Goal: Information Seeking & Learning: Learn about a topic

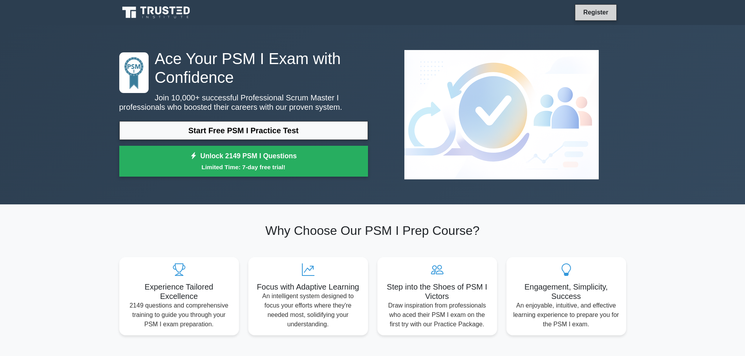
click at [595, 14] on link "Register" at bounding box center [596, 12] width 34 height 10
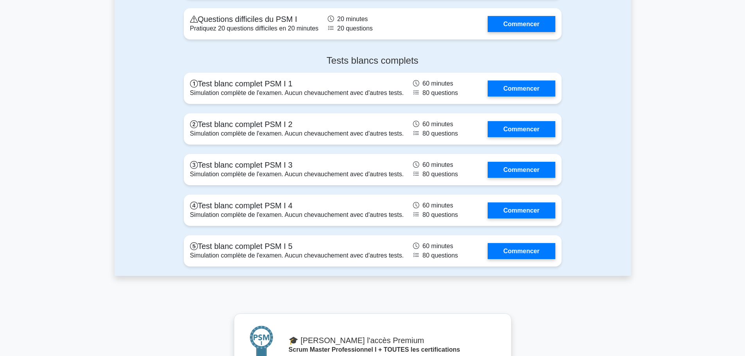
scroll to position [1839, 0]
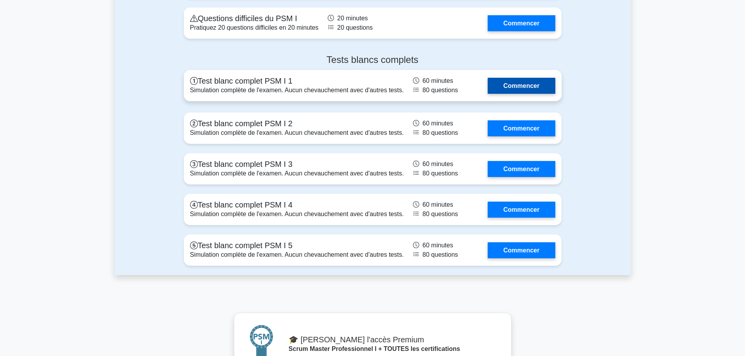
click at [520, 88] on link "Commencer" at bounding box center [521, 86] width 67 height 16
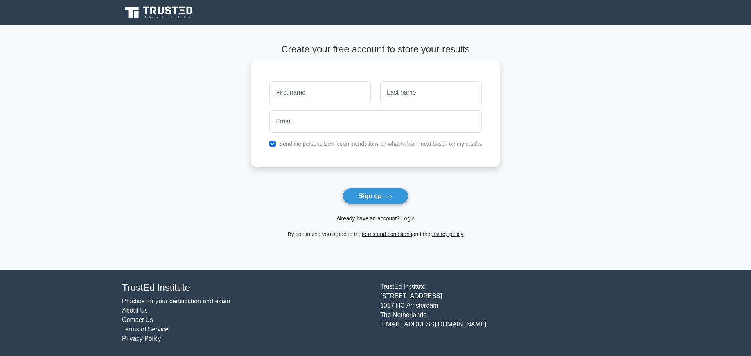
click at [325, 91] on input "text" at bounding box center [320, 92] width 101 height 23
type input "S"
click at [405, 96] on input "text" at bounding box center [430, 92] width 101 height 23
click at [275, 144] on input "checkbox" at bounding box center [273, 144] width 6 height 6
checkbox input "false"
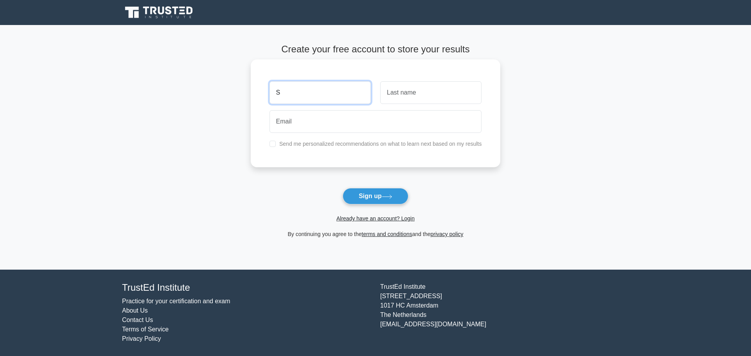
drag, startPoint x: 288, startPoint y: 96, endPoint x: 265, endPoint y: 90, distance: 24.2
click at [265, 90] on div "S Send me personalized recommendations on what to learn next based on my results" at bounding box center [376, 113] width 250 height 108
click at [372, 200] on button "Sign up" at bounding box center [376, 196] width 66 height 16
click at [231, 172] on main "Create your free account to store your results Send me personalized recommendat…" at bounding box center [375, 147] width 751 height 245
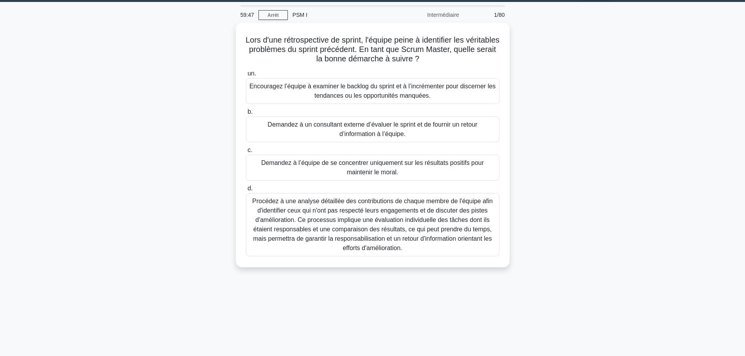
scroll to position [39, 0]
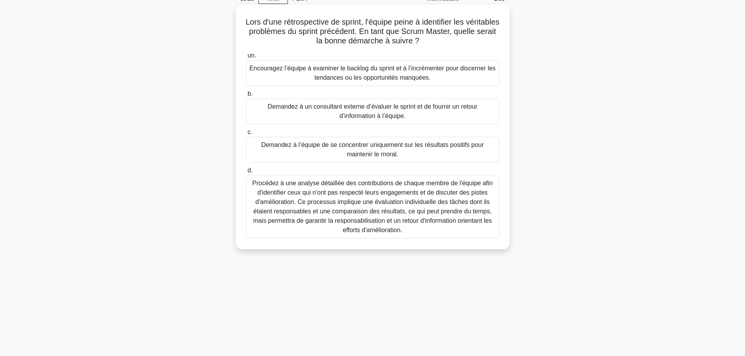
click at [287, 84] on div "Encouragez l’équipe à examiner le backlog du sprint et à l’incrémenter pour dis…" at bounding box center [372, 73] width 253 height 26
click at [246, 58] on input "un. Encouragez l’équipe à examiner le backlog du sprint et à l’incrémenter pour…" at bounding box center [246, 55] width 0 height 5
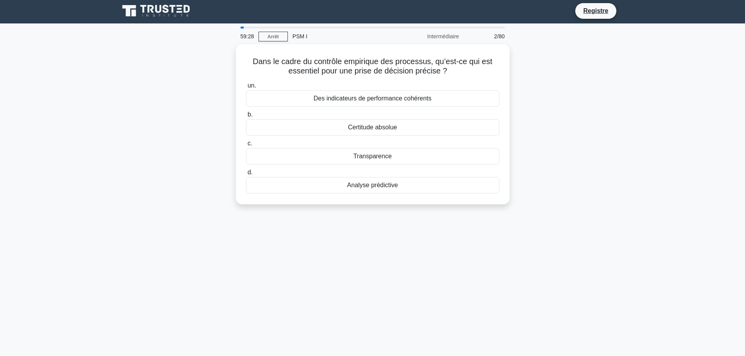
scroll to position [0, 0]
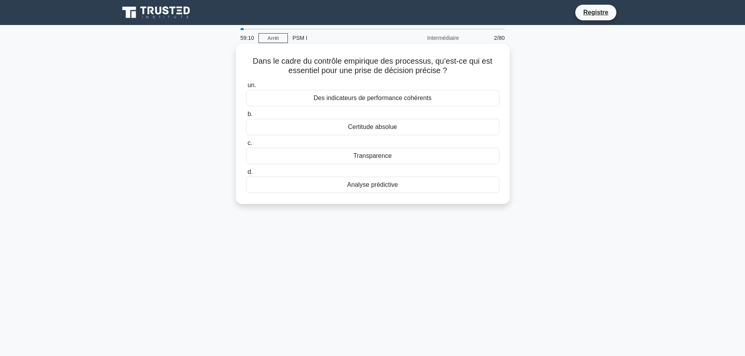
click at [374, 158] on font "Transparence" at bounding box center [372, 156] width 38 height 7
click at [246, 146] on input "c. Transparence" at bounding box center [246, 143] width 0 height 5
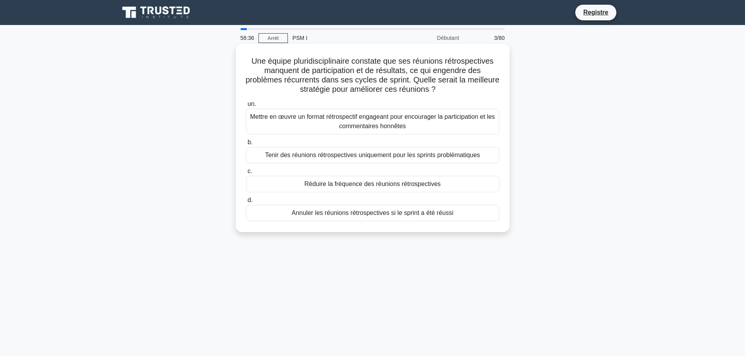
click at [313, 121] on font "Mettre en œuvre un format rétrospectif engageant pour encourager la participati…" at bounding box center [372, 121] width 245 height 16
click at [246, 107] on input "un. Mettre en œuvre un format rétrospectif engageant pour encourager la partici…" at bounding box center [246, 104] width 0 height 5
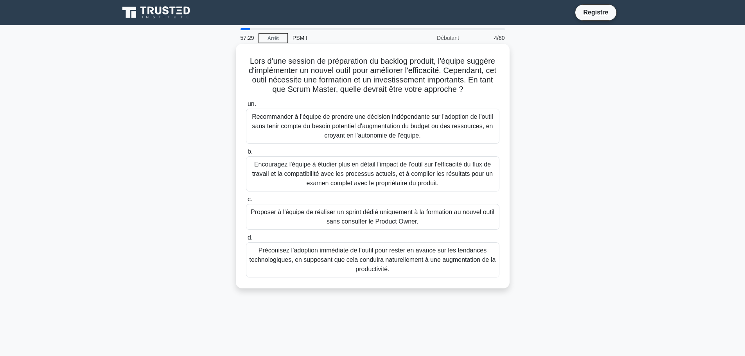
click at [310, 174] on font "Encouragez l'équipe à étudier plus en détail l'impact de l'outil sur l'efficaci…" at bounding box center [372, 173] width 241 height 25
click at [246, 155] on input "b. Encouragez l'équipe à étudier plus en détail l'impact de l'outil sur l'effic…" at bounding box center [246, 151] width 0 height 5
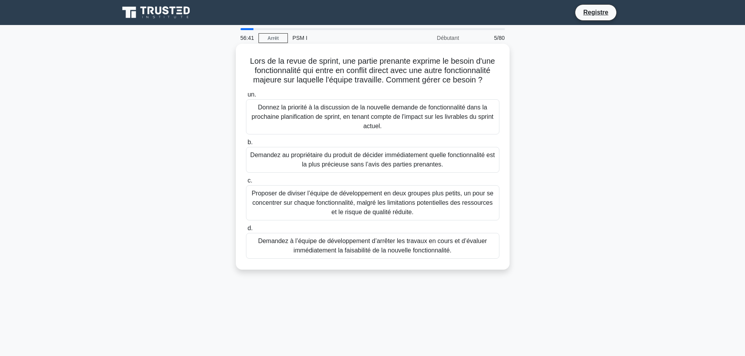
click at [289, 125] on font "Donnez la priorité à la discussion de la nouvelle demande de fonctionnalité dan…" at bounding box center [373, 117] width 246 height 28
click at [246, 97] on input "un. Donnez la priorité à la discussion de la nouvelle demande de fonctionnalité…" at bounding box center [246, 94] width 0 height 5
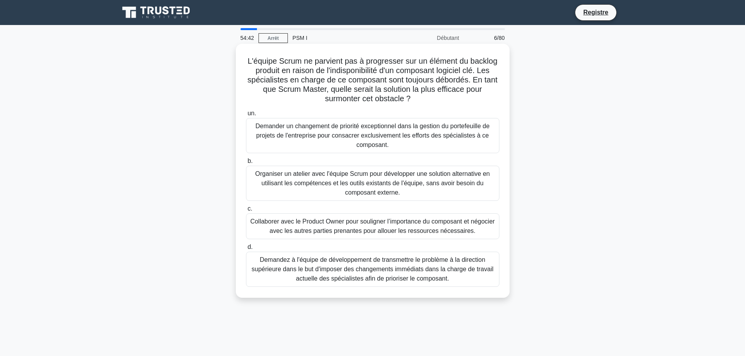
click at [300, 180] on font "Organiser un atelier avec l'équipe Scrum pour développer une solution alternati…" at bounding box center [372, 183] width 235 height 25
click at [246, 164] on input "b. Organiser un atelier avec l'équipe Scrum pour développer une solution altern…" at bounding box center [246, 161] width 0 height 5
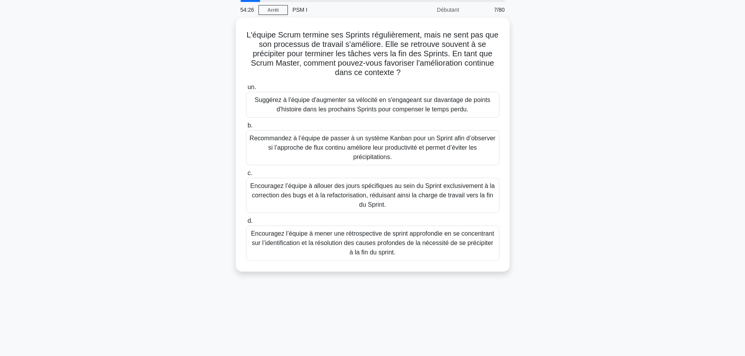
scroll to position [39, 0]
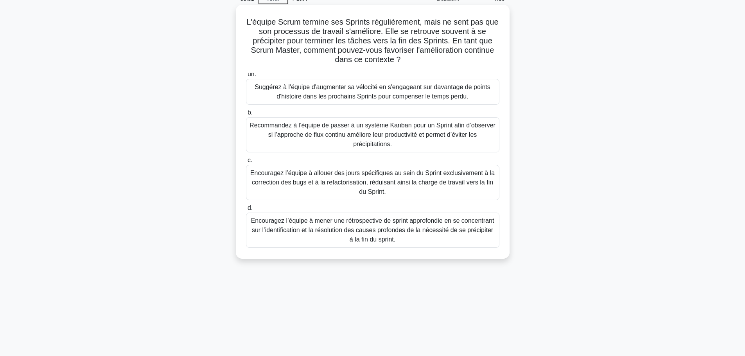
click at [307, 230] on font "Encouragez l’équipe à mener une rétrospective de sprint approfondie en se conce…" at bounding box center [372, 229] width 243 height 25
click at [246, 211] on input "d. Encouragez l’équipe à mener une rétrospective de sprint approfondie en se co…" at bounding box center [246, 208] width 0 height 5
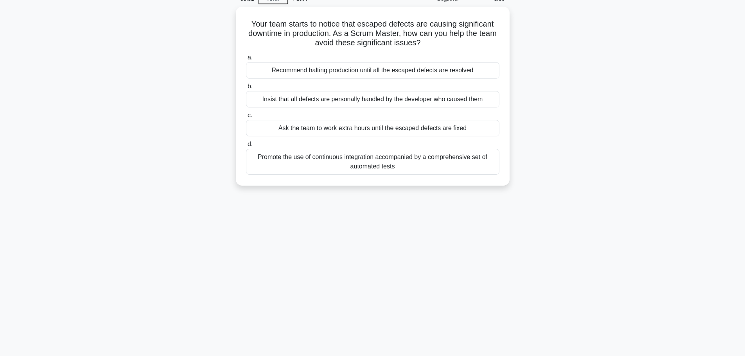
scroll to position [0, 0]
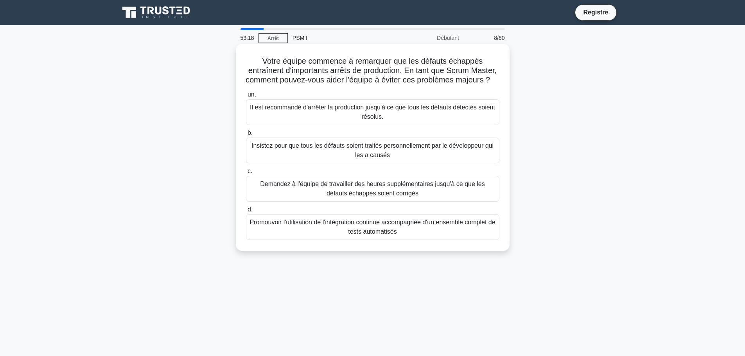
click at [329, 237] on font "Promouvoir l'utilisation de l'intégration continue accompagnée d'un ensemble co…" at bounding box center [373, 227] width 246 height 19
click at [246, 212] on input "d. Promouvoir l'utilisation de l'intégration continue accompagnée d'un ensemble…" at bounding box center [246, 209] width 0 height 5
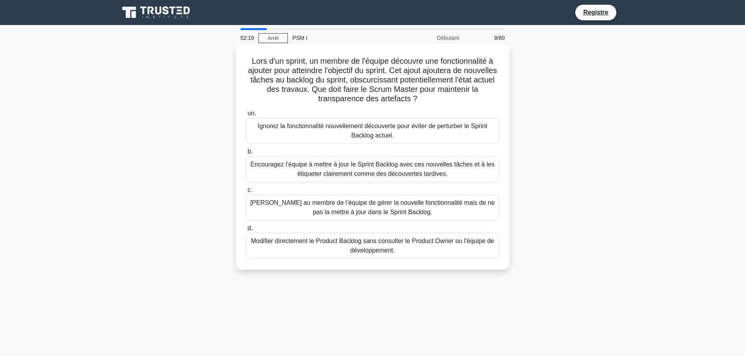
click at [287, 173] on font "Encouragez l’équipe à mettre à jour le Sprint Backlog avec ces nouvelles tâches…" at bounding box center [373, 169] width 246 height 19
click at [246, 155] on input "b. Encouragez l’équipe à mettre à jour le Sprint Backlog avec ces nouvelles tâc…" at bounding box center [246, 151] width 0 height 5
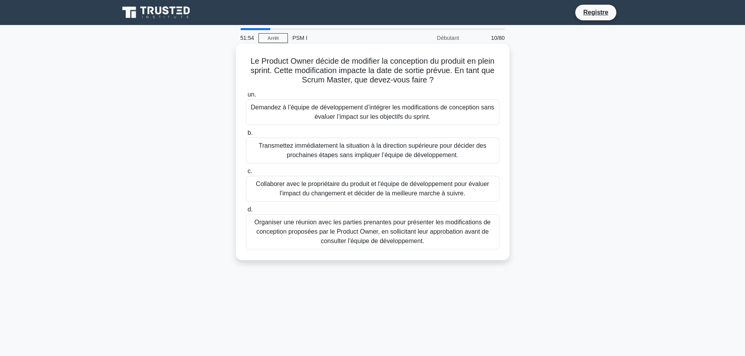
click at [412, 196] on font "Collaborer avec le propriétaire du produit et l'équipe de développement pour év…" at bounding box center [372, 189] width 233 height 16
click at [246, 174] on input "c. Collaborer avec le propriétaire du produit et l'équipe de développement pour…" at bounding box center [246, 171] width 0 height 5
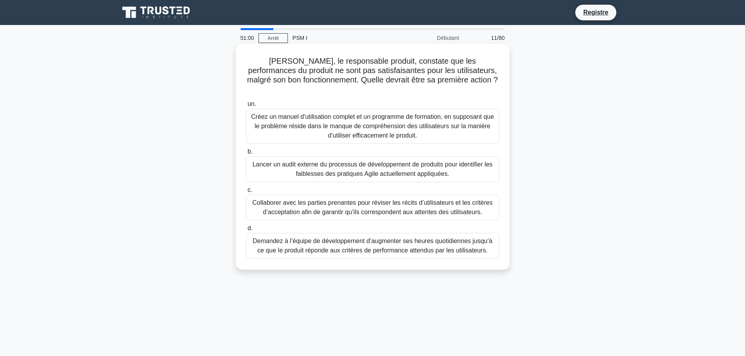
click at [292, 203] on font "Collaborer avec les parties prenantes pour réviser les récits d’utilisateurs et…" at bounding box center [372, 207] width 240 height 16
click at [246, 193] on input "c. Collaborer avec les parties prenantes pour réviser les récits d’utilisateurs…" at bounding box center [246, 190] width 0 height 5
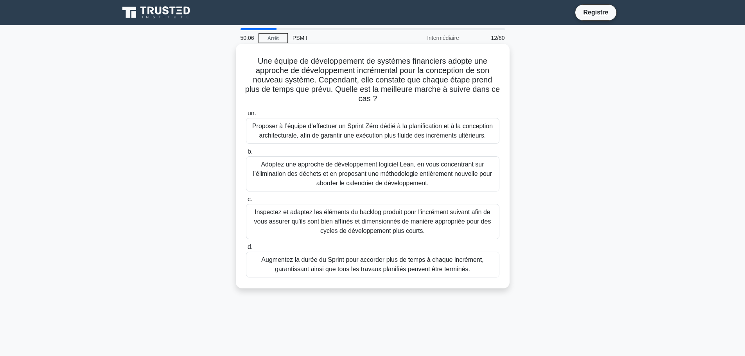
click at [363, 217] on font "Inspectez et adaptez les éléments du backlog produit pour l'incrément suivant a…" at bounding box center [373, 222] width 246 height 28
click at [246, 202] on input "c. Inspectez et adaptez les éléments du backlog produit pour l'incrément suivan…" at bounding box center [246, 199] width 0 height 5
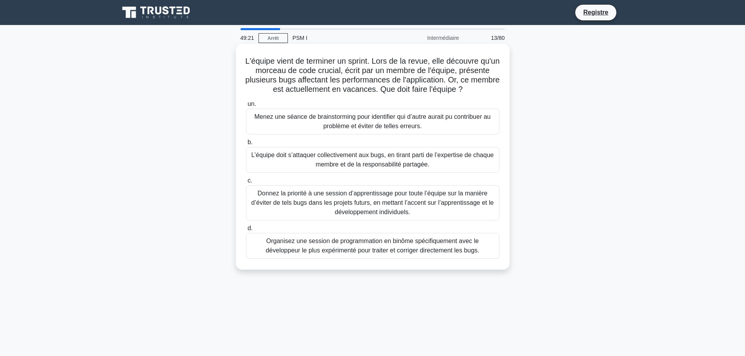
click at [407, 165] on font "L’équipe doit s’attaquer collectivement aux bugs, en tirant parti de l’expertis…" at bounding box center [373, 160] width 243 height 16
click at [246, 145] on input "b. L’équipe doit s’attaquer collectivement aux bugs, en tirant parti de l’exper…" at bounding box center [246, 142] width 0 height 5
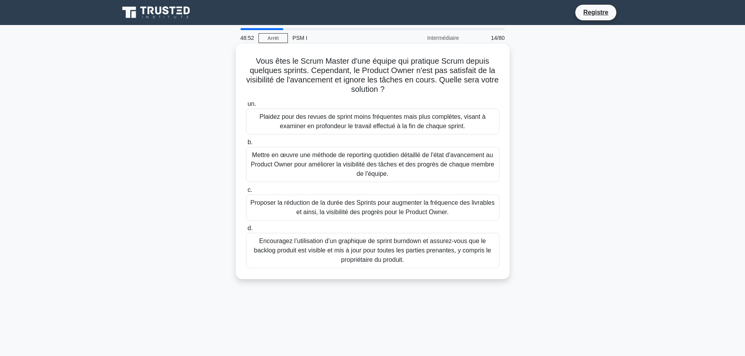
click at [332, 248] on font "Encouragez l’utilisation d’un graphique de sprint burndown et assurez-vous que …" at bounding box center [372, 250] width 237 height 25
click at [246, 231] on input "d. Encouragez l’utilisation d’un graphique de sprint burndown et assurez-vous q…" at bounding box center [246, 228] width 0 height 5
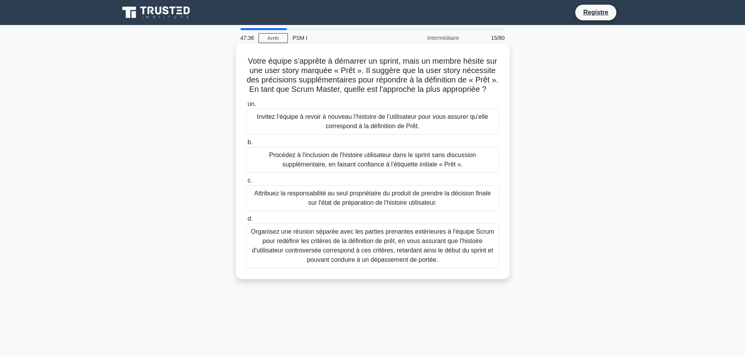
click at [306, 131] on font "Invitez l’équipe à revoir à nouveau l’histoire de l’utilisateur pour vous assur…" at bounding box center [373, 121] width 246 height 19
click at [246, 107] on input "un. Invitez l’équipe à revoir à nouveau l’histoire de l’utilisateur pour vous a…" at bounding box center [246, 104] width 0 height 5
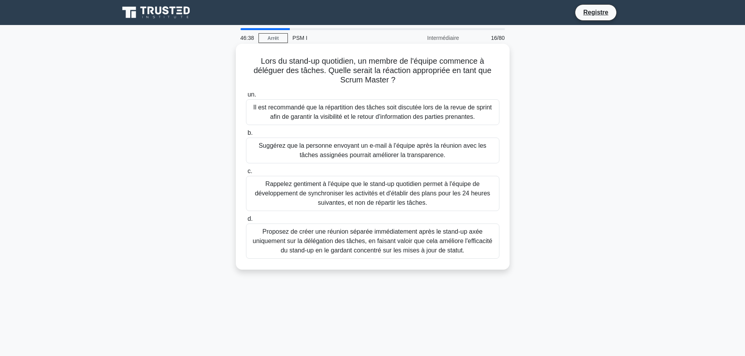
click at [303, 190] on font "Rappelez gentiment à l'équipe que le stand-up quotidien permet à l'équipe de dé…" at bounding box center [372, 193] width 235 height 25
click at [246, 174] on input "c. Rappelez gentiment à l'équipe que le stand-up quotidien permet à l'équipe de…" at bounding box center [246, 171] width 0 height 5
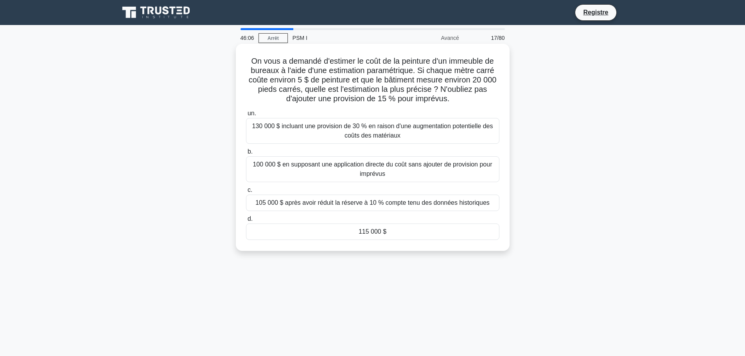
click at [372, 231] on font "115 000 $" at bounding box center [373, 231] width 28 height 7
click at [246, 222] on input "d. 115 000 $" at bounding box center [246, 219] width 0 height 5
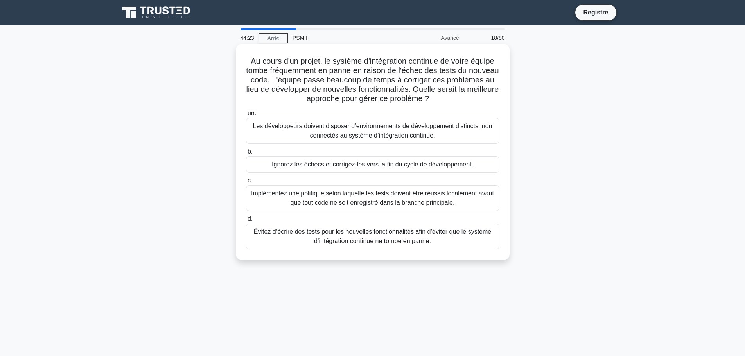
click at [362, 138] on font "Les développeurs doivent disposer d’environnements de développement distincts, …" at bounding box center [372, 131] width 239 height 16
click at [246, 116] on input "un. Les développeurs doivent disposer d’environnements de développement distinc…" at bounding box center [246, 113] width 0 height 5
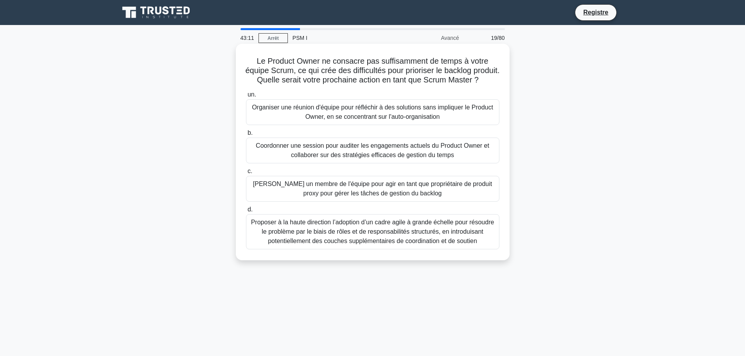
click at [349, 158] on font "Coordonner une session pour auditer les engagements actuels du Product Owner et…" at bounding box center [373, 150] width 234 height 16
click at [246, 136] on input "b. Coordonner une session pour auditer les engagements actuels du Product Owner…" at bounding box center [246, 133] width 0 height 5
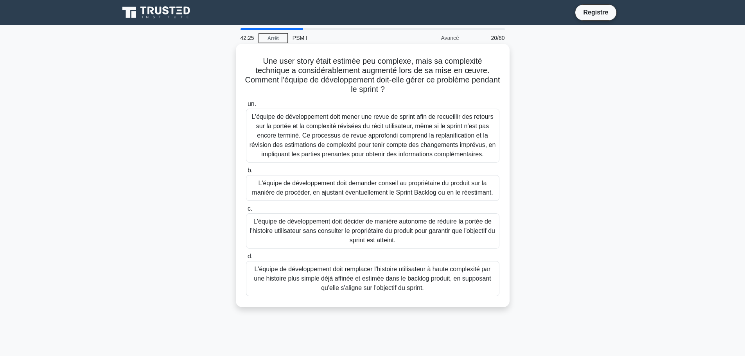
click at [293, 190] on font "L'équipe de développement doit demander conseil au propriétaire du produit sur …" at bounding box center [372, 188] width 241 height 16
click at [246, 173] on input "b. L'équipe de développement doit demander conseil au propriétaire du produit s…" at bounding box center [246, 170] width 0 height 5
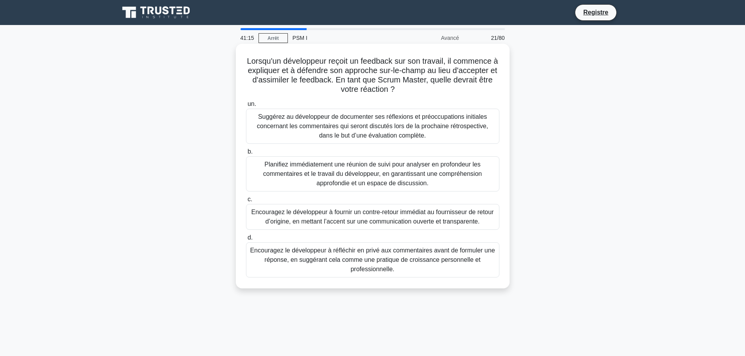
click at [347, 125] on font "Suggérez au développeur de documenter ses réflexions et préoccupations initiale…" at bounding box center [372, 125] width 231 height 25
click at [246, 107] on input "un. Suggérez au développeur de documenter ses réflexions et préoccupations init…" at bounding box center [246, 104] width 0 height 5
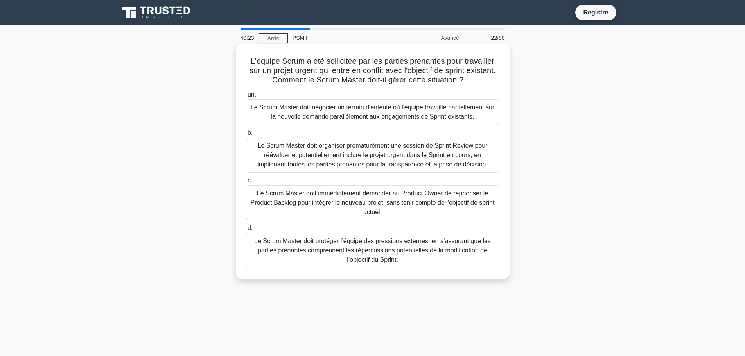
click at [298, 249] on font "Le Scrum Master doit protéger l’équipe des pressions externes, en s’assurant qu…" at bounding box center [372, 250] width 237 height 25
click at [246, 231] on input "d. Le Scrum Master doit protéger l’équipe des pressions externes, en s’assurant…" at bounding box center [246, 228] width 0 height 5
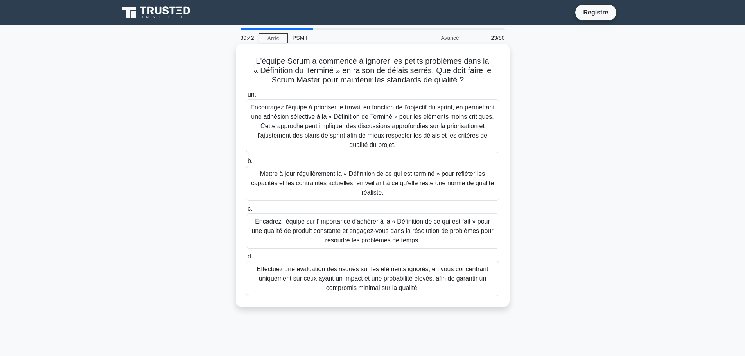
click at [381, 241] on font "Encadrez l'équipe sur l'importance d'adhérer à la « Définition de ce qui est fa…" at bounding box center [373, 230] width 242 height 25
click at [246, 212] on input "c. Encadrez l'équipe sur l'importance d'adhérer à la « Définition de ce qui est…" at bounding box center [246, 209] width 0 height 5
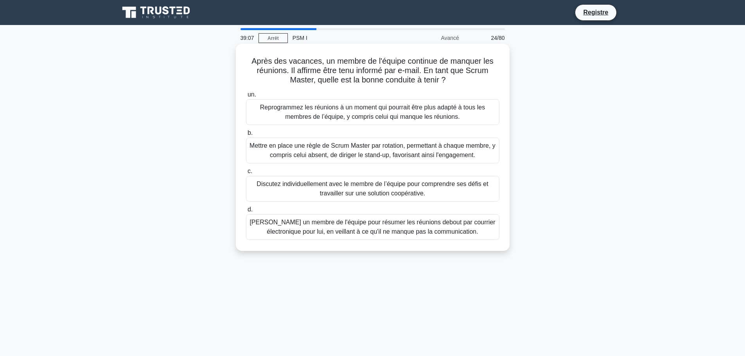
click at [377, 194] on font "Discutez individuellement avec le membre de l’équipe pour comprendre ses défis …" at bounding box center [373, 189] width 232 height 16
click at [246, 174] on input "c. Discutez individuellement avec le membre de l’équipe pour comprendre ses déf…" at bounding box center [246, 171] width 0 height 5
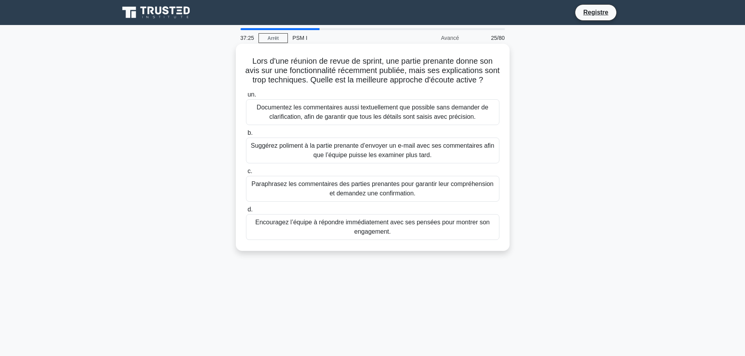
click at [354, 237] on font "Encouragez l’équipe à répondre immédiatement avec ses pensées pour montrer son …" at bounding box center [373, 227] width 246 height 19
click at [246, 212] on input "d. Encouragez l’équipe à répondre immédiatement avec ses pensées pour montrer s…" at bounding box center [246, 209] width 0 height 5
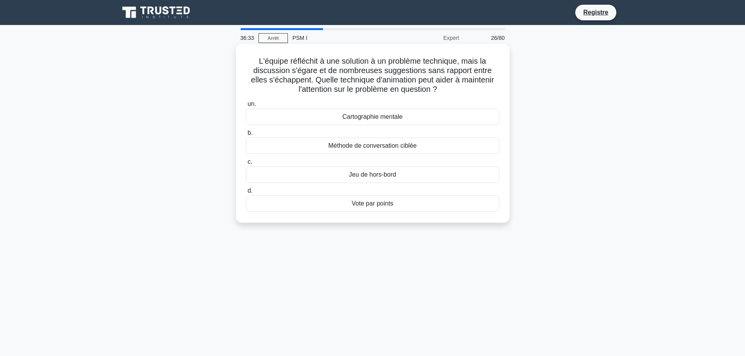
click at [371, 175] on font "Jeu de hors-bord" at bounding box center [372, 174] width 47 height 7
click at [246, 165] on input "c. Jeu de hors-bord" at bounding box center [246, 162] width 0 height 5
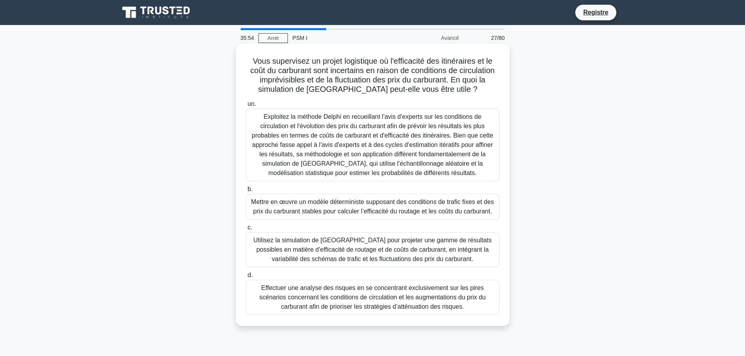
click at [298, 252] on font "Utilisez la simulation de Monte-Carlo pour projeter une gamme de résultats poss…" at bounding box center [372, 249] width 238 height 25
click at [246, 230] on input "c. Utilisez la simulation de Monte-Carlo pour projeter une gamme de résultats p…" at bounding box center [246, 227] width 0 height 5
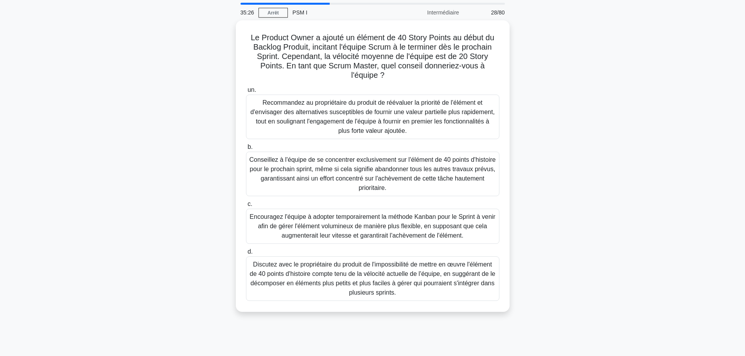
scroll to position [39, 0]
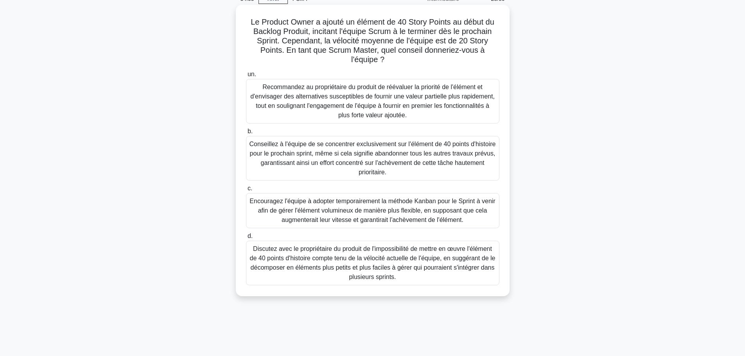
click at [309, 262] on font "Discutez avec le propriétaire du produit de l'impossibilité de mettre en œuvre …" at bounding box center [373, 263] width 246 height 35
click at [246, 239] on input "d. Discutez avec le propriétaire du produit de l'impossibilité de mettre en œuv…" at bounding box center [246, 236] width 0 height 5
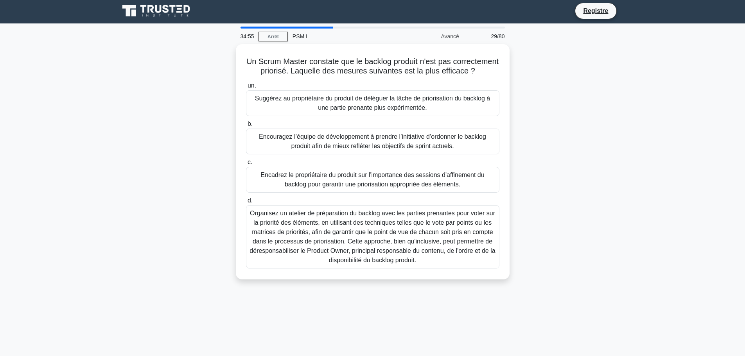
scroll to position [0, 0]
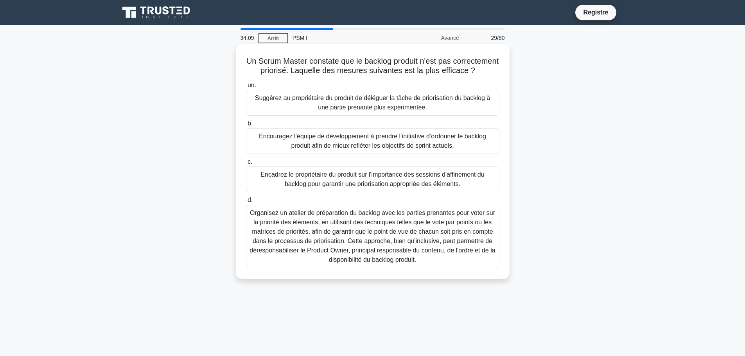
click at [334, 187] on font "Encadrez le propriétaire du produit sur l'importance des sessions d'affinement …" at bounding box center [373, 179] width 224 height 16
click at [246, 165] on input "c. Encadrez le propriétaire du produit sur l'importance des sessions d'affineme…" at bounding box center [246, 162] width 0 height 5
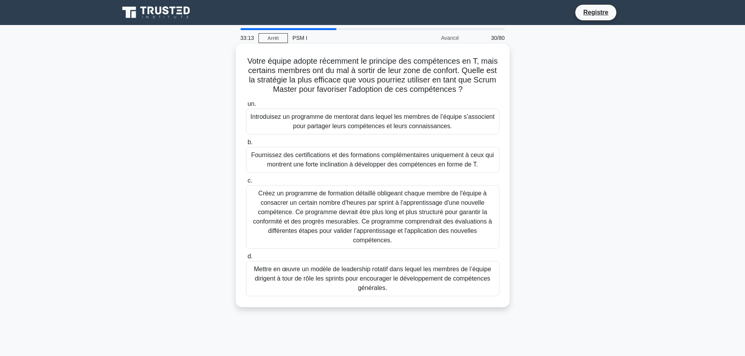
click at [330, 122] on font "Introduisez un programme de mentorat dans lequel les membres de l’équipe s’asso…" at bounding box center [372, 121] width 244 height 16
click at [246, 107] on input "un. Introduisez un programme de mentorat dans lequel les membres de l’équipe s’…" at bounding box center [246, 104] width 0 height 5
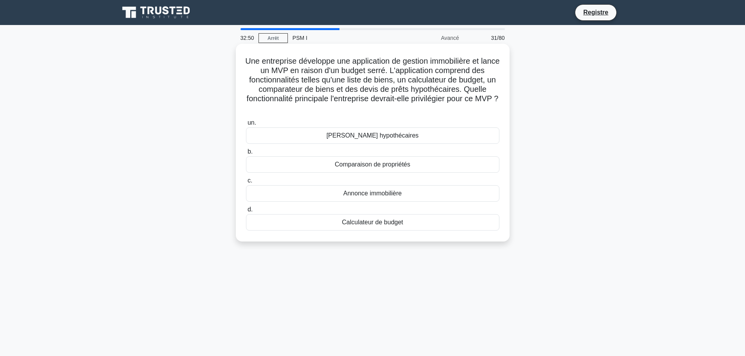
click at [383, 193] on font "Annonce immobilière" at bounding box center [372, 193] width 58 height 7
click at [246, 183] on input "c. Annonce immobilière" at bounding box center [246, 180] width 0 height 5
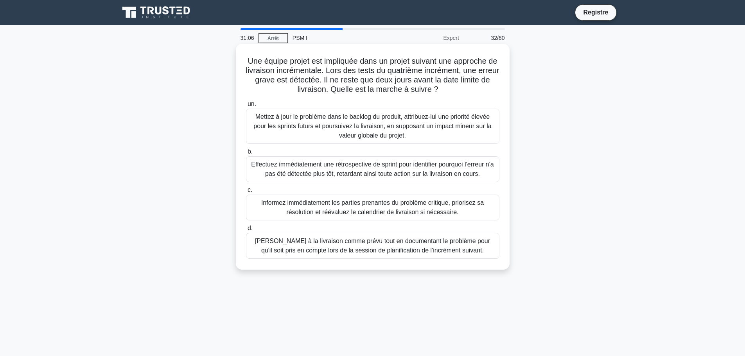
click at [384, 171] on font "Effectuez immédiatement une rétrospective de sprint pour identifier pourquoi l'…" at bounding box center [372, 169] width 243 height 16
click at [246, 155] on input "b. Effectuez immédiatement une rétrospective de sprint pour identifier pourquoi…" at bounding box center [246, 151] width 0 height 5
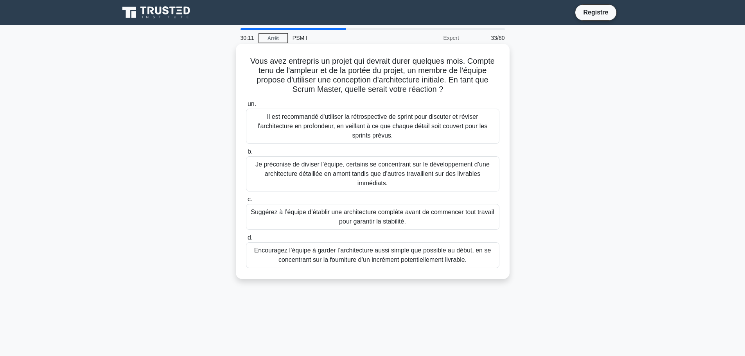
click at [310, 259] on font "Encouragez l’équipe à garder l’architecture aussi simple que possible au début,…" at bounding box center [372, 255] width 237 height 16
click at [246, 241] on input "d. Encouragez l’équipe à garder l’architecture aussi simple que possible au déb…" at bounding box center [246, 237] width 0 height 5
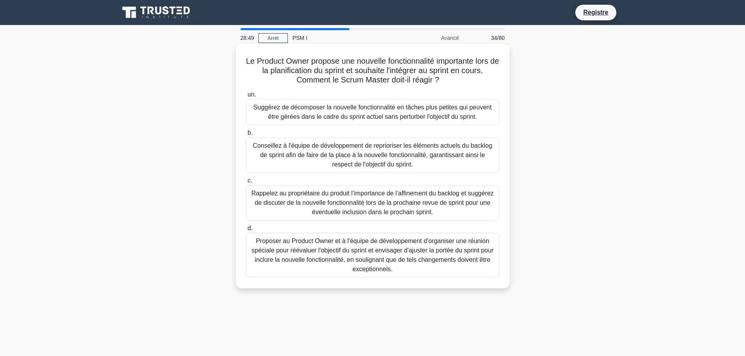
click at [316, 108] on font "Suggérez de décomposer la nouvelle fonctionnalité en tâches plus petites qui pe…" at bounding box center [372, 112] width 238 height 16
click at [246, 97] on input "un. Suggérez de décomposer la nouvelle fonctionnalité en tâches plus petites qu…" at bounding box center [246, 94] width 0 height 5
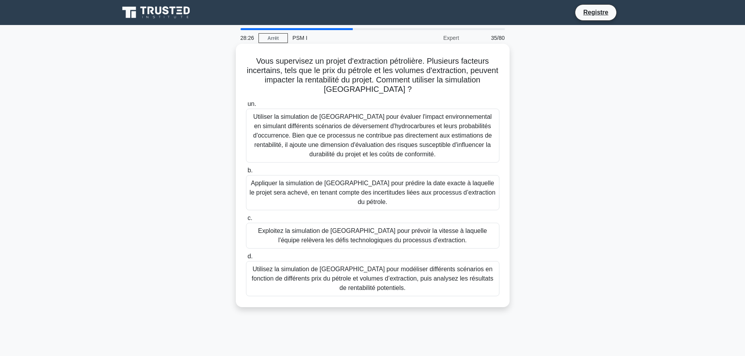
click at [340, 283] on font "Utilisez la simulation de Monte Carlo pour modéliser différents scénarios en fo…" at bounding box center [373, 278] width 242 height 25
click at [246, 259] on input "d. Utilisez la simulation de Monte Carlo pour modéliser différents scénarios en…" at bounding box center [246, 256] width 0 height 5
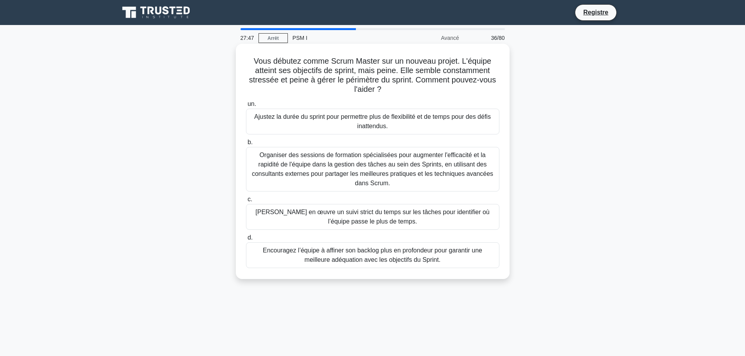
click at [340, 257] on div "Encouragez l’équipe à affiner son backlog plus en profondeur pour garantir une …" at bounding box center [372, 256] width 253 height 26
click at [246, 241] on input "d. Encouragez l’équipe à affiner son backlog plus en profondeur pour garantir u…" at bounding box center [246, 237] width 0 height 5
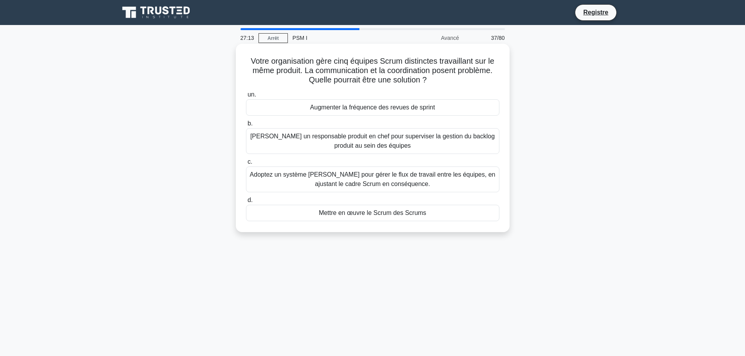
click at [291, 145] on font "Nommer un responsable produit en chef pour superviser la gestion du backlog pro…" at bounding box center [373, 141] width 246 height 19
click at [246, 126] on input "b. Nommer un responsable produit en chef pour superviser la gestion du backlog …" at bounding box center [246, 123] width 0 height 5
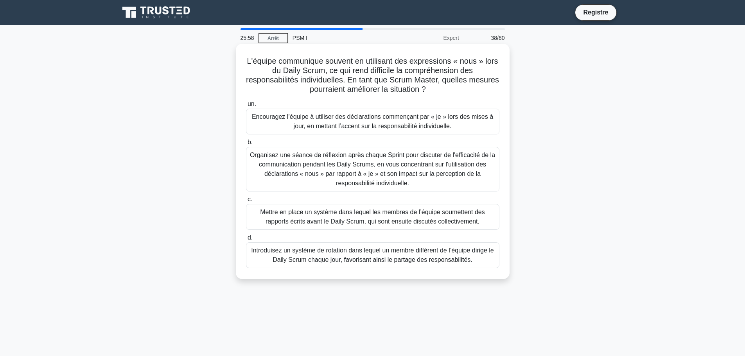
click at [344, 117] on font "Encouragez l’équipe à utiliser des déclarations commençant par « je » lors des …" at bounding box center [372, 121] width 241 height 16
click at [246, 107] on input "un. Encouragez l’équipe à utiliser des déclarations commençant par « je » lors …" at bounding box center [246, 104] width 0 height 5
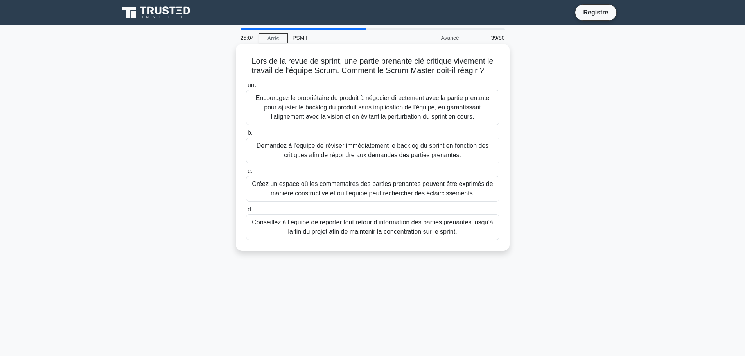
click at [287, 105] on font "Encouragez le propriétaire du produit à négocier directement avec la partie pre…" at bounding box center [373, 107] width 234 height 25
click at [246, 88] on input "un. Encouragez le propriétaire du produit à négocier directement avec la partie…" at bounding box center [246, 85] width 0 height 5
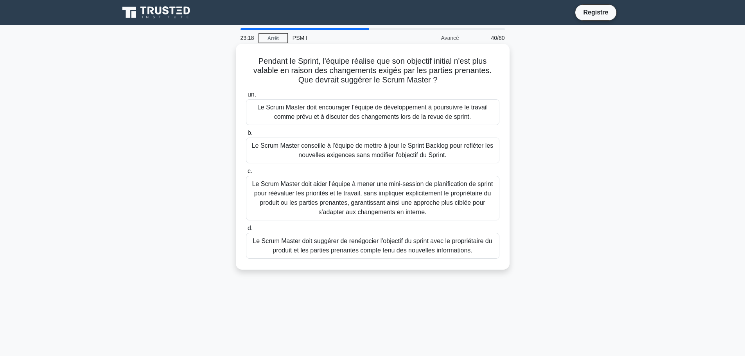
click at [356, 112] on font "Le Scrum Master doit encourager l'équipe de développement à poursuivre le trava…" at bounding box center [372, 112] width 230 height 16
click at [246, 97] on input "un. Le Scrum Master doit encourager l'équipe de développement à poursuivre le t…" at bounding box center [246, 94] width 0 height 5
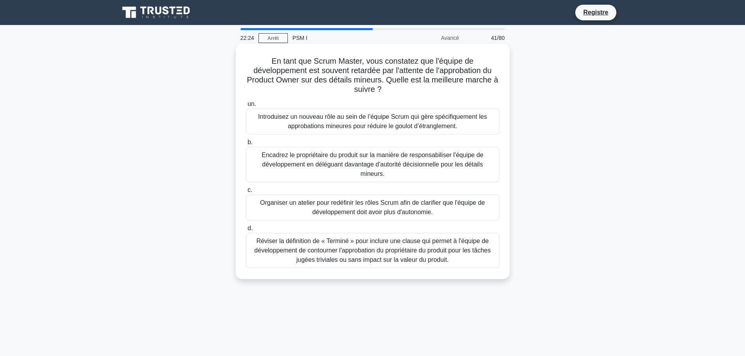
click at [298, 164] on font "Encadrez le propriétaire du produit sur la manière de responsabiliser l'équipe …" at bounding box center [373, 164] width 222 height 25
click at [246, 145] on input "b. Encadrez le propriétaire du produit sur la manière de responsabiliser l'équi…" at bounding box center [246, 142] width 0 height 5
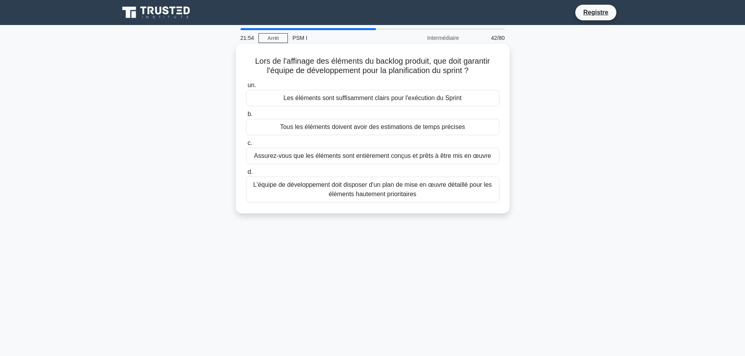
click at [307, 98] on font "Les éléments sont suffisamment clairs pour l'exécution du Sprint" at bounding box center [373, 98] width 178 height 7
click at [246, 88] on input "un. Les éléments sont suffisamment clairs pour l'exécution du Sprint" at bounding box center [246, 85] width 0 height 5
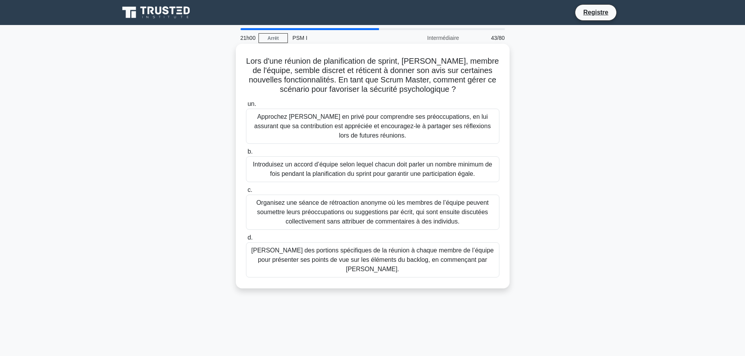
click at [325, 130] on font "Approchez John en privé pour comprendre ses préoccupations, en lui assurant que…" at bounding box center [372, 125] width 237 height 25
click at [246, 107] on input "un. Approchez John en privé pour comprendre ses préoccupations, en lui assurant…" at bounding box center [246, 104] width 0 height 5
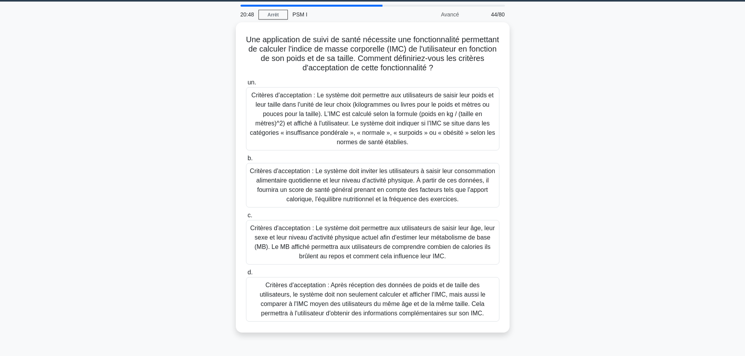
scroll to position [39, 0]
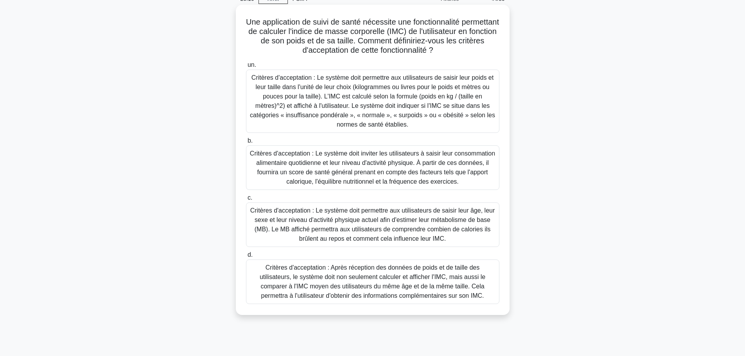
click at [325, 298] on font "Critères d'acceptation : Après réception des données de poids et de taille des …" at bounding box center [373, 281] width 226 height 35
click at [246, 258] on input "d. Critères d'acceptation : Après réception des données de poids et de taille d…" at bounding box center [246, 255] width 0 height 5
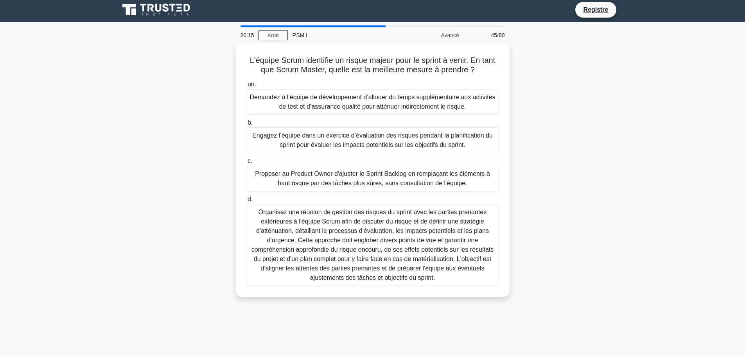
scroll to position [0, 0]
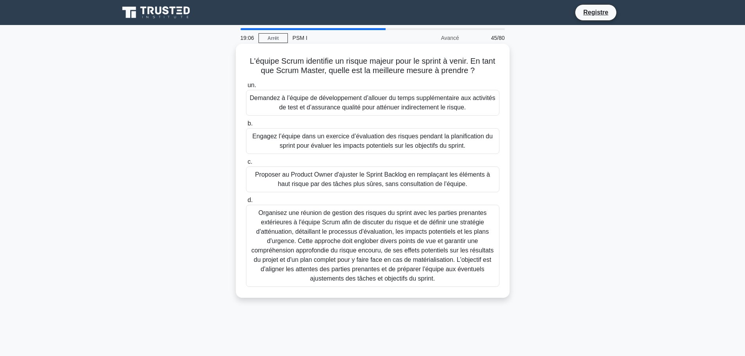
click at [440, 149] on font "Engagez l’équipe dans un exercice d’évaluation des risques pendant la planifica…" at bounding box center [372, 141] width 241 height 16
click at [246, 126] on input "b. Engagez l’équipe dans un exercice d’évaluation des risques pendant la planif…" at bounding box center [246, 123] width 0 height 5
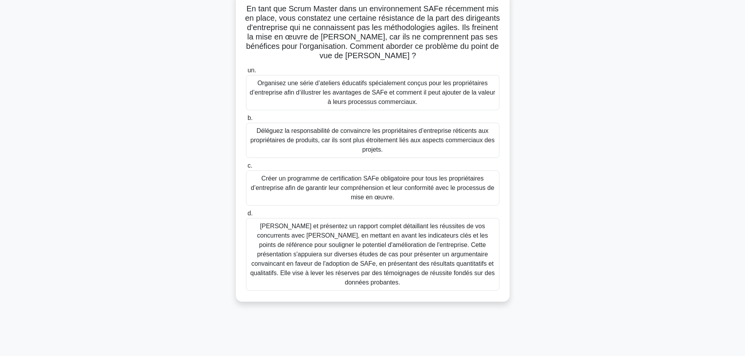
scroll to position [66, 0]
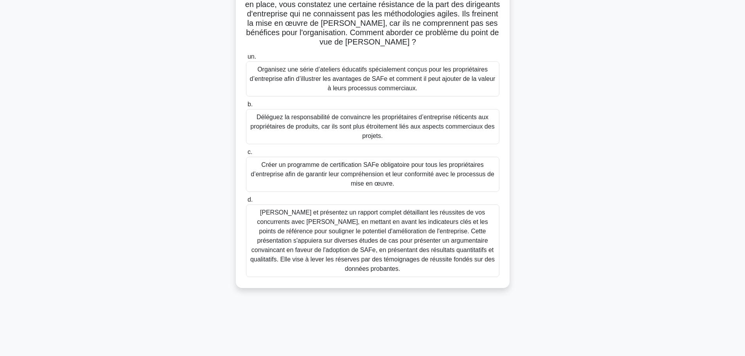
click at [304, 87] on font "Organisez une série d’ateliers éducatifs spécialement conçus pour les propriéta…" at bounding box center [373, 79] width 246 height 28
click at [246, 59] on input "un. Organisez une série d’ateliers éducatifs spécialement conçus pour les propr…" at bounding box center [246, 56] width 0 height 5
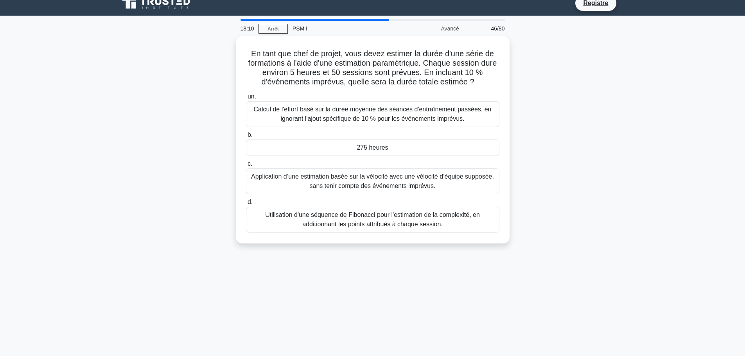
scroll to position [0, 0]
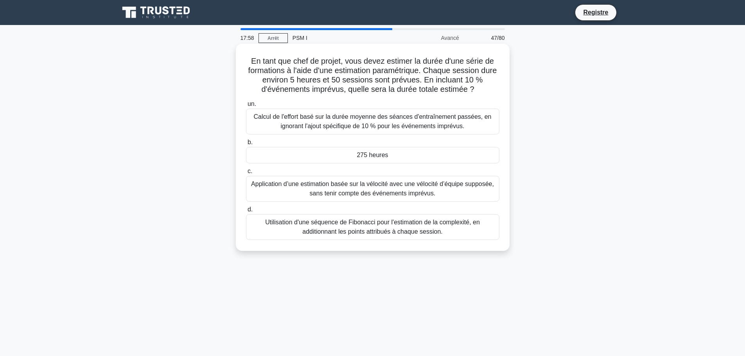
click at [387, 158] on font "275 heures" at bounding box center [372, 155] width 31 height 7
click at [246, 145] on input "b. 275 heures" at bounding box center [246, 142] width 0 height 5
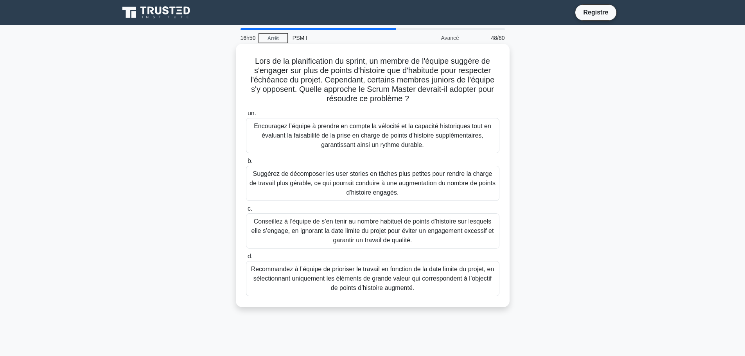
click at [298, 134] on font "Encouragez l’équipe à prendre en compte la vélocité et la capacité historiques …" at bounding box center [372, 135] width 237 height 25
click at [246, 116] on input "un. Encouragez l’équipe à prendre en compte la vélocité et la capacité historiq…" at bounding box center [246, 113] width 0 height 5
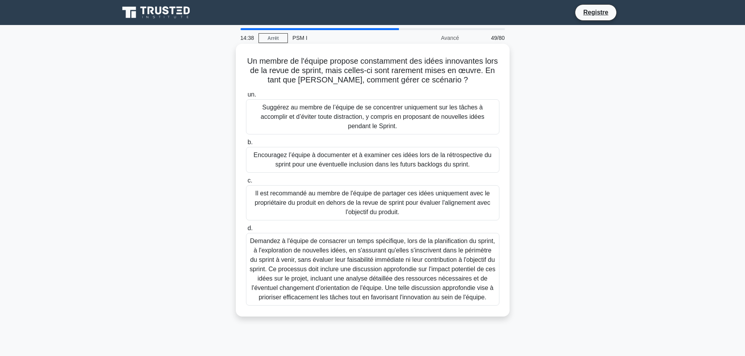
click at [342, 152] on font "Encouragez l’équipe à documenter et à examiner ces idées lors de la rétrospecti…" at bounding box center [372, 160] width 238 height 16
click at [246, 145] on input "b. Encouragez l’équipe à documenter et à examiner ces idées lors de la rétrospe…" at bounding box center [246, 142] width 0 height 5
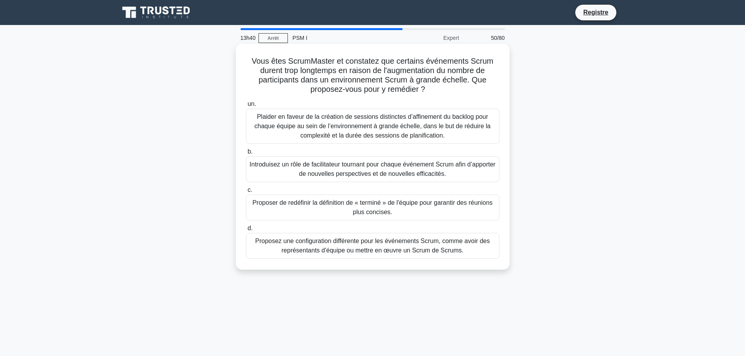
click at [303, 122] on font "Plaider en faveur de la création de sessions distinctes d’affinement du backlog…" at bounding box center [373, 126] width 246 height 28
click at [246, 107] on input "un. Plaider en faveur de la création de sessions distinctes d’affinement du bac…" at bounding box center [246, 104] width 0 height 5
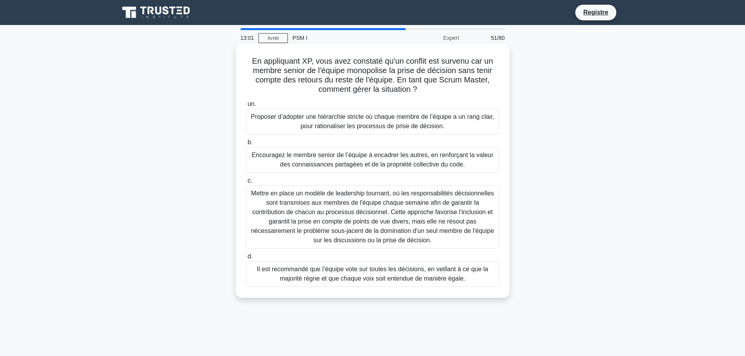
click at [316, 167] on font "Encouragez le membre senior de l’équipe à encadrer les autres, en renforçant la…" at bounding box center [373, 160] width 242 height 16
click at [246, 145] on input "b. Encouragez le membre senior de l’équipe à encadrer les autres, en renforçant…" at bounding box center [246, 142] width 0 height 5
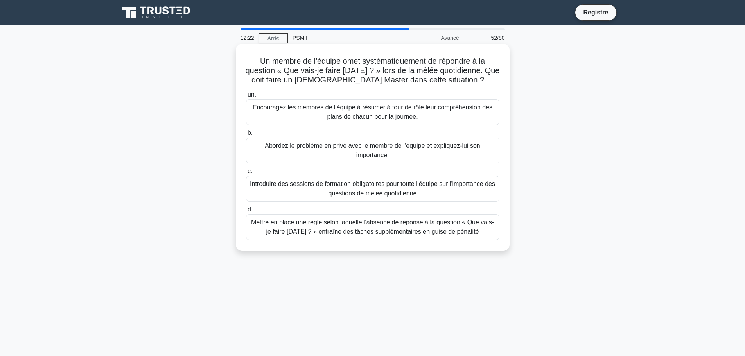
click at [322, 153] on font "Abordez le problème en privé avec le membre de l’équipe et expliquez-lui son im…" at bounding box center [373, 150] width 246 height 19
click at [246, 136] on input "b. Abordez le problème en privé avec le membre de l’équipe et expliquez-lui son…" at bounding box center [246, 133] width 0 height 5
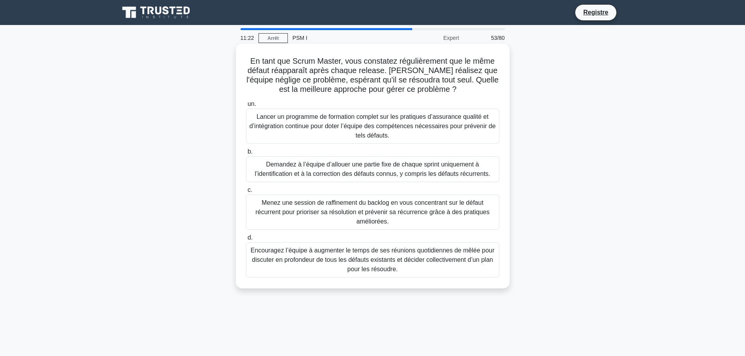
click at [286, 206] on font "Menez une session de raffinement du backlog en vous concentrant sur le défaut r…" at bounding box center [372, 211] width 234 height 25
click at [246, 193] on input "c. Menez une session de raffinement du backlog en vous concentrant sur le défau…" at bounding box center [246, 190] width 0 height 5
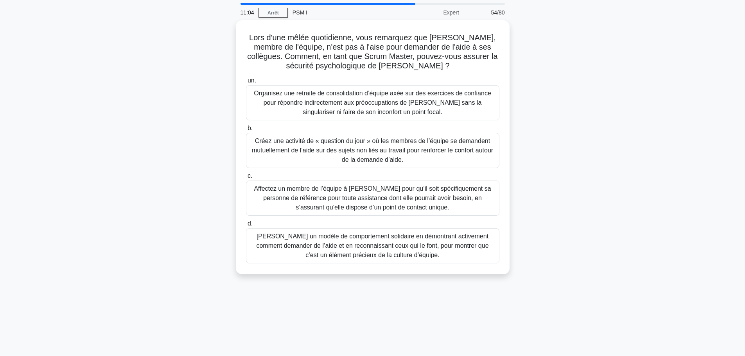
scroll to position [39, 0]
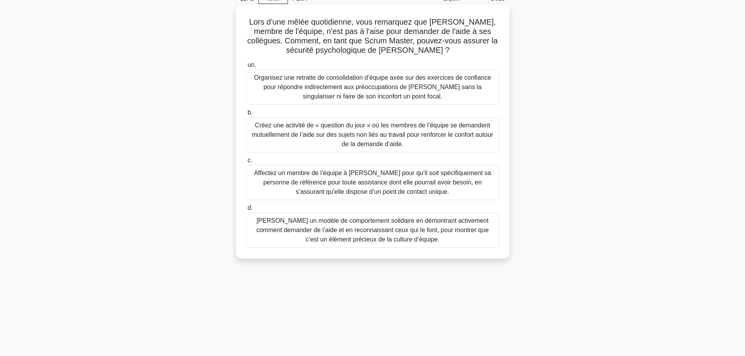
click at [258, 138] on font "Créez une activité de « question du jour » où les membres de l’équipe se demand…" at bounding box center [372, 134] width 241 height 25
click at [246, 115] on input "b. Créez une activité de « question du jour » où les membres de l’équipe se dem…" at bounding box center [246, 112] width 0 height 5
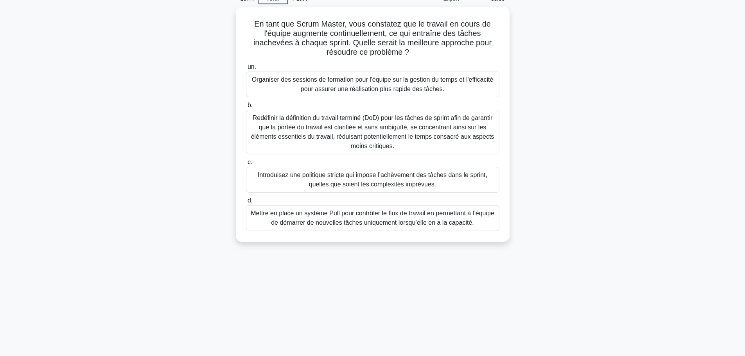
scroll to position [0, 0]
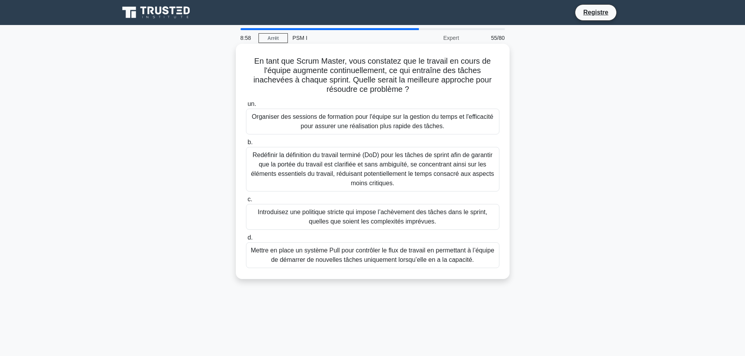
click at [356, 127] on font "Organiser des sessions de formation pour l'équipe sur la gestion du temps et l'…" at bounding box center [373, 121] width 242 height 16
click at [246, 107] on input "un. Organiser des sessions de formation pour l'équipe sur la gestion du temps e…" at bounding box center [246, 104] width 0 height 5
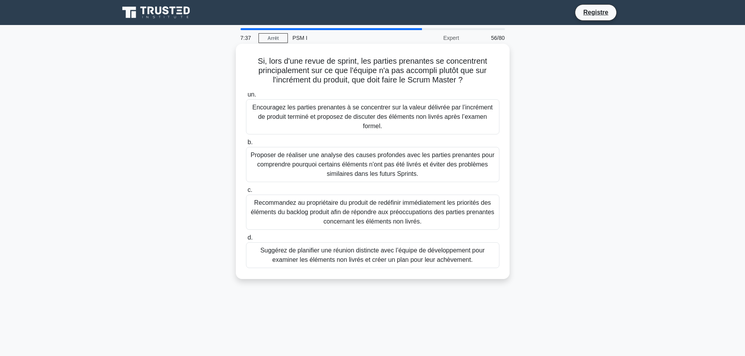
click at [272, 117] on font "Encouragez les parties prenantes à se concentrer sur la valeur délivrée par l’i…" at bounding box center [372, 116] width 241 height 25
click at [246, 97] on input "un. Encouragez les parties prenantes à se concentrer sur la valeur délivrée par…" at bounding box center [246, 94] width 0 height 5
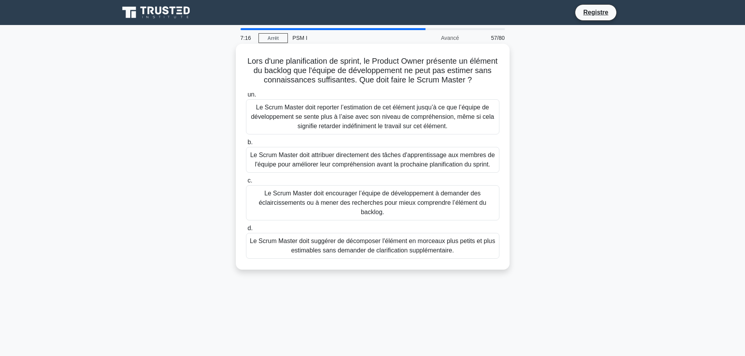
click at [419, 216] on font "Le Scrum Master doit encourager l’équipe de développement à demander des éclair…" at bounding box center [373, 202] width 228 height 25
click at [246, 183] on input "c. Le Scrum Master doit encourager l’équipe de développement à demander des écl…" at bounding box center [246, 180] width 0 height 5
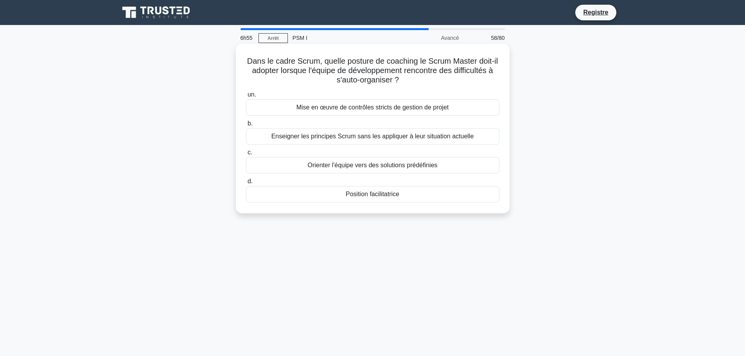
click at [383, 197] on font "Position facilitatrice" at bounding box center [373, 194] width 54 height 7
click at [246, 184] on input "d. Position facilitatrice" at bounding box center [246, 181] width 0 height 5
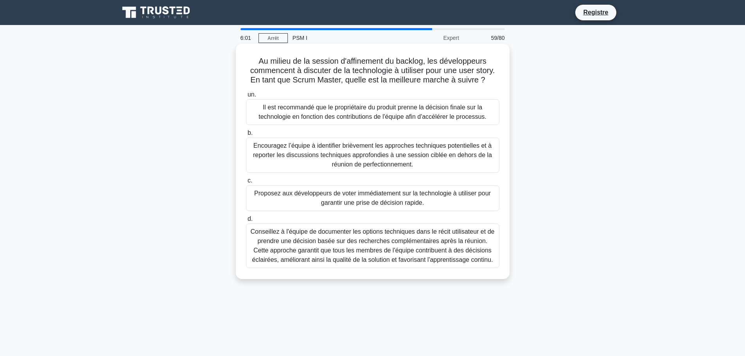
click at [289, 248] on font "Conseillez à l'équipe de documenter les options techniques dans le récit utilis…" at bounding box center [373, 245] width 244 height 35
click at [246, 222] on input "d. Conseillez à l'équipe de documenter les options techniques dans le récit uti…" at bounding box center [246, 219] width 0 height 5
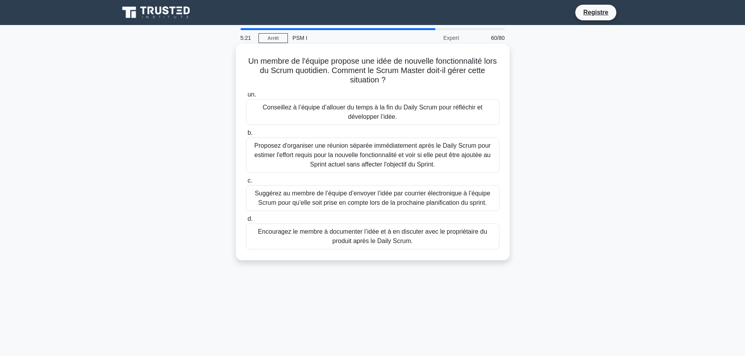
click at [367, 242] on font "Encouragez le membre à documenter l’idée et à en discuter avec le propriétaire …" at bounding box center [372, 236] width 229 height 16
click at [246, 222] on input "d. Encouragez le membre à documenter l’idée et à en discuter avec le propriétai…" at bounding box center [246, 219] width 0 height 5
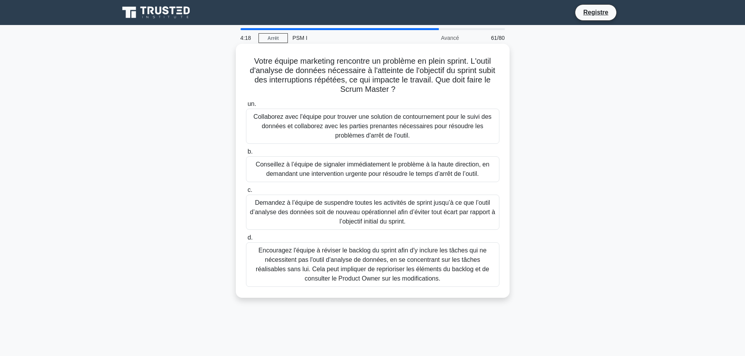
click at [280, 120] on font "Collaborez avec l'équipe pour trouver une solution de contournement pour le sui…" at bounding box center [372, 125] width 238 height 25
click at [246, 107] on input "un. Collaborez avec l'équipe pour trouver une solution de contournement pour le…" at bounding box center [246, 104] width 0 height 5
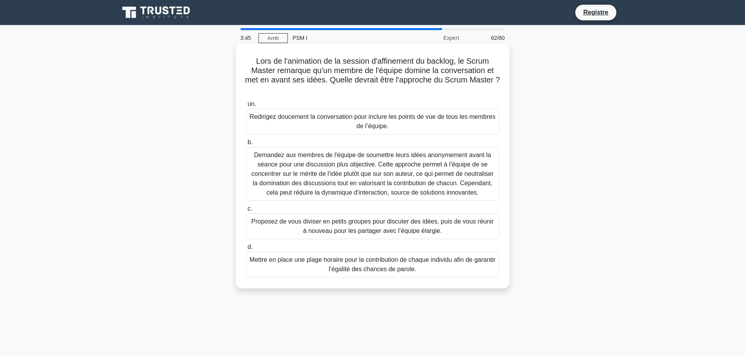
click at [287, 113] on font "Redirigez doucement la conversation pour inclure les points de vue de tous les …" at bounding box center [373, 121] width 246 height 16
click at [246, 107] on input "un. Redirigez doucement la conversation pour inclure les points de vue de tous …" at bounding box center [246, 104] width 0 height 5
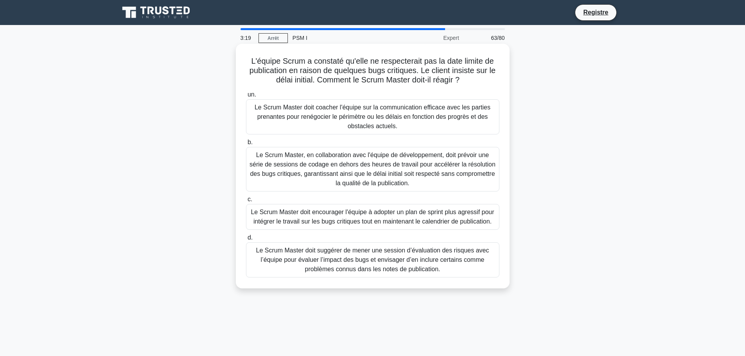
click at [287, 127] on font "Le Scrum Master doit coacher l'équipe sur la communication efficace avec les pa…" at bounding box center [373, 117] width 246 height 28
click at [246, 97] on input "un. Le Scrum Master doit coacher l'équipe sur la communication efficace avec le…" at bounding box center [246, 94] width 0 height 5
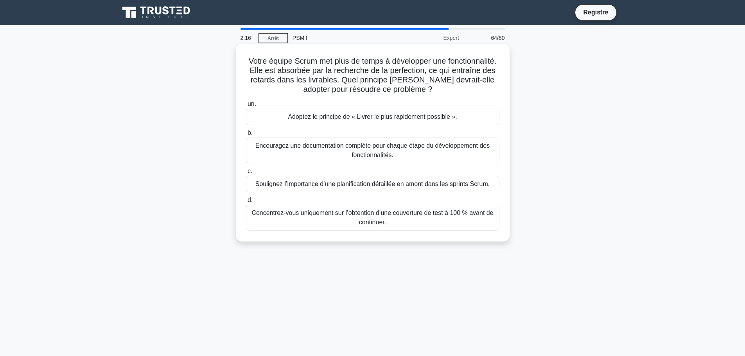
click at [261, 146] on font "Encouragez une documentation complète pour chaque étape du développement des fo…" at bounding box center [372, 150] width 235 height 16
click at [246, 136] on input "b. Encouragez une documentation complète pour chaque étape du développement des…" at bounding box center [246, 133] width 0 height 5
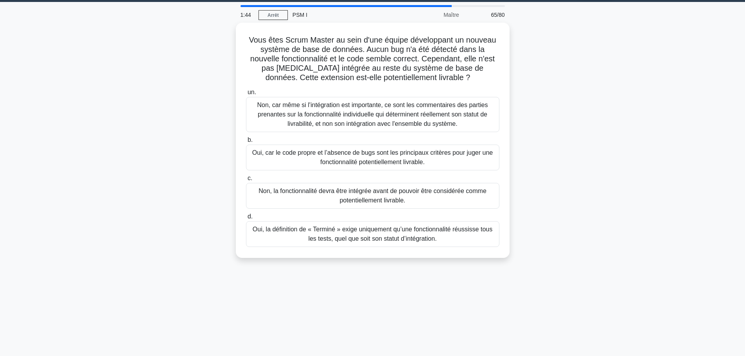
scroll to position [39, 0]
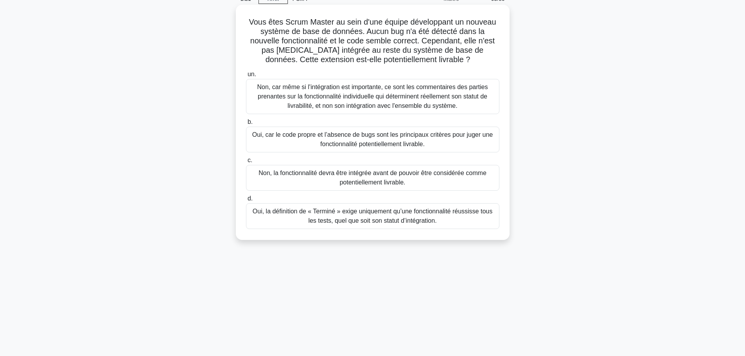
click at [267, 172] on font "Non, la fonctionnalité devra être intégrée avant de pouvoir être considérée com…" at bounding box center [373, 178] width 228 height 16
click at [246, 163] on input "c. Non, la fonctionnalité devra être intégrée avant de pouvoir être considérée …" at bounding box center [246, 160] width 0 height 5
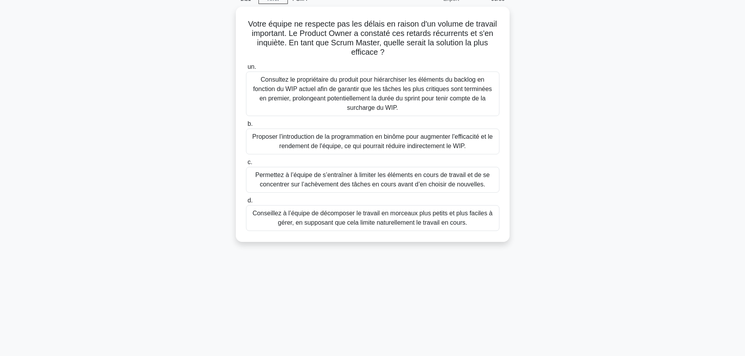
scroll to position [0, 0]
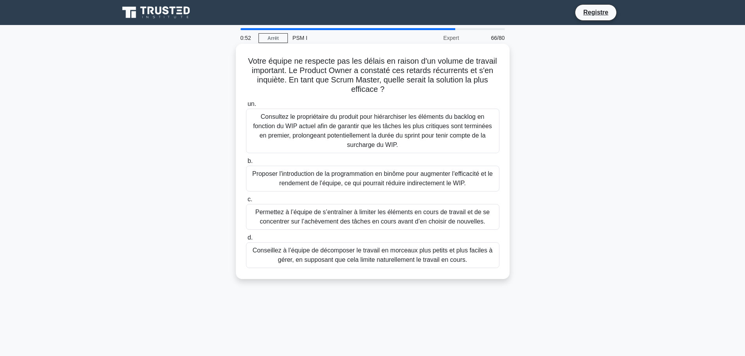
click at [306, 262] on font "Conseillez à l’équipe de décomposer le travail en morceaux plus petits et plus …" at bounding box center [373, 255] width 240 height 16
click at [246, 241] on input "d. Conseillez à l’équipe de décomposer le travail en morceaux plus petits et pl…" at bounding box center [246, 237] width 0 height 5
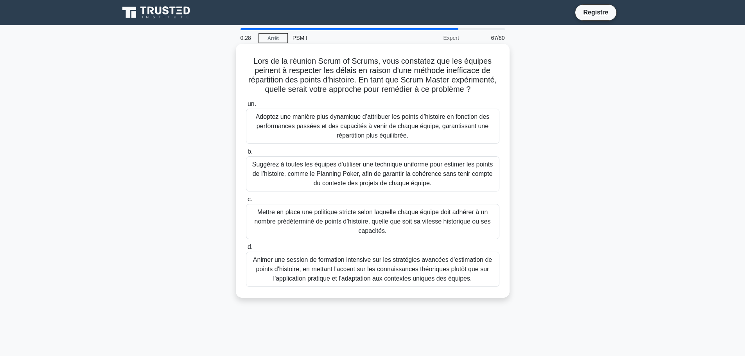
click at [379, 188] on font "Suggérez à toutes les équipes d’utiliser une technique uniforme pour estimer le…" at bounding box center [373, 174] width 246 height 28
click at [246, 155] on input "b. Suggérez à toutes les équipes d’utiliser une technique uniforme pour estimer…" at bounding box center [246, 151] width 0 height 5
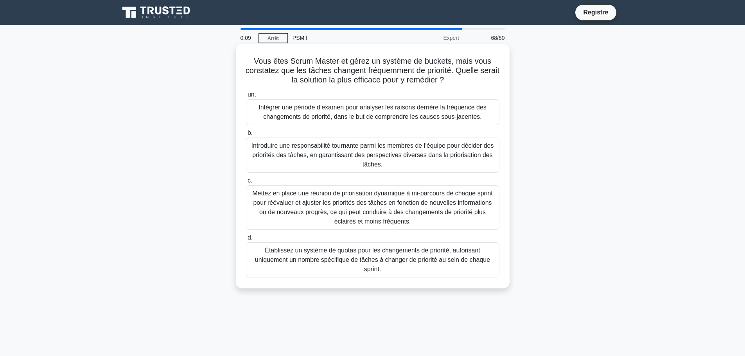
click at [272, 205] on font "Mettez en place une réunion de priorisation dynamique à mi-parcours de chaque s…" at bounding box center [372, 207] width 241 height 35
click at [246, 183] on input "c. Mettez en place une réunion de priorisation dynamique à mi-parcours de chaqu…" at bounding box center [246, 180] width 0 height 5
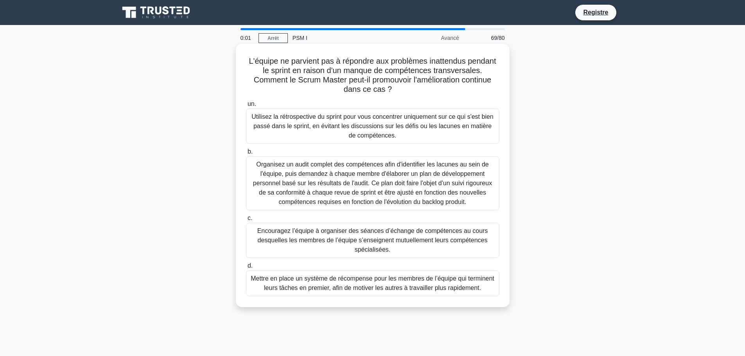
click at [311, 253] on font "Encouragez l’équipe à organiser des séances d’échange de compétences au cours d…" at bounding box center [373, 240] width 246 height 28
click at [246, 221] on input "c. Encouragez l’équipe à organiser des séances d’échange de compétences au cour…" at bounding box center [246, 218] width 0 height 5
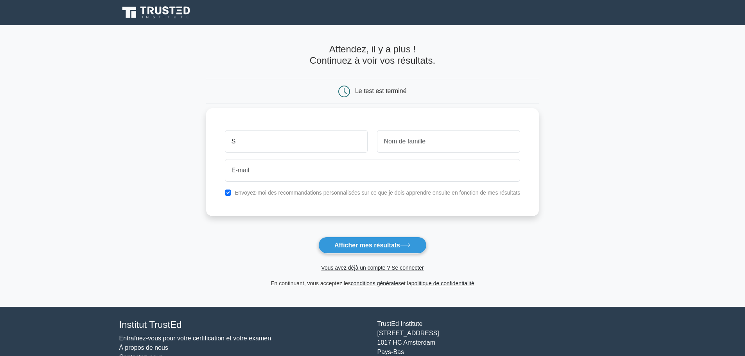
type input "S"
click at [398, 148] on input "text" at bounding box center [448, 141] width 143 height 23
type input "T"
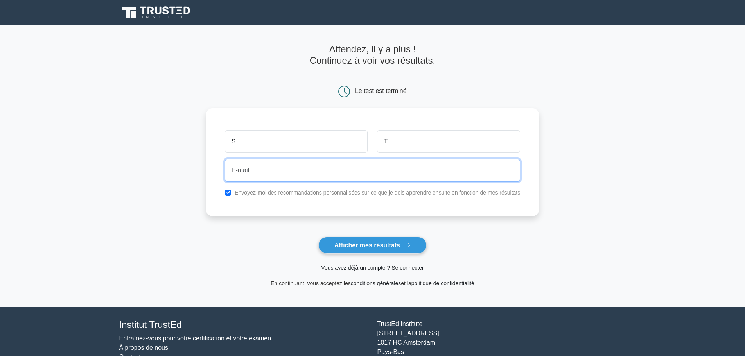
click at [332, 176] on input "email" at bounding box center [372, 170] width 295 height 23
type input "30douglass@gmail.com"
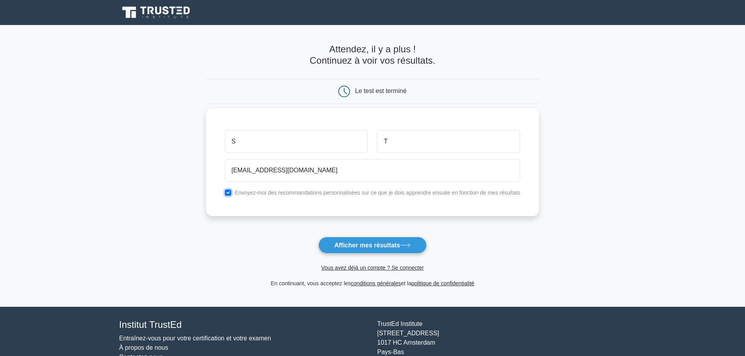
click at [228, 196] on input "checkbox" at bounding box center [228, 193] width 6 height 6
checkbox input "false"
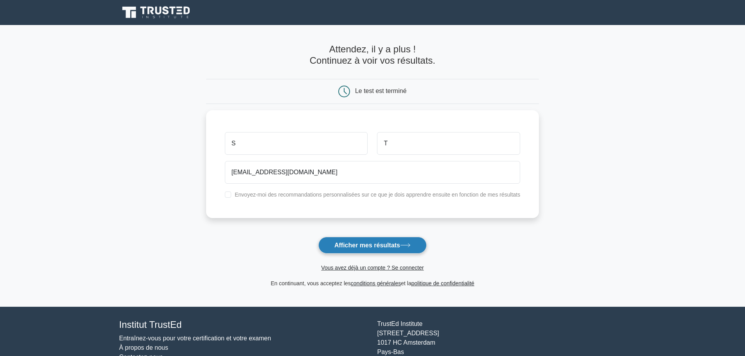
click at [369, 245] on font "Afficher mes résultats" at bounding box center [367, 245] width 66 height 7
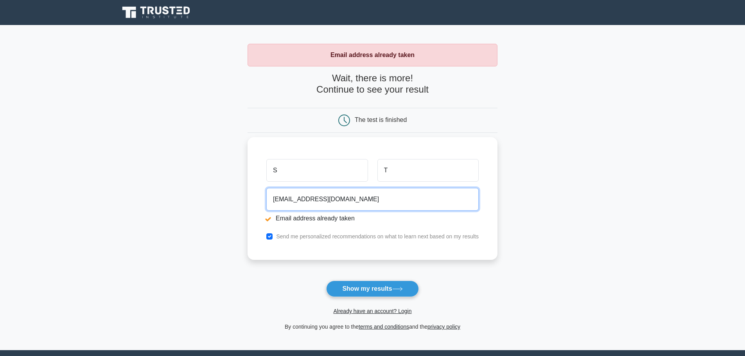
drag, startPoint x: 354, startPoint y: 199, endPoint x: 262, endPoint y: 197, distance: 92.3
click at [262, 197] on div "S T 30douglass@gmail.com Email address already taken Send me personalized recom…" at bounding box center [373, 198] width 250 height 123
drag, startPoint x: 324, startPoint y: 206, endPoint x: 264, endPoint y: 205, distance: 60.2
click at [264, 205] on div "sylvain.tailamee Email address already taken" at bounding box center [373, 207] width 222 height 44
type input "sylvain.susana@gmail.com"
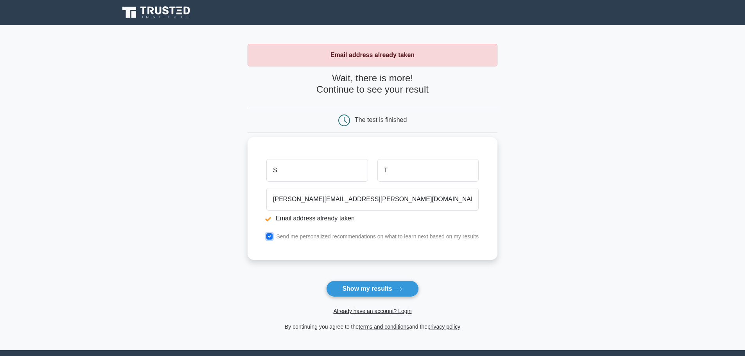
click at [269, 237] on input "checkbox" at bounding box center [269, 237] width 6 height 6
checkbox input "false"
click at [368, 289] on button "Show my results" at bounding box center [372, 289] width 92 height 16
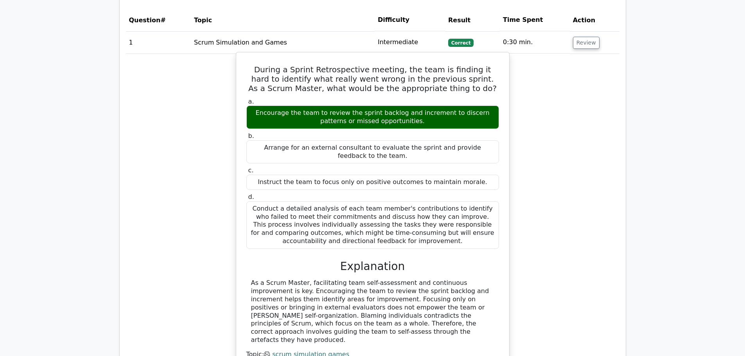
scroll to position [1056, 0]
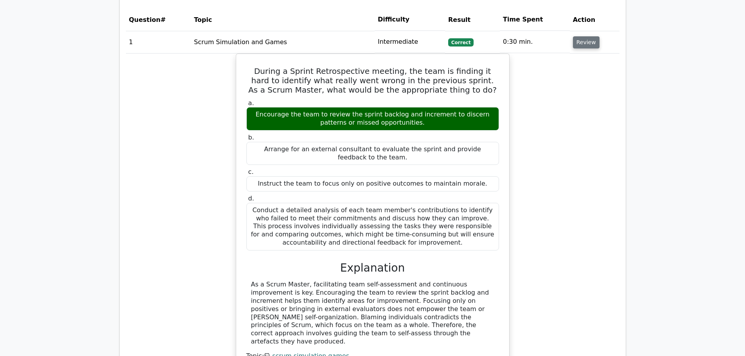
click at [575, 43] on button "Review" at bounding box center [586, 42] width 27 height 12
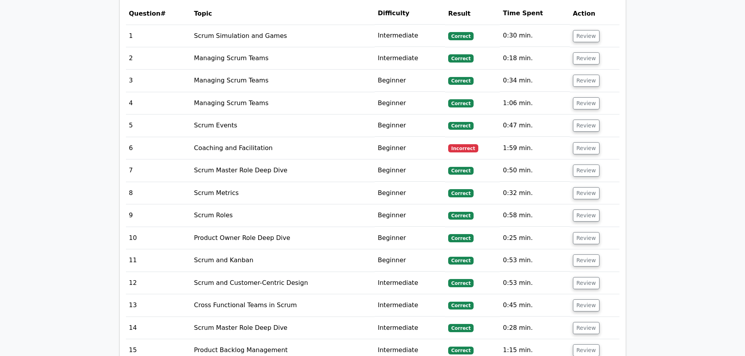
scroll to position [1095, 0]
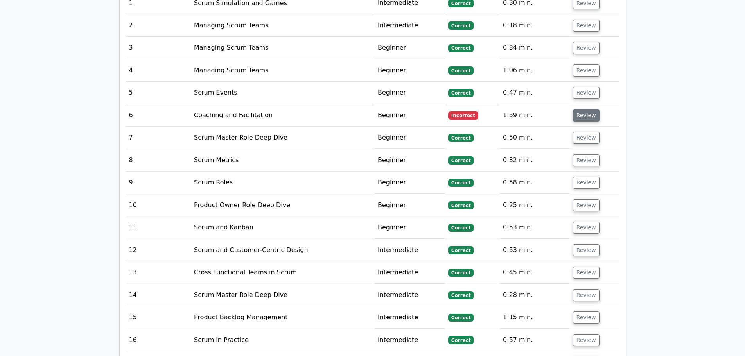
click at [588, 119] on button "Review" at bounding box center [586, 116] width 27 height 12
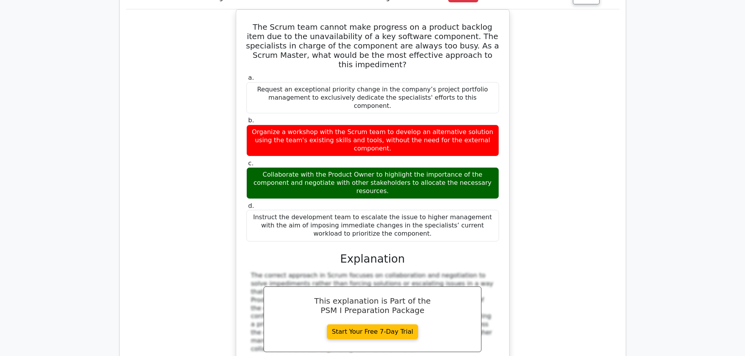
scroll to position [1134, 0]
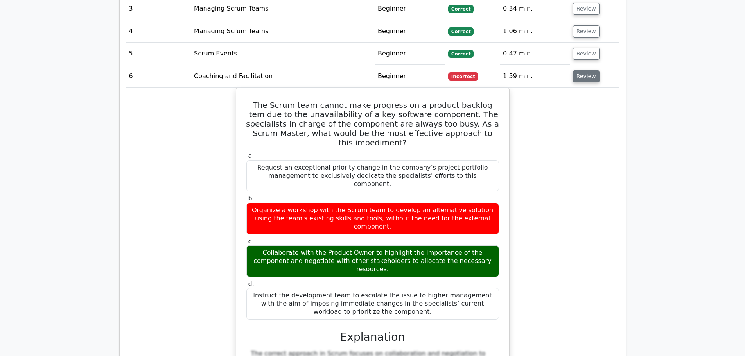
click at [589, 82] on button "Review" at bounding box center [586, 76] width 27 height 12
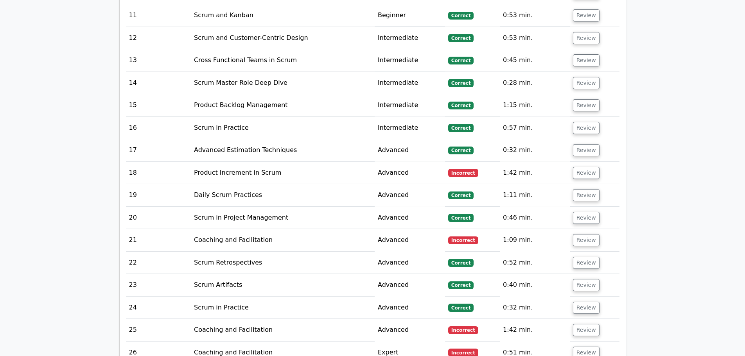
scroll to position [1330, 0]
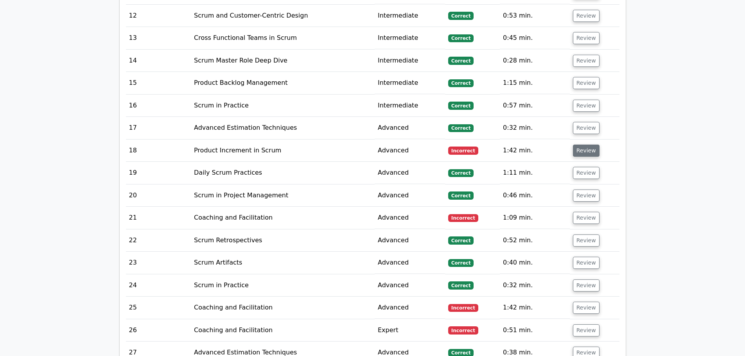
click at [583, 154] on button "Review" at bounding box center [586, 151] width 27 height 12
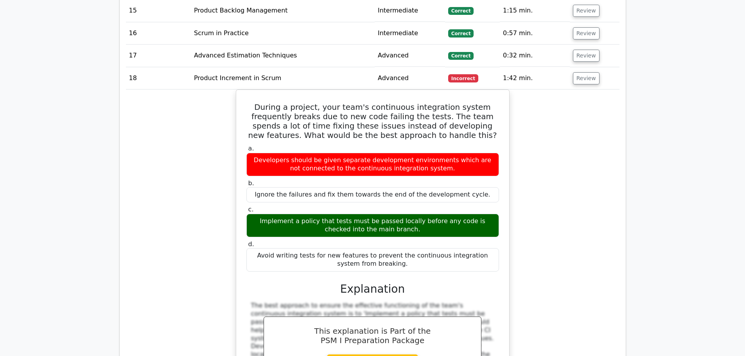
scroll to position [1408, 0]
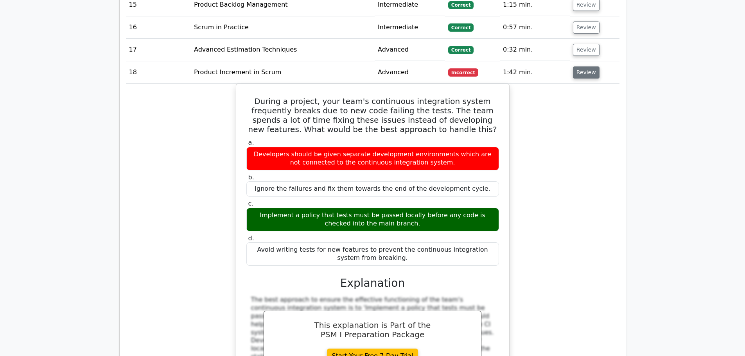
click at [578, 68] on button "Review" at bounding box center [586, 72] width 27 height 12
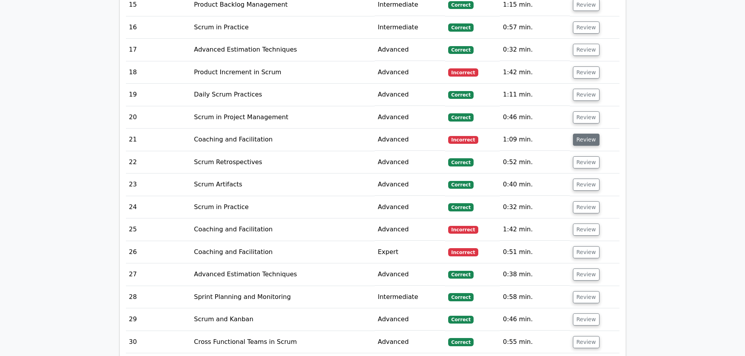
click at [582, 146] on button "Review" at bounding box center [586, 140] width 27 height 12
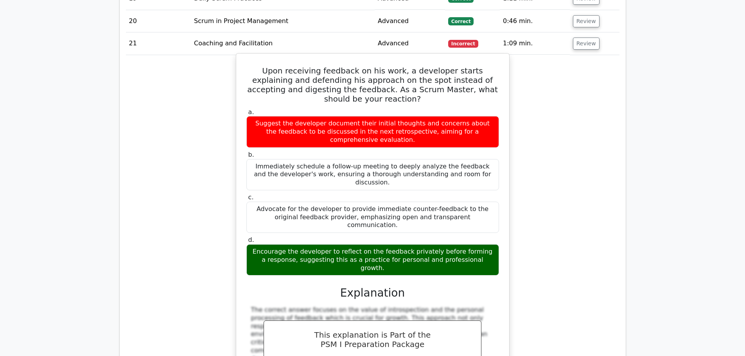
scroll to position [1486, 0]
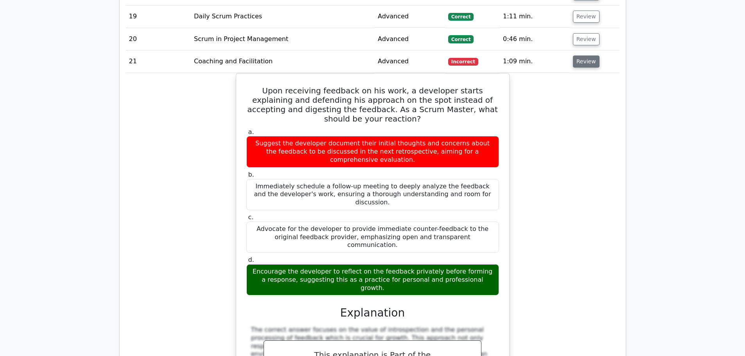
click at [590, 64] on button "Review" at bounding box center [586, 62] width 27 height 12
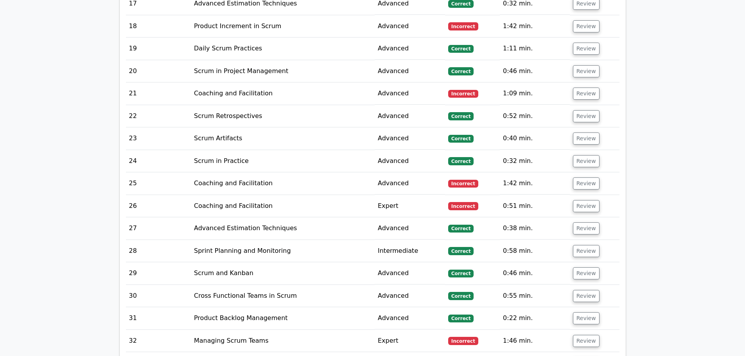
scroll to position [1447, 0]
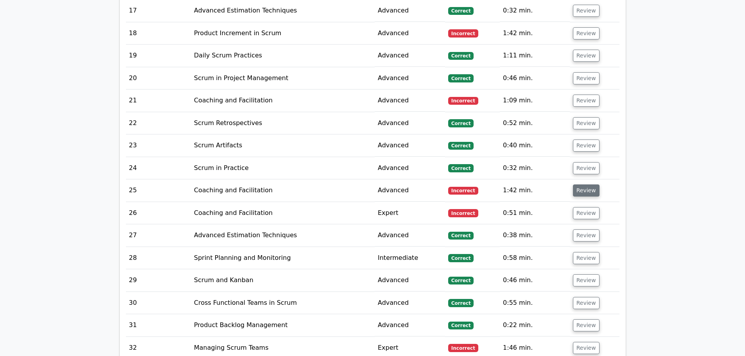
click at [584, 194] on button "Review" at bounding box center [586, 191] width 27 height 12
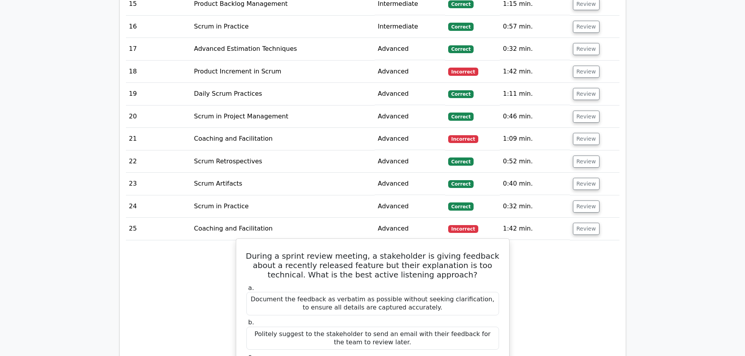
scroll to position [1408, 0]
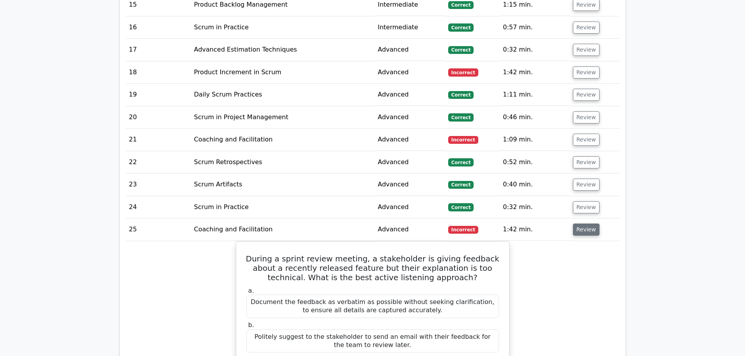
click at [591, 231] on button "Review" at bounding box center [586, 230] width 27 height 12
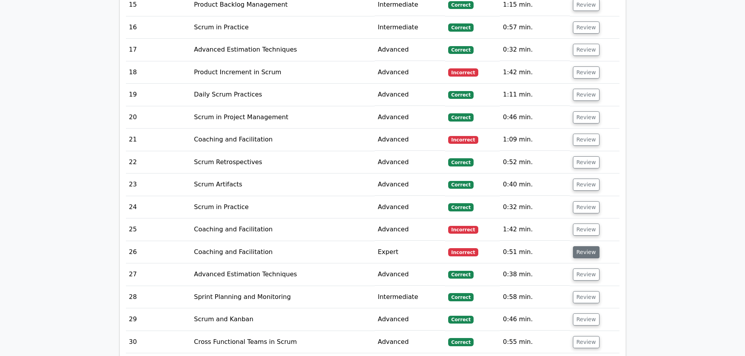
click at [583, 250] on button "Review" at bounding box center [586, 252] width 27 height 12
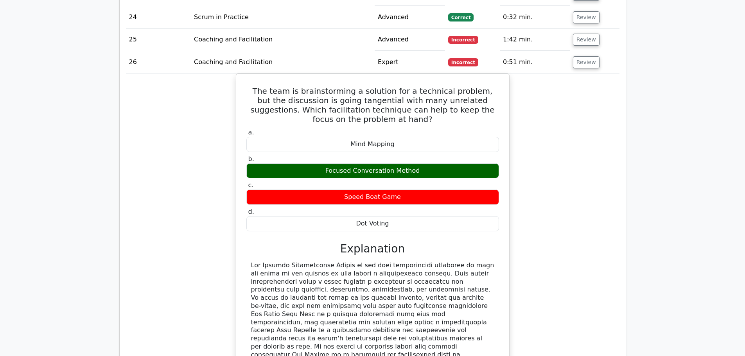
scroll to position [1604, 0]
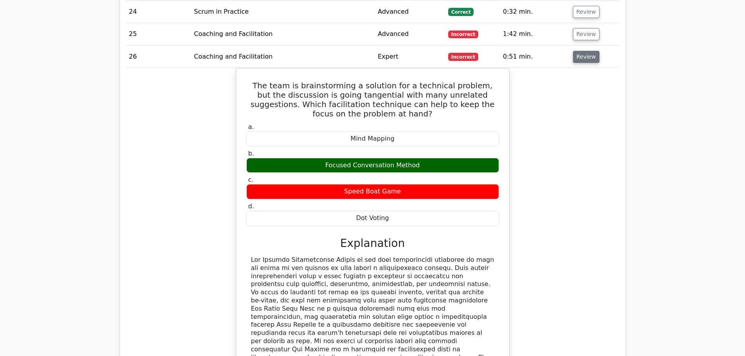
click at [587, 56] on button "Review" at bounding box center [586, 57] width 27 height 12
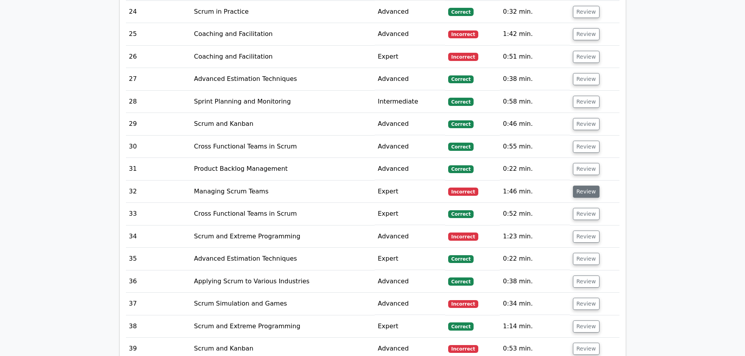
click at [580, 193] on button "Review" at bounding box center [586, 192] width 27 height 12
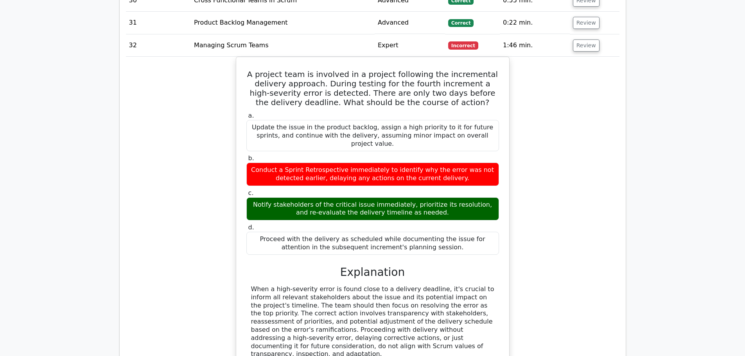
scroll to position [1760, 0]
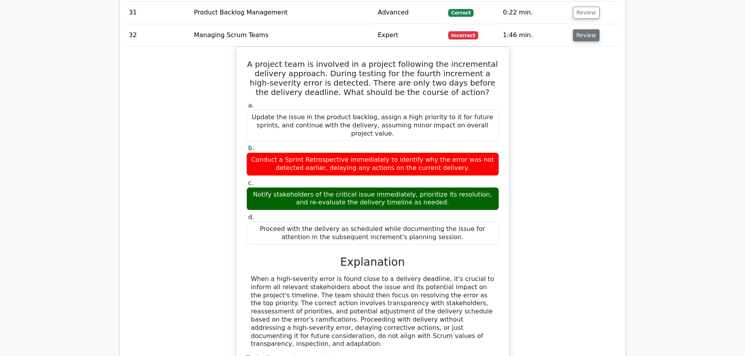
click at [578, 35] on button "Review" at bounding box center [586, 35] width 27 height 12
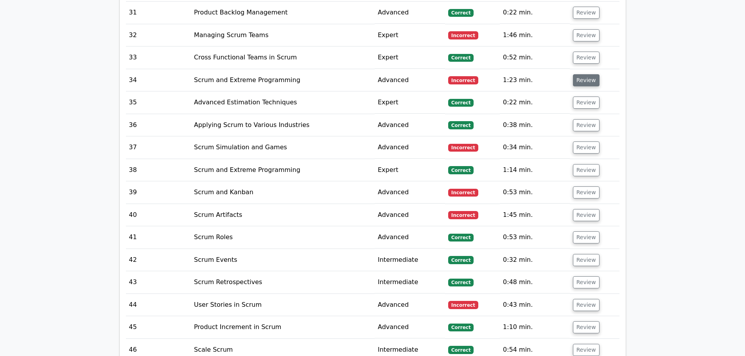
click at [582, 80] on button "Review" at bounding box center [586, 80] width 27 height 12
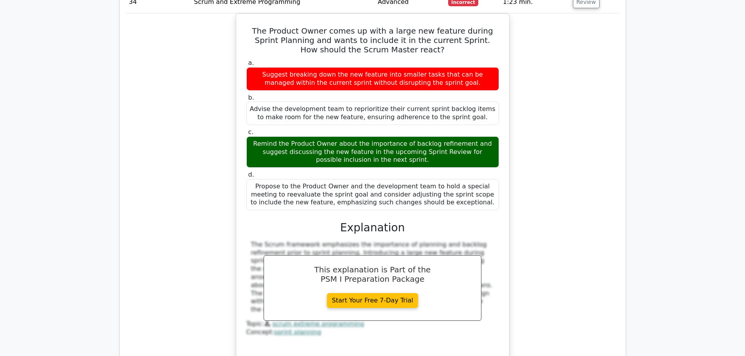
scroll to position [1721, 0]
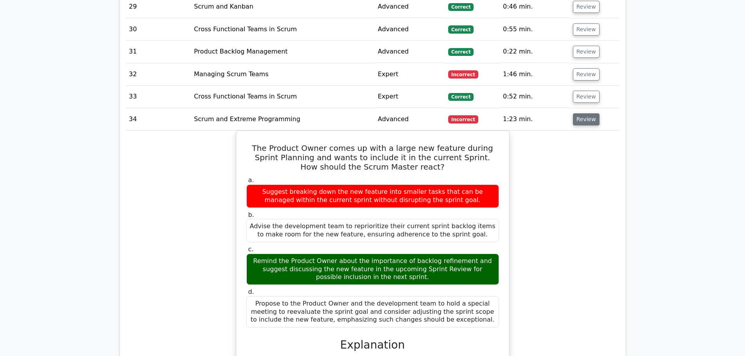
click at [577, 121] on button "Review" at bounding box center [586, 119] width 27 height 12
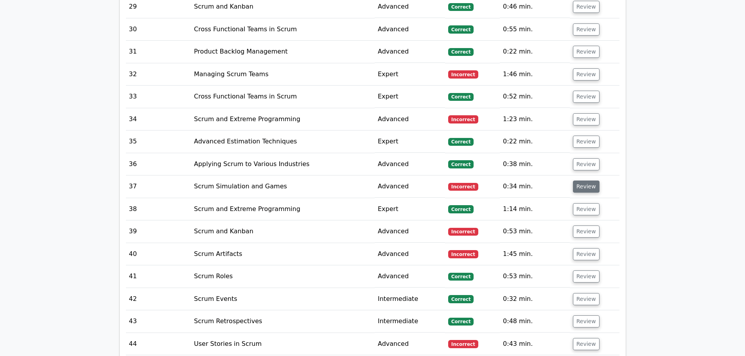
click at [579, 187] on button "Review" at bounding box center [586, 187] width 27 height 12
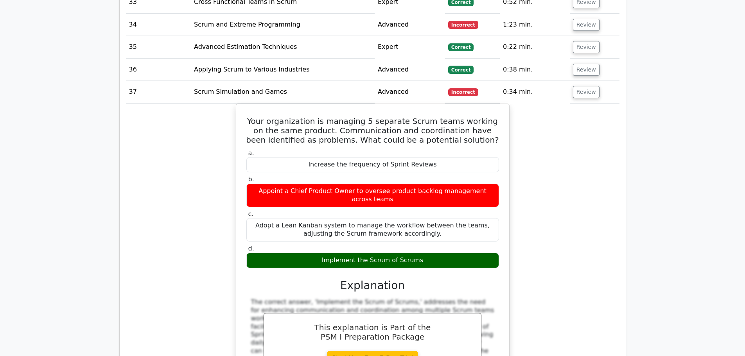
scroll to position [1799, 0]
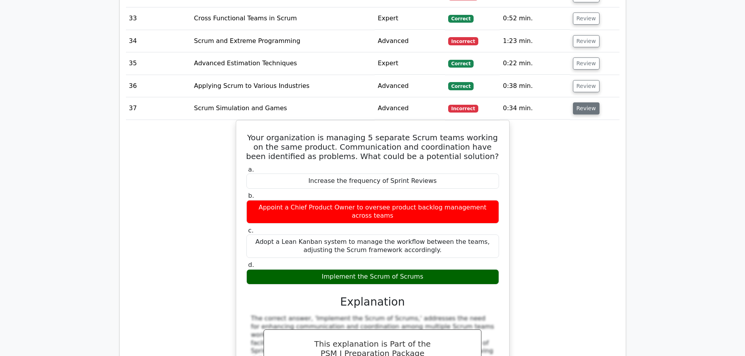
click at [580, 105] on button "Review" at bounding box center [586, 108] width 27 height 12
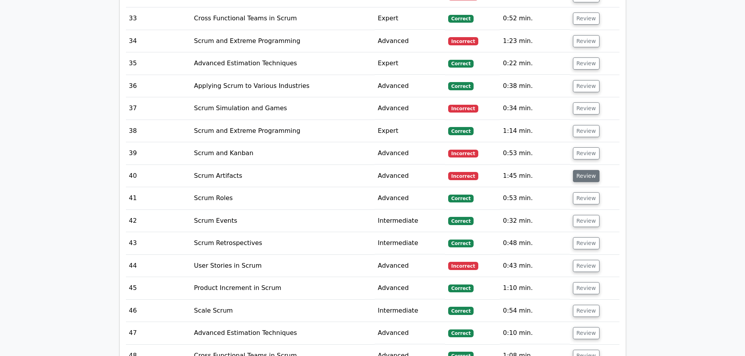
click at [585, 174] on button "Review" at bounding box center [586, 176] width 27 height 12
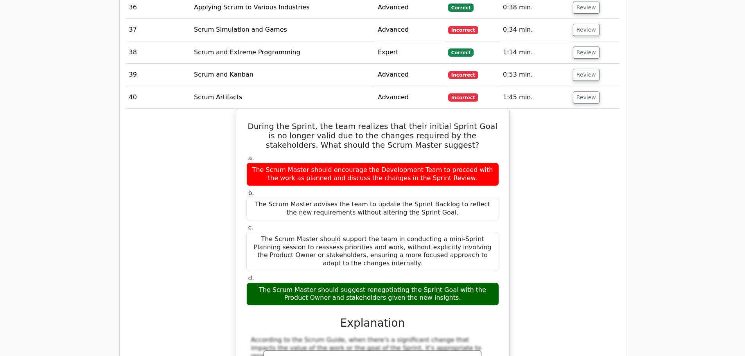
scroll to position [1878, 0]
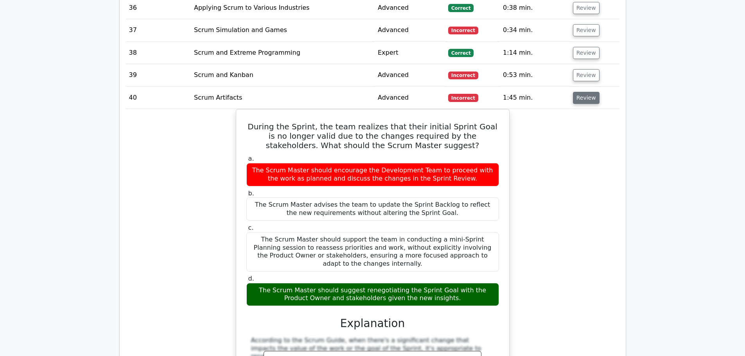
click at [575, 101] on button "Review" at bounding box center [586, 98] width 27 height 12
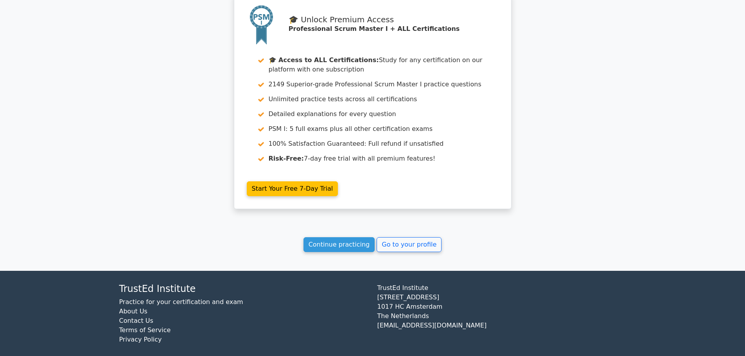
scroll to position [2696, 0]
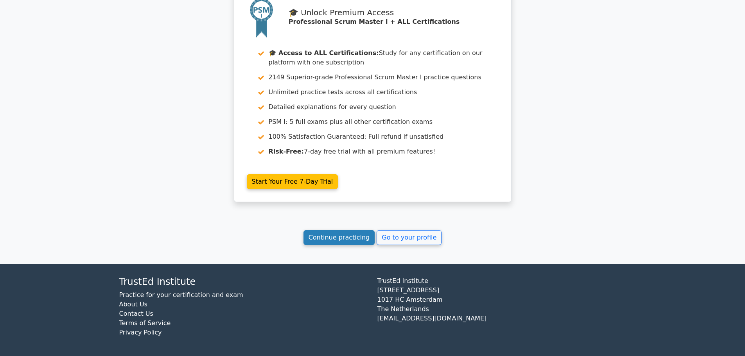
click at [332, 234] on link "Continue practicing" at bounding box center [340, 237] width 72 height 15
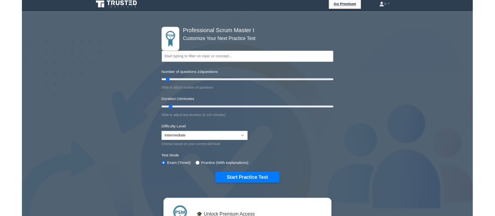
scroll to position [196, 0]
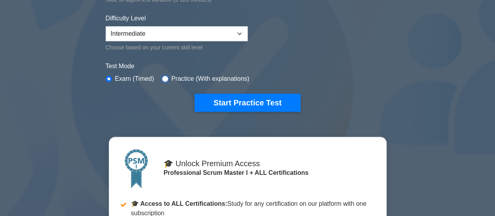
click at [165, 77] on input "radio" at bounding box center [165, 78] width 6 height 6
radio input "true"
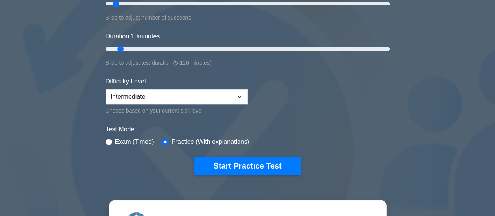
scroll to position [131, 0]
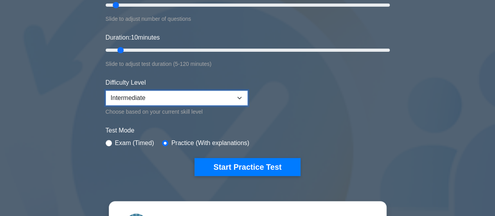
click at [131, 97] on select "Beginner Intermediate Expert" at bounding box center [177, 97] width 142 height 15
click at [69, 81] on div "Professional Scrum Master I Customize Your Next Practice Test Topics Scrum Fram…" at bounding box center [247, 164] width 495 height 528
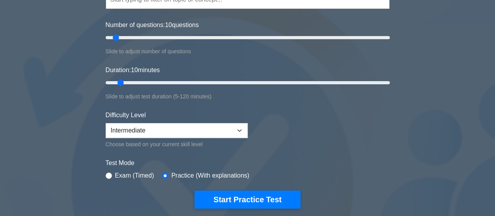
scroll to position [99, 0]
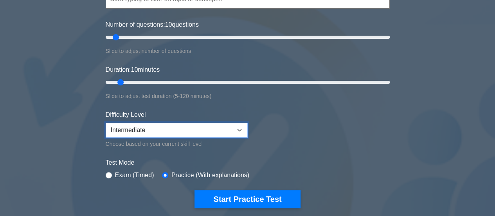
click at [129, 126] on select "Beginner Intermediate Expert" at bounding box center [177, 129] width 142 height 15
select select "beginner"
click at [106, 122] on select "Beginner Intermediate Expert" at bounding box center [177, 129] width 142 height 15
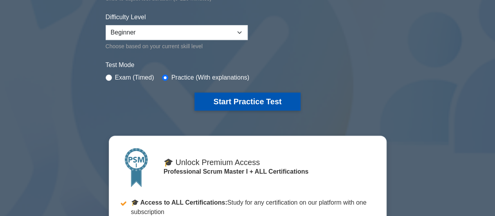
click at [231, 101] on button "Start Practice Test" at bounding box center [247, 101] width 106 height 18
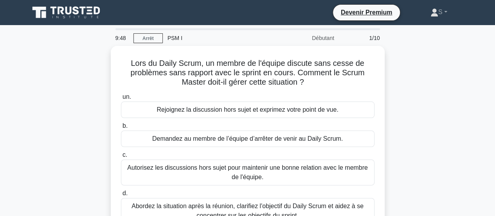
click at [106, 87] on div "Lors du Daily Scrum, un membre de l'équipe discute sans cesse de problèmes sans…" at bounding box center [248, 151] width 446 height 210
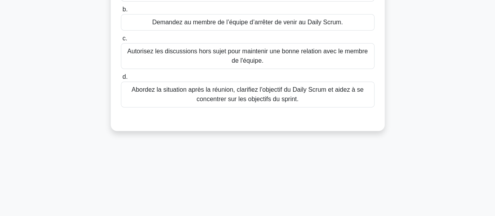
scroll to position [117, 0]
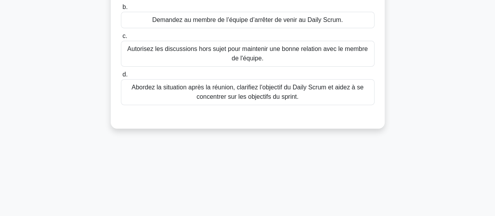
click at [237, 95] on font "Abordez la situation après la réunion, clarifiez l'objectif du Daily Scrum et a…" at bounding box center [247, 92] width 232 height 16
click at [121, 77] on input "d. Abordez la situation après la réunion, [PERSON_NAME] l'objectif du Daily Scr…" at bounding box center [121, 74] width 0 height 5
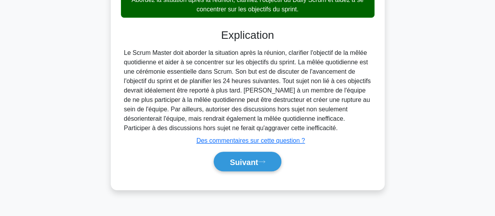
scroll to position [207, 0]
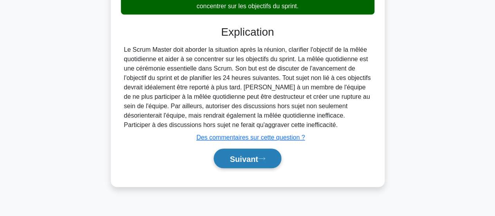
click at [246, 156] on font "Suivant" at bounding box center [244, 158] width 28 height 9
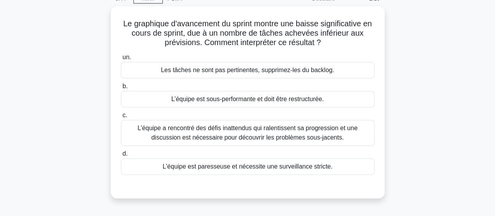
scroll to position [40, 0]
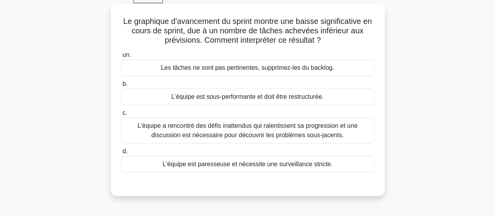
click at [167, 127] on font "L’équipe a rencontré des défis inattendus qui ralentissent sa progression et un…" at bounding box center [247, 130] width 220 height 16
click at [121, 115] on input "c. L’équipe a rencontré des défis inattendus qui ralentissent sa progression et…" at bounding box center [121, 112] width 0 height 5
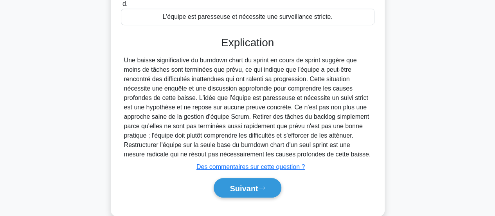
scroll to position [190, 0]
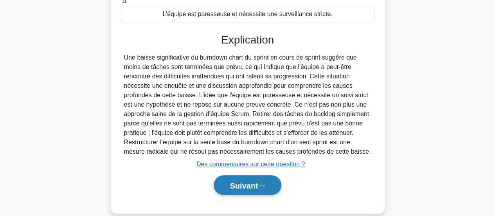
click at [239, 183] on font "Suivant" at bounding box center [244, 185] width 28 height 9
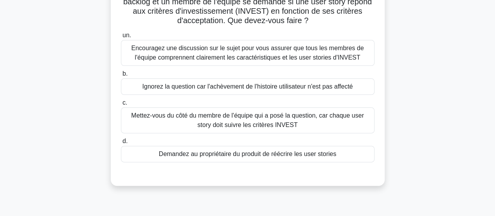
scroll to position [72, 0]
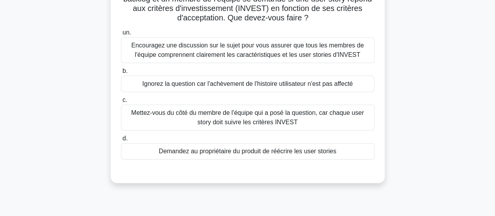
click at [172, 42] on font "Encouragez une discussion sur le sujet pour vous assurer que tous les membres d…" at bounding box center [247, 50] width 232 height 16
click at [121, 35] on input "un. Encouragez une discussion sur le sujet pour vous assurer que tous les membr…" at bounding box center [121, 32] width 0 height 5
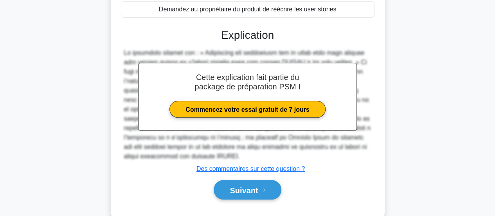
scroll to position [216, 0]
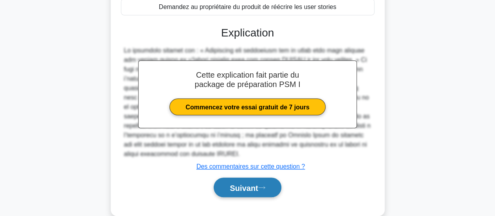
click at [230, 187] on font "Suivant" at bounding box center [244, 187] width 28 height 9
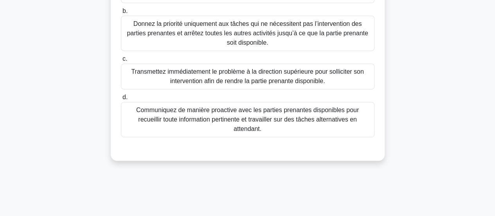
scroll to position [143, 0]
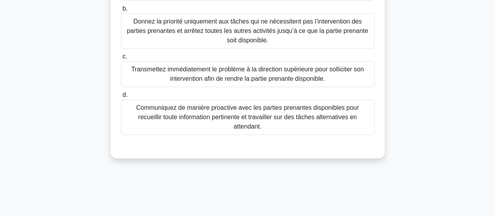
click at [205, 114] on font "Communiquez de manière proactive avec les parties prenantes disponibles pour re…" at bounding box center [247, 116] width 223 height 25
click at [121, 97] on input "d. Communiquez de manière proactive avec les parties prenantes disponibles pour…" at bounding box center [121, 94] width 0 height 5
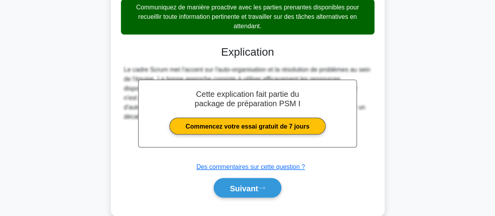
scroll to position [254, 0]
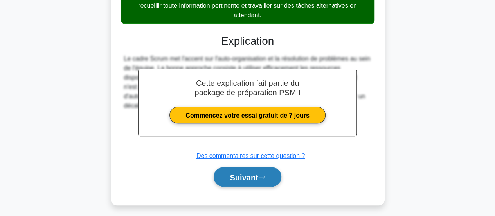
click at [235, 175] on font "Suivant" at bounding box center [244, 176] width 28 height 9
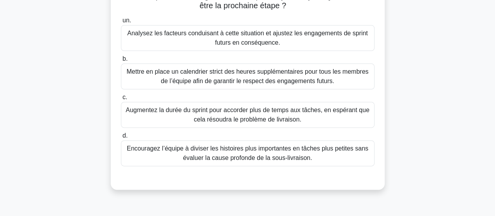
scroll to position [77, 0]
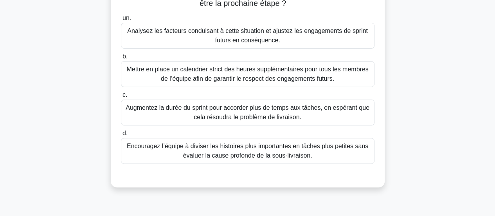
click at [162, 34] on font "Analysez les facteurs conduisant à cette situation et ajustez les engagements d…" at bounding box center [247, 35] width 241 height 16
click at [121, 21] on input "un. Analysez les facteurs conduisant à cette situation et ajustez les engagemen…" at bounding box center [121, 18] width 0 height 5
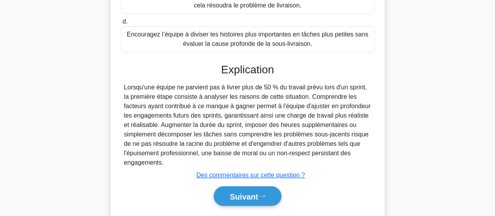
scroll to position [210, 0]
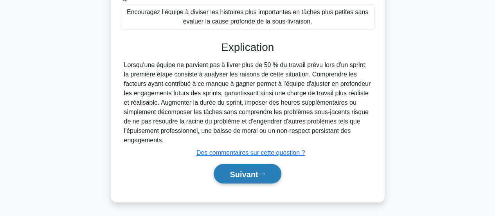
click at [240, 176] on font "Suivant" at bounding box center [244, 173] width 28 height 9
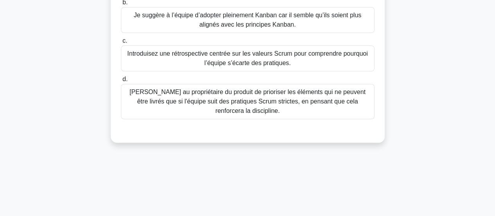
scroll to position [133, 0]
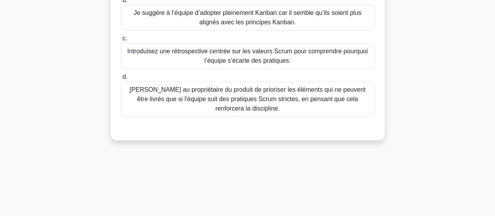
click at [167, 53] on font "Introduisez une rétrospective centrée sur les valeurs Scrum pour comprendre pou…" at bounding box center [247, 56] width 241 height 16
click at [121, 41] on input "c. Introduisez une rétrospective centrée sur les valeurs Scrum pour comprendre …" at bounding box center [121, 38] width 0 height 5
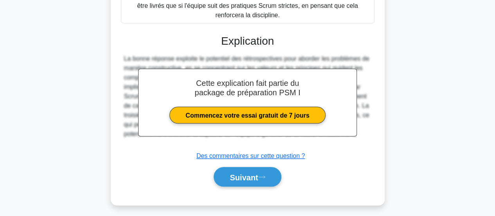
scroll to position [229, 0]
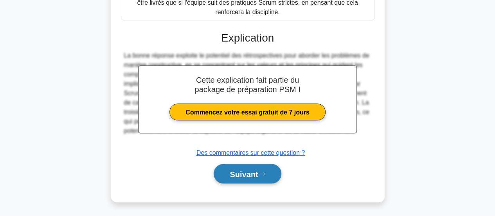
click at [237, 174] on font "Suivant" at bounding box center [244, 173] width 28 height 9
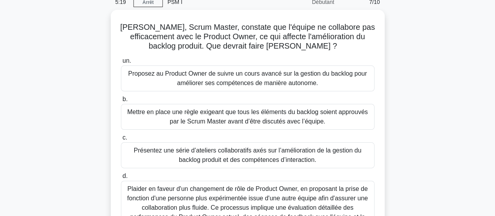
scroll to position [35, 0]
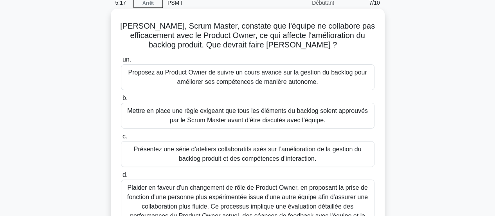
click at [180, 154] on font "Présentez une série d’ateliers collaboratifs axés sur l’amélioration de la gest…" at bounding box center [248, 154] width 228 height 16
click at [121, 139] on input "c. Présentez une série d’ateliers collaboratifs axés sur l’amélioration de la g…" at bounding box center [121, 136] width 0 height 5
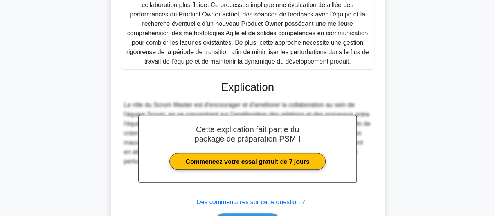
scroll to position [286, 0]
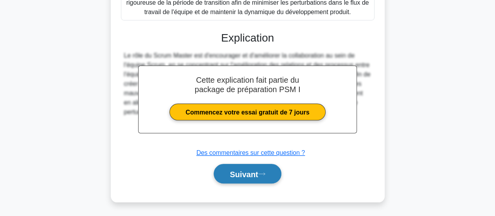
click at [248, 172] on font "Suivant" at bounding box center [244, 173] width 28 height 9
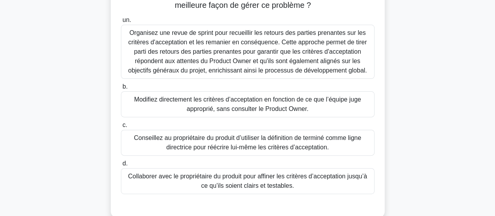
scroll to position [76, 0]
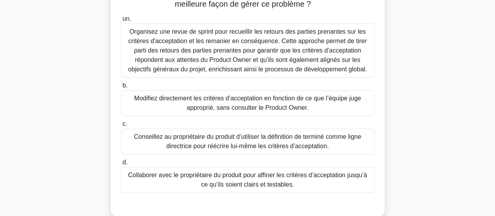
click at [203, 191] on div "Collaborer avec le propriétaire du produit pour affiner les critères d’acceptat…" at bounding box center [247, 180] width 253 height 26
click at [121, 165] on input "d. Collaborer avec le propriétaire du produit pour affiner les critères d’accep…" at bounding box center [121, 162] width 0 height 5
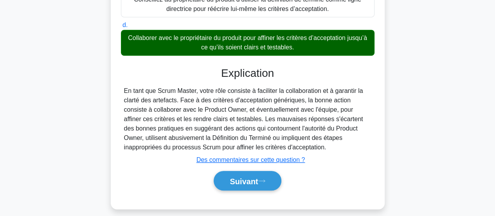
scroll to position [220, 0]
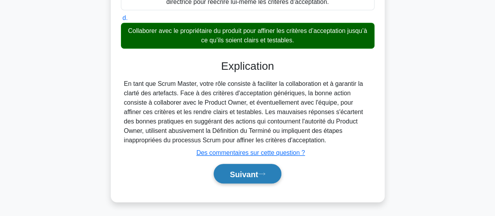
click at [252, 173] on font "Suivant" at bounding box center [244, 173] width 28 height 9
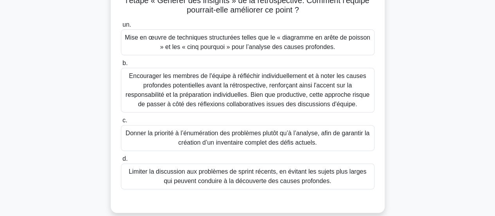
scroll to position [72, 0]
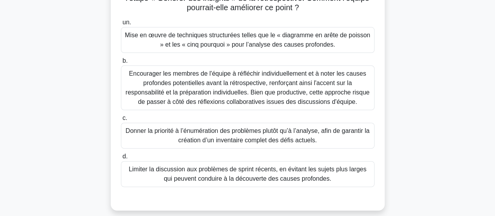
click at [217, 43] on font "Mise en œuvre de techniques structurées telles que le « diagramme en arête de p…" at bounding box center [247, 40] width 245 height 16
click at [121, 25] on input "un. Mise en œuvre de techniques structurées telles que le « diagramme en arête …" at bounding box center [121, 22] width 0 height 5
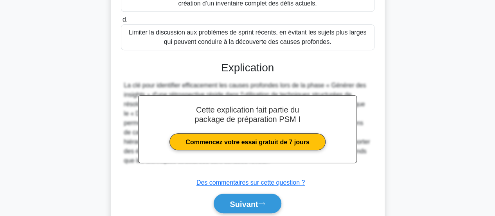
scroll to position [239, 0]
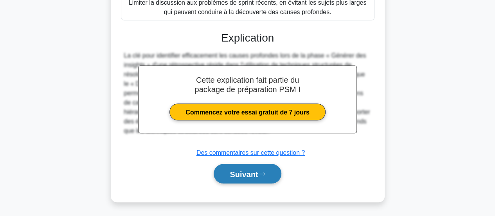
click at [246, 172] on font "Suivant" at bounding box center [244, 173] width 28 height 9
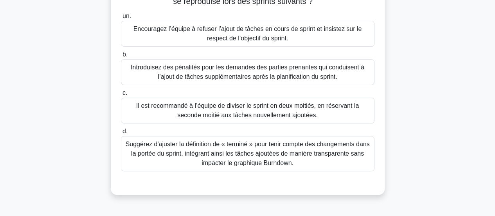
scroll to position [90, 0]
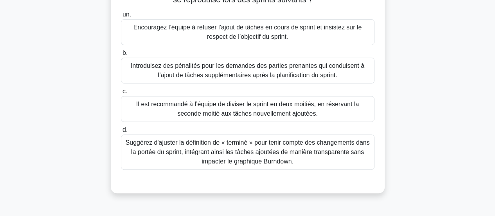
click at [153, 151] on font "Suggérez d'ajuster la définition de « terminé » pour tenir compte des changemen…" at bounding box center [248, 151] width 244 height 25
click at [121, 132] on input "d. Suggérez d'ajuster la définition de « terminé » pour tenir compte des change…" at bounding box center [121, 129] width 0 height 5
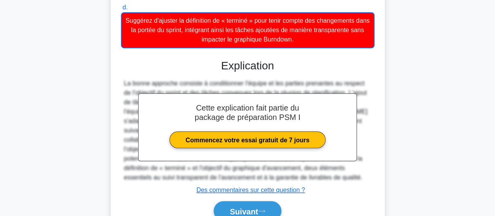
scroll to position [249, 0]
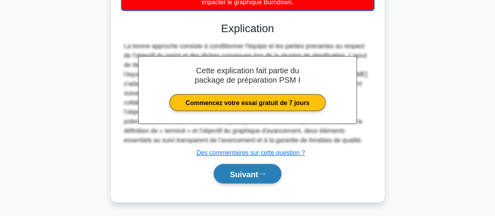
click at [247, 169] on font "Suivant" at bounding box center [244, 173] width 28 height 9
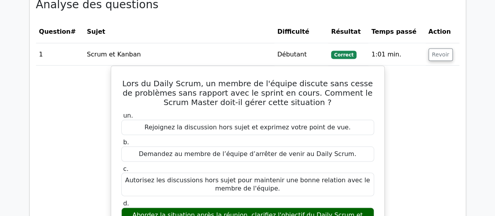
scroll to position [679, 0]
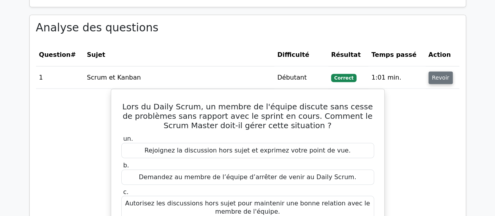
click at [433, 74] on font "Revoir" at bounding box center [440, 77] width 17 height 6
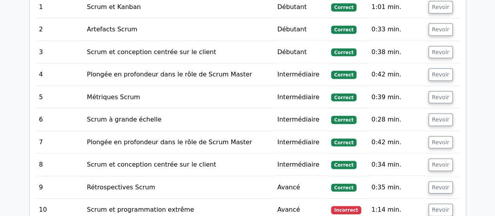
scroll to position [749, 0]
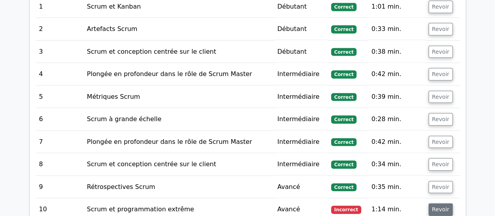
click at [440, 206] on font "Revoir" at bounding box center [440, 209] width 17 height 6
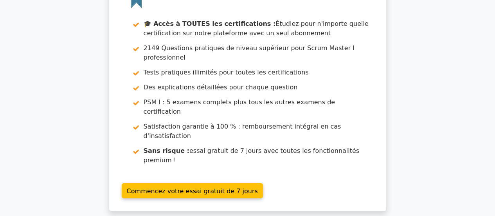
scroll to position [1468, 0]
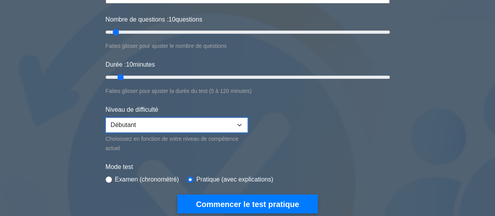
click at [114, 121] on select "Débutant Intermédiaire Expert" at bounding box center [177, 124] width 142 height 15
select select "intermediate"
click at [106, 117] on select "Débutant Intermédiaire Expert" at bounding box center [177, 124] width 142 height 15
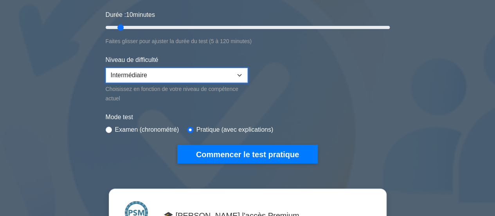
scroll to position [155, 0]
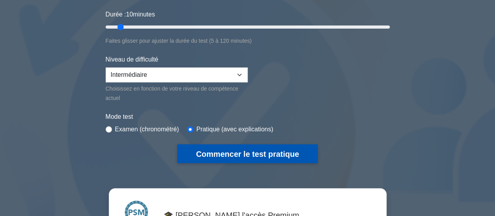
click at [245, 155] on font "Commencer le test pratique" at bounding box center [247, 153] width 103 height 9
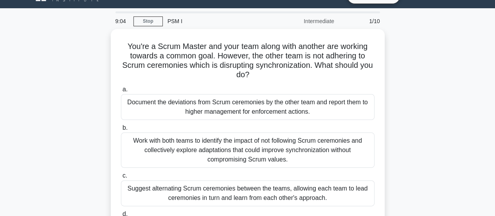
scroll to position [17, 0]
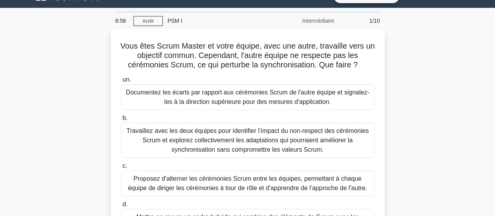
click at [107, 68] on div "Vous êtes Scrum Master et votre équipe, avec une autre, travaille vers un objec…" at bounding box center [248, 153] width 446 height 248
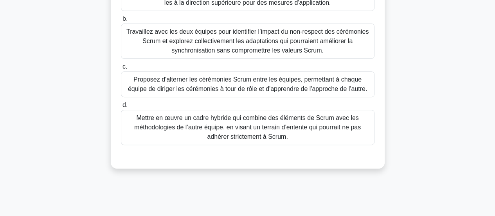
scroll to position [117, 0]
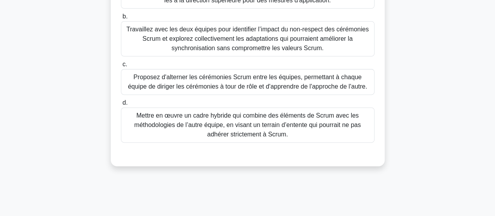
click at [151, 45] on font "Travaillez avec les deux équipes pour identifier l’impact du non-respect des cé…" at bounding box center [247, 39] width 246 height 28
click at [121, 19] on input "b. Travaillez avec les deux équipes pour identifier l’impact du non-respect des…" at bounding box center [121, 16] width 0 height 5
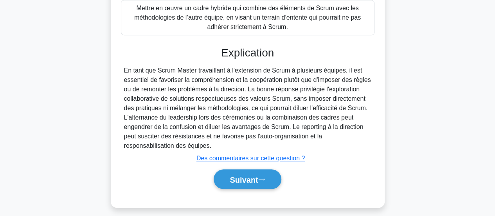
scroll to position [229, 0]
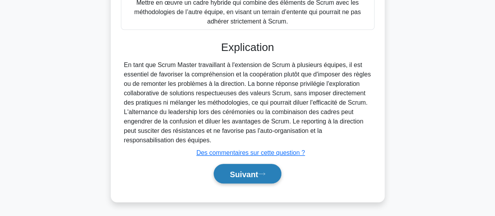
click at [252, 171] on font "Suivant" at bounding box center [244, 173] width 28 height 9
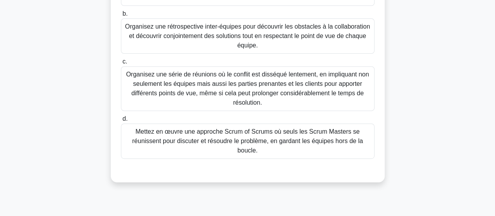
scroll to position [131, 0]
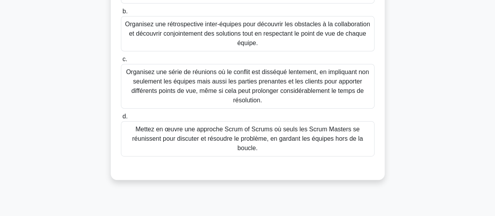
click at [196, 29] on font "Organisez une rétrospective inter-équipes pour découvrir les obstacles à la col…" at bounding box center [247, 33] width 245 height 25
click at [121, 14] on input "b. Organisez une rétrospective inter-équipes pour découvrir les obstacles à la …" at bounding box center [121, 11] width 0 height 5
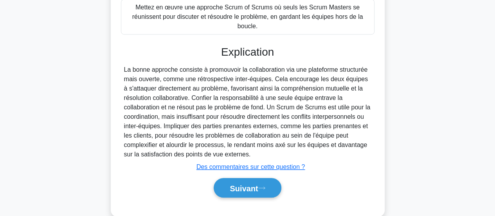
scroll to position [255, 0]
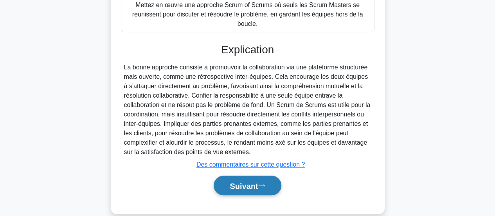
click at [249, 183] on font "Suivant" at bounding box center [244, 185] width 28 height 9
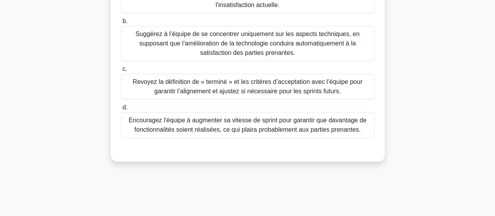
scroll to position [142, 0]
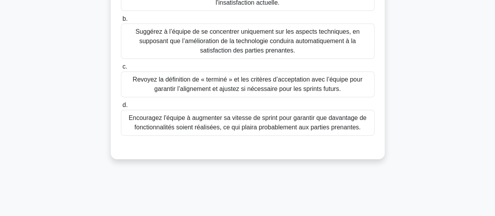
click at [157, 86] on font "Revoyez la définition de « terminé » et les critères d’acceptation avec l’équip…" at bounding box center [248, 84] width 230 height 16
click at [121, 69] on input "c. Revoyez la définition de « terminé » et les critères d’acceptation avec l’éq…" at bounding box center [121, 66] width 0 height 5
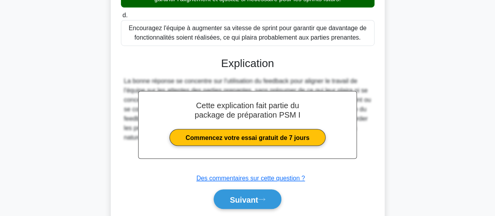
scroll to position [257, 0]
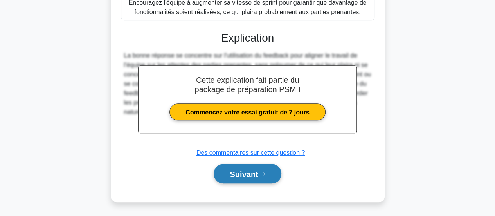
click at [230, 169] on font "Suivant" at bounding box center [244, 173] width 28 height 9
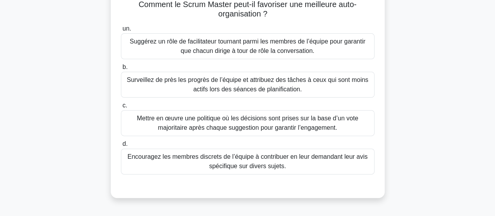
scroll to position [78, 0]
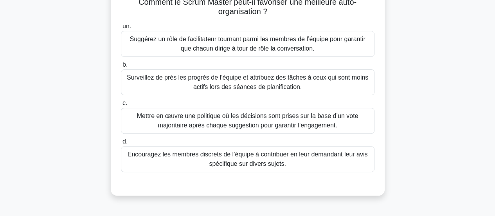
click at [170, 153] on font "Encouragez les membres discrets de l’équipe à contribuer en leur demandant leur…" at bounding box center [248, 159] width 240 height 16
click at [121, 144] on input "d. Encouragez les membres discrets de l’équipe à contribuer en leur demandant l…" at bounding box center [121, 141] width 0 height 5
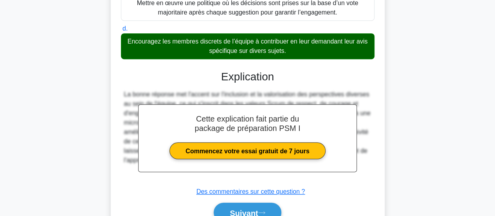
scroll to position [229, 0]
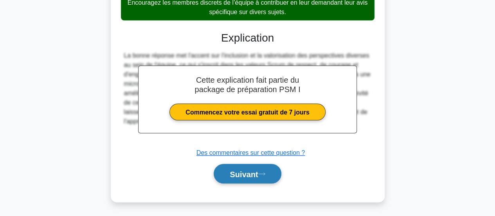
click at [234, 174] on font "Suivant" at bounding box center [244, 173] width 28 height 9
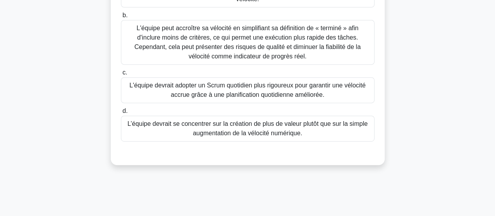
scroll to position [129, 0]
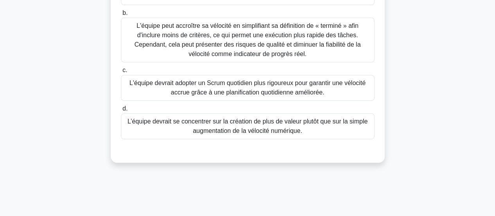
click at [221, 124] on font "L’équipe devrait se concentrer sur la création de plus de valeur plutôt que sur…" at bounding box center [248, 126] width 240 height 16
click at [121, 111] on input "d. L’équipe devrait se concentrer sur la création de plus de valeur plutôt que …" at bounding box center [121, 108] width 0 height 5
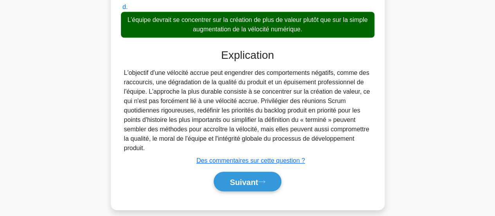
scroll to position [239, 0]
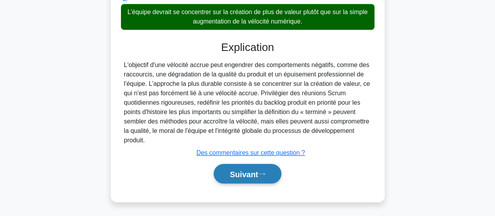
click at [250, 174] on font "Suivant" at bounding box center [244, 173] width 28 height 9
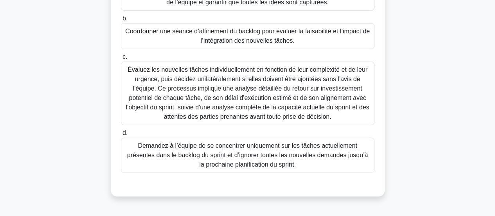
scroll to position [116, 0]
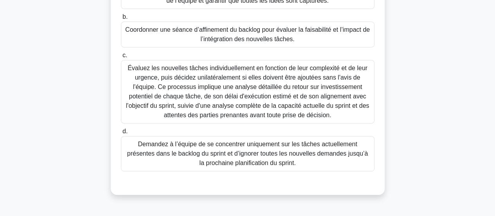
click at [243, 32] on font "Coordonner une séance d’affinement du backlog pour évaluer la faisabilité et l’…" at bounding box center [247, 34] width 244 height 16
click at [121, 20] on input "b. Coordonner une séance d’affinement du backlog pour évaluer la faisabilité et…" at bounding box center [121, 16] width 0 height 5
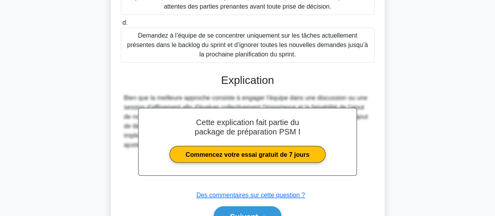
scroll to position [267, 0]
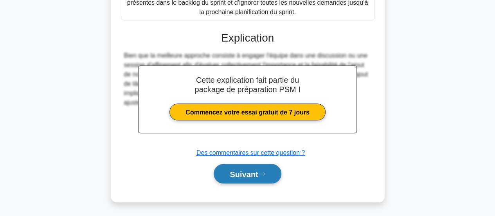
click at [239, 172] on font "Suivant" at bounding box center [244, 173] width 28 height 9
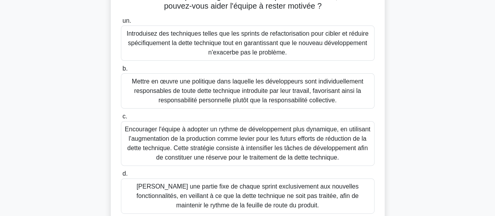
scroll to position [76, 0]
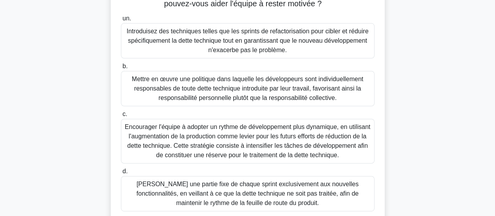
click at [163, 43] on font "Introduisez des techniques telles que les sprints de refactorisation pour cible…" at bounding box center [247, 40] width 242 height 25
click at [121, 21] on input "un. Introduisez des techniques telles que les sprints de refactorisation pour c…" at bounding box center [121, 18] width 0 height 5
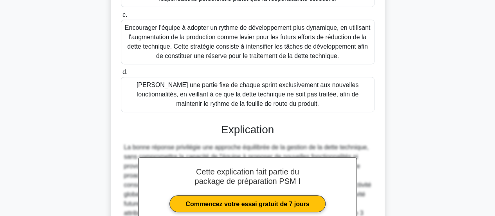
scroll to position [267, 0]
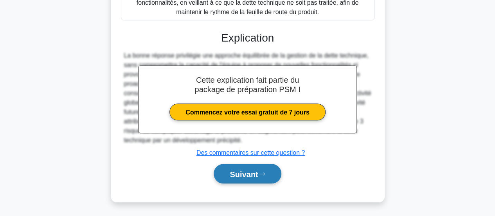
click at [237, 170] on font "Suivant" at bounding box center [244, 173] width 28 height 9
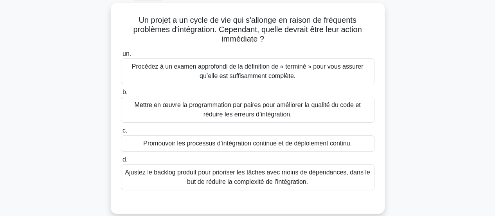
scroll to position [43, 0]
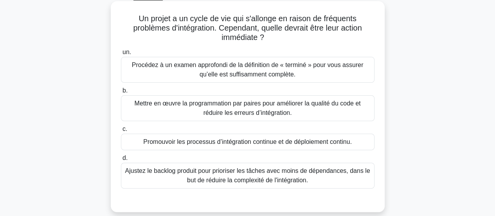
click at [196, 144] on font "Promouvoir les processus d’intégration continue et de déploiement continu." at bounding box center [247, 141] width 208 height 7
click at [121, 131] on input "c. Promouvoir les processus d’intégration continue et de déploiement continu." at bounding box center [121, 128] width 0 height 5
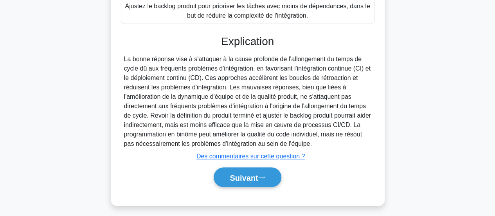
scroll to position [210, 0]
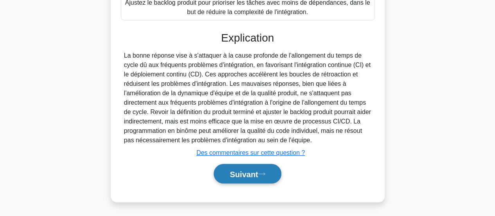
click at [236, 174] on font "Suivant" at bounding box center [244, 173] width 28 height 9
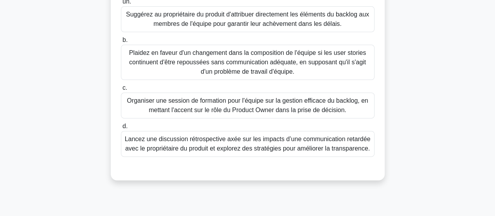
scroll to position [105, 0]
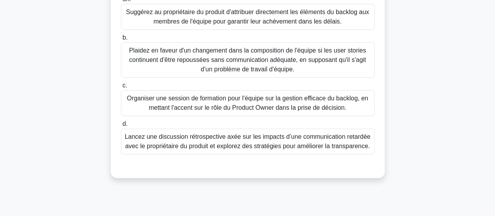
click at [279, 146] on font "Lancez une discussion rétrospective axée sur les impacts d’une communication re…" at bounding box center [248, 141] width 246 height 16
click at [121, 126] on input "d. Lancez une discussion rétrospective axée sur les impacts d’une communication…" at bounding box center [121, 123] width 0 height 5
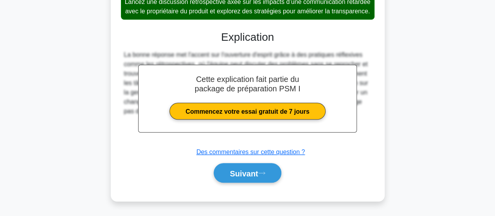
scroll to position [248, 0]
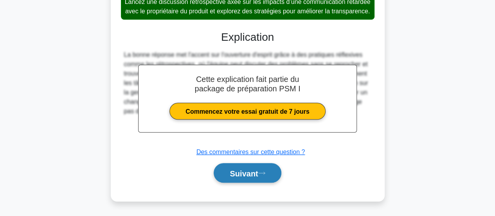
click at [253, 179] on button "Suivant" at bounding box center [247, 173] width 67 height 20
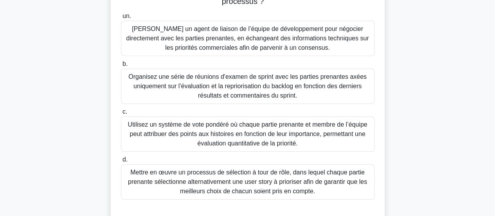
scroll to position [90, 0]
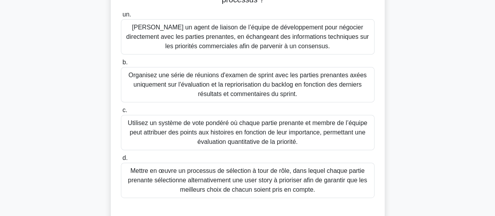
click at [160, 86] on font "Organisez une série de réunions d'examen de sprint avec les parties prenantes a…" at bounding box center [247, 84] width 238 height 25
click at [121, 65] on input "b. Organisez une série de réunions d'examen de sprint avec les parties prenante…" at bounding box center [121, 62] width 0 height 5
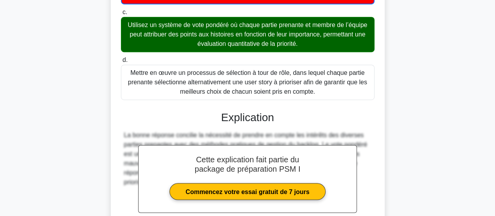
scroll to position [268, 0]
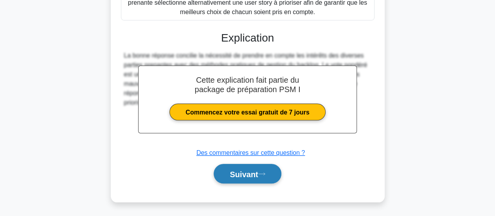
click at [240, 175] on font "Suivant" at bounding box center [244, 173] width 28 height 9
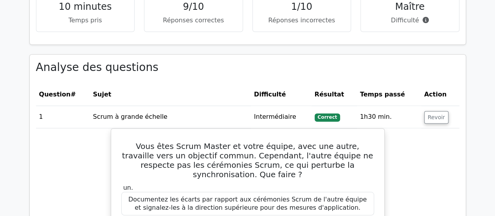
scroll to position [631, 0]
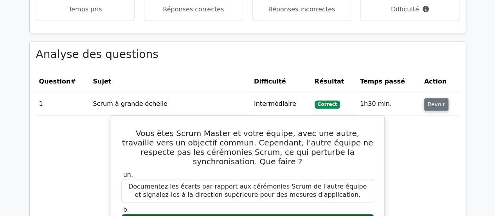
click at [424, 98] on button "Revoir" at bounding box center [436, 104] width 24 height 13
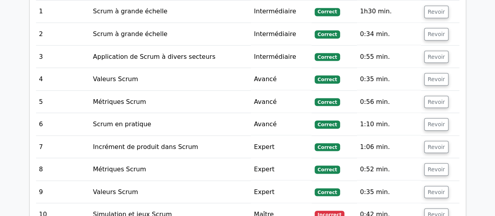
scroll to position [724, 0]
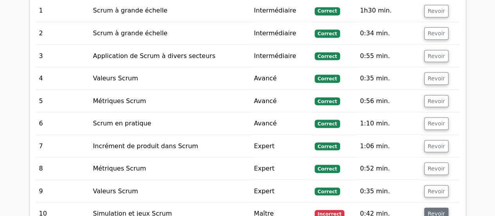
click at [438, 210] on font "Revoir" at bounding box center [436, 213] width 17 height 6
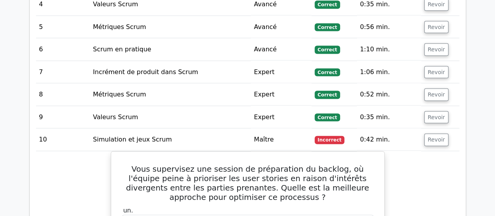
scroll to position [797, 0]
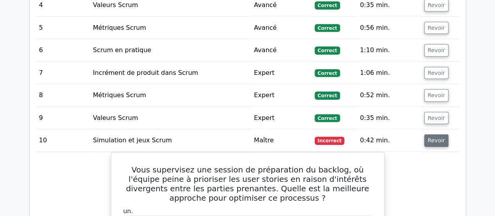
click at [437, 137] on font "Revoir" at bounding box center [436, 140] width 17 height 6
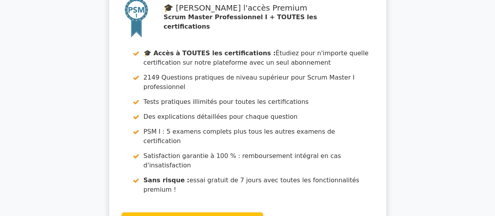
scroll to position [1109, 0]
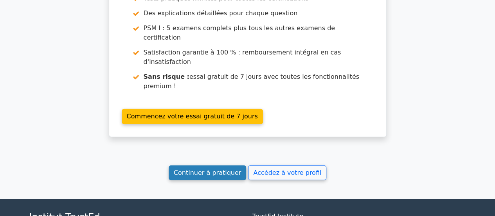
click at [221, 169] on font "Continuer à pratiquer" at bounding box center [207, 172] width 67 height 7
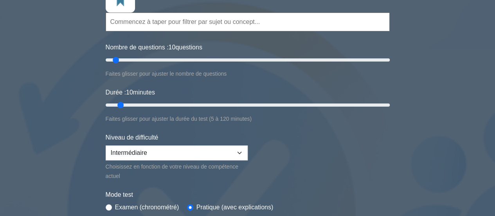
scroll to position [76, 0]
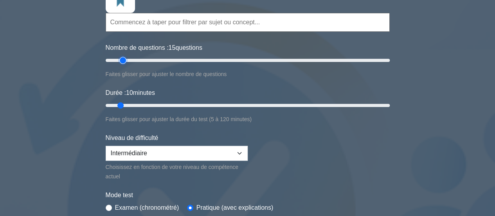
type input "15"
click at [124, 60] on input "Nombre de questions : 15 questions" at bounding box center [248, 60] width 284 height 9
click at [126, 103] on input "Durée : 10 minutes" at bounding box center [248, 105] width 284 height 9
type input "15"
click at [131, 104] on input "Durée : 15 minutes" at bounding box center [248, 105] width 284 height 9
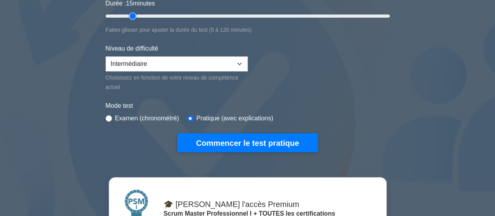
scroll to position [195, 0]
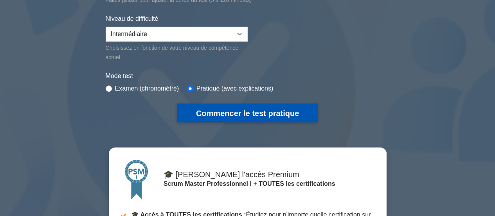
click at [220, 109] on font "Commencer le test pratique" at bounding box center [247, 113] width 103 height 9
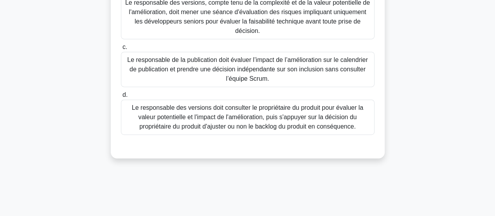
scroll to position [155, 0]
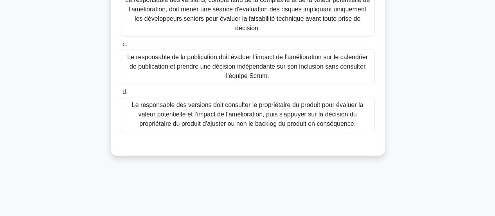
click at [331, 118] on font "Le responsable des versions doit consulter le propriétaire du produit pour éval…" at bounding box center [247, 113] width 231 height 25
click at [121, 95] on input "d. Le responsable des versions doit consulter le propriétaire du produit pour é…" at bounding box center [121, 92] width 0 height 5
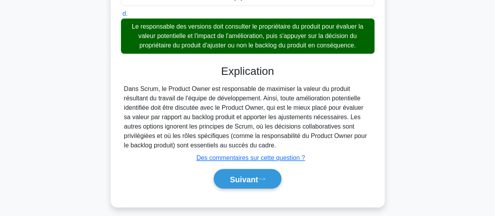
scroll to position [239, 0]
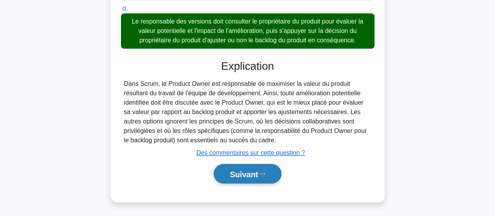
click at [244, 174] on font "Suivant" at bounding box center [244, 173] width 28 height 9
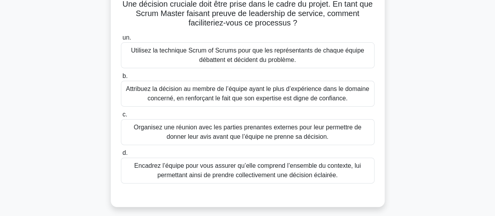
scroll to position [56, 0]
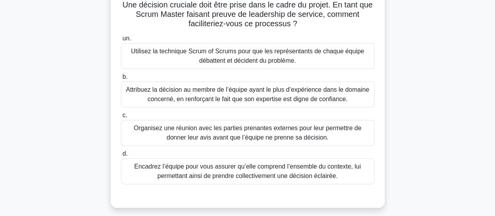
click at [240, 172] on font "Encadrez l’équipe pour vous assurer qu’elle comprend l’ensemble du contexte, lu…" at bounding box center [247, 171] width 226 height 16
click at [121, 156] on input "d. Encadrez l’équipe pour vous assurer qu’elle comprend l’ensemble du contexte,…" at bounding box center [121, 153] width 0 height 5
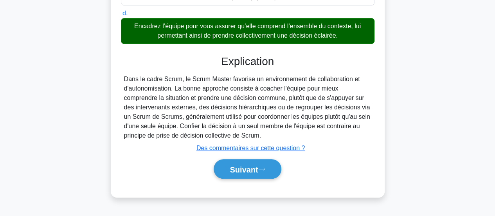
scroll to position [199, 0]
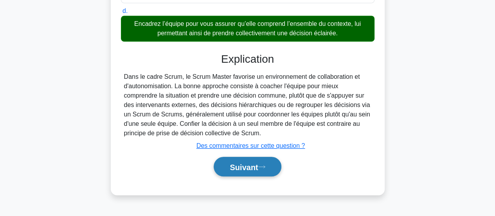
click at [237, 167] on font "Suivant" at bounding box center [244, 166] width 28 height 9
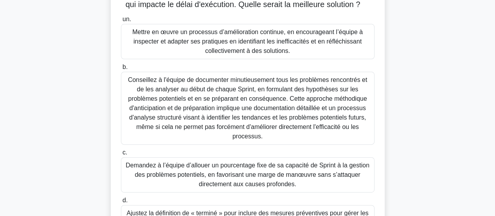
scroll to position [15, 0]
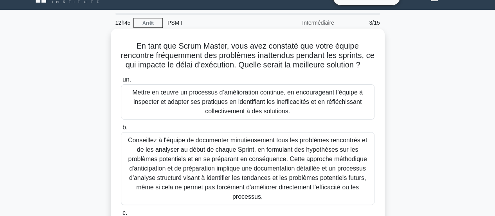
click at [187, 110] on font "Mettre en œuvre un processus d’amélioration continue, en encourageant l’équipe …" at bounding box center [247, 101] width 230 height 25
click at [121, 82] on input "un. Mettre en œuvre un processus d’amélioration continue, en encourageant l’équ…" at bounding box center [121, 79] width 0 height 5
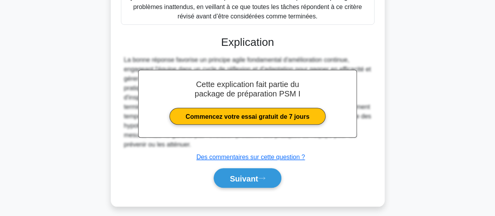
scroll to position [304, 0]
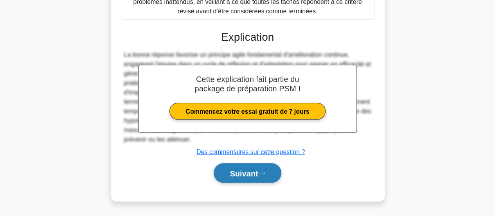
click at [247, 180] on button "Suivant" at bounding box center [247, 173] width 67 height 20
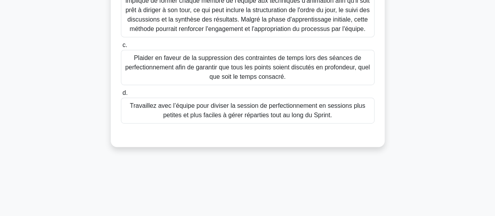
scroll to position [185, 0]
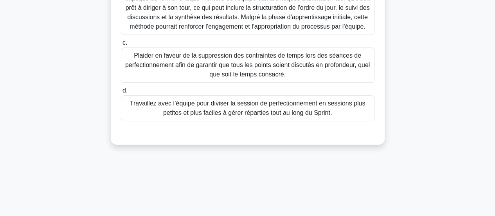
click at [312, 116] on font "Travaillez avec l’équipe pour diviser la session de perfectionnement en session…" at bounding box center [247, 108] width 235 height 16
click at [121, 93] on input "d. Travaillez avec l’équipe pour diviser la session de perfectionnement en sess…" at bounding box center [121, 90] width 0 height 5
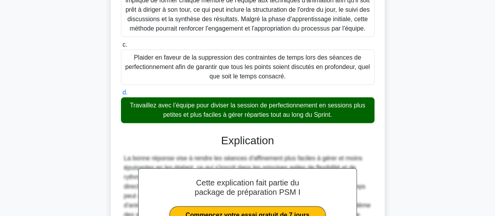
scroll to position [295, 0]
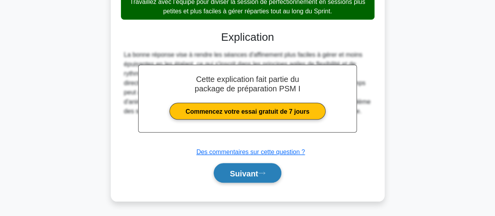
click at [238, 171] on font "Suivant" at bounding box center [244, 173] width 28 height 9
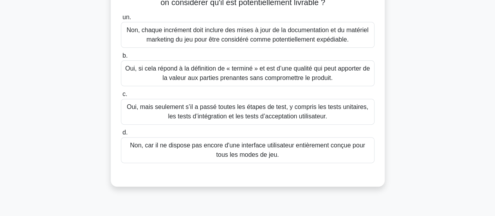
scroll to position [90, 0]
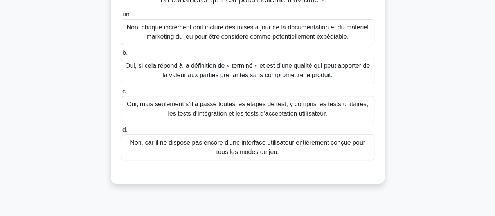
click at [199, 77] on font "Oui, si cela répond à la définition de « terminé » et est d’une qualité qui peu…" at bounding box center [247, 70] width 244 height 16
click at [121, 56] on input "b. Oui, si cela répond à la définition de « terminé » et est d’une qualité qui …" at bounding box center [121, 52] width 0 height 5
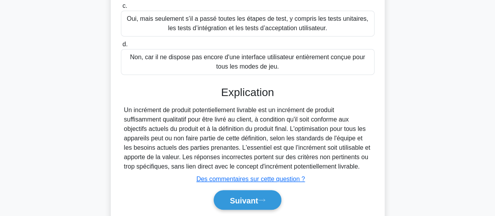
scroll to position [177, 0]
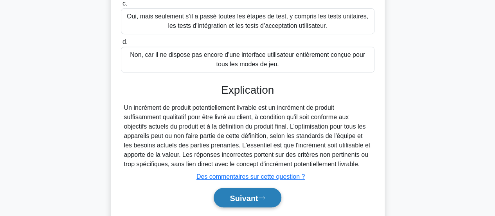
click at [242, 199] on font "Suivant" at bounding box center [244, 197] width 28 height 9
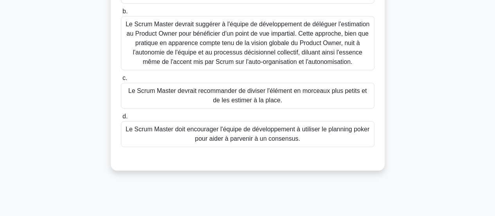
scroll to position [144, 0]
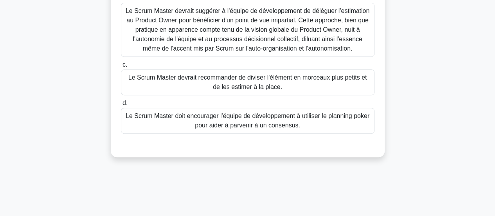
click at [142, 124] on font "Le Scrum Master doit encourager l'équipe de développement à utiliser le plannin…" at bounding box center [247, 120] width 246 height 19
click at [121, 106] on input "d. Le Scrum Master doit encourager l'équipe de développement à utiliser le plan…" at bounding box center [121, 103] width 0 height 5
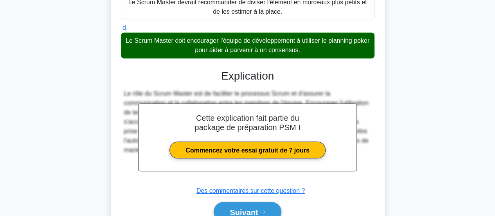
scroll to position [257, 0]
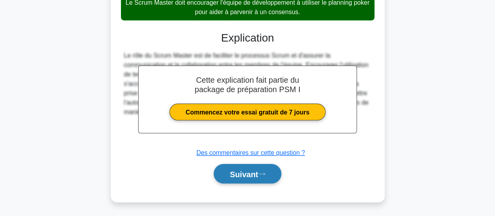
click at [252, 174] on font "Suivant" at bounding box center [244, 173] width 28 height 9
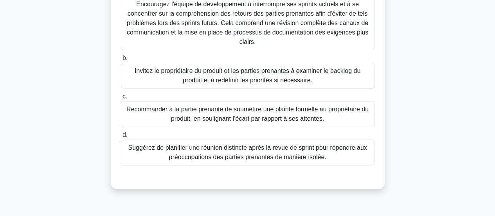
scroll to position [106, 0]
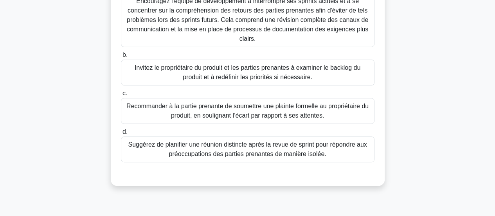
click at [233, 77] on font "Invitez le propriétaire du produit et les parties prenantes à examiner le backl…" at bounding box center [248, 72] width 226 height 16
click at [121, 57] on input "b. Invitez le propriétaire du produit et les parties prenantes à examiner le ba…" at bounding box center [121, 54] width 0 height 5
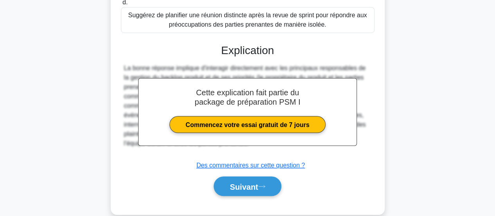
scroll to position [238, 0]
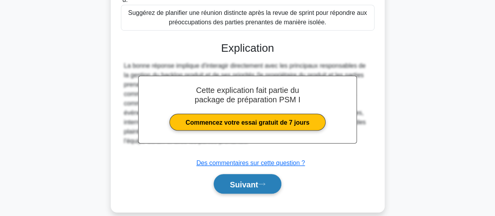
click at [250, 186] on font "Suivant" at bounding box center [244, 184] width 28 height 9
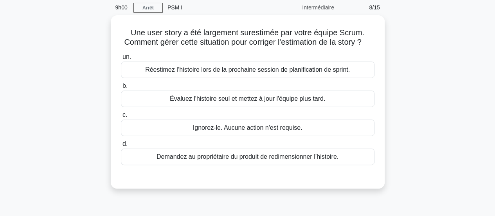
scroll to position [30, 0]
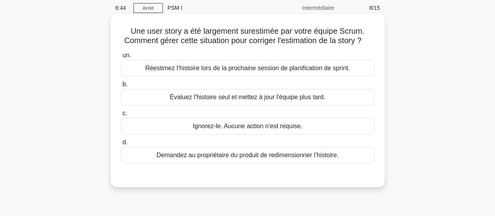
click at [190, 158] on font "Demandez au propriétaire du produit de redimensionner l’histoire." at bounding box center [247, 154] width 182 height 7
click at [121, 145] on input "d. Demandez au propriétaire du produit de redimensionner l’histoire." at bounding box center [121, 142] width 0 height 5
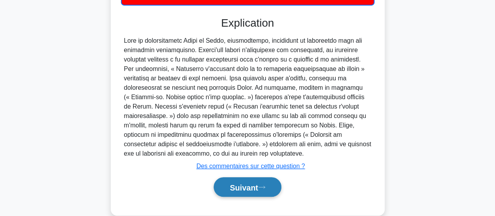
scroll to position [190, 0]
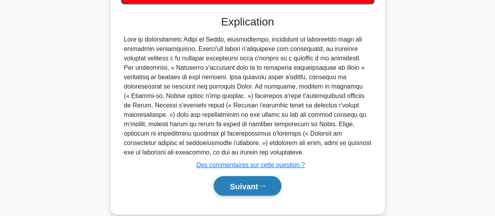
click at [238, 190] on font "Suivant" at bounding box center [244, 185] width 28 height 9
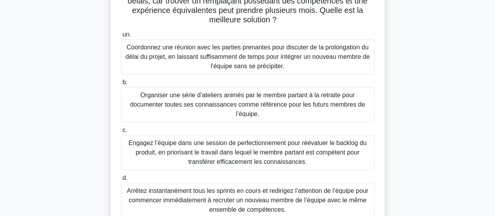
scroll to position [90, 0]
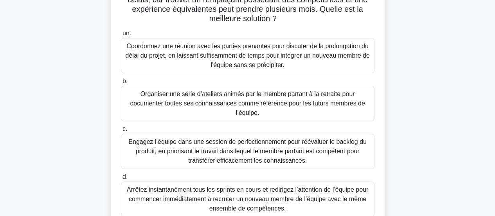
click at [157, 150] on font "Engagez l’équipe dans une session de perfectionnement pour réévaluer le backlog…" at bounding box center [247, 150] width 238 height 25
click at [121, 131] on input "c. Engagez l’équipe dans une session de perfectionnement pour réévaluer le back…" at bounding box center [121, 128] width 0 height 5
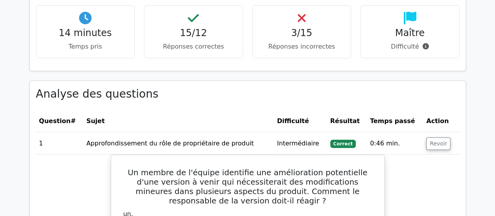
scroll to position [678, 0]
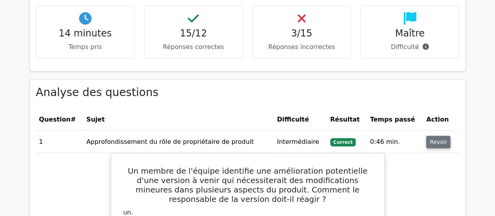
click at [438, 138] on font "Revoir" at bounding box center [437, 141] width 17 height 6
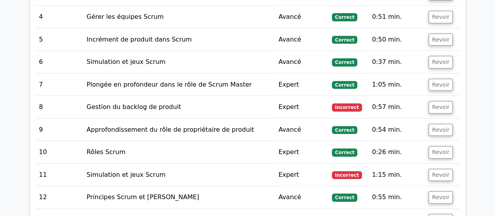
scroll to position [869, 0]
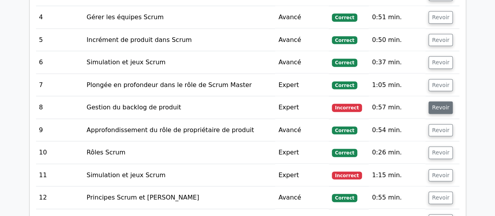
click at [443, 104] on font "Revoir" at bounding box center [440, 107] width 17 height 6
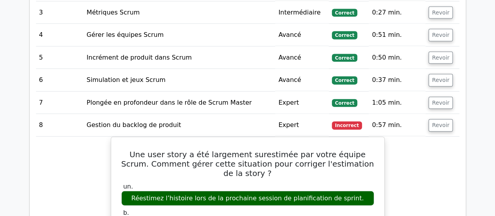
scroll to position [851, 0]
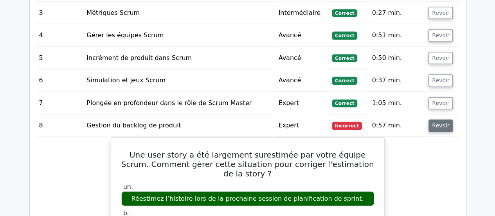
click at [439, 122] on font "Revoir" at bounding box center [440, 125] width 17 height 6
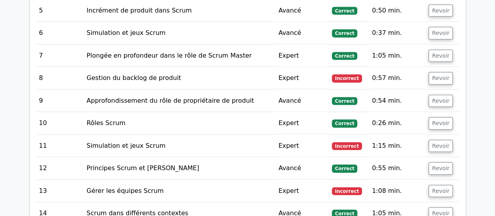
scroll to position [899, 0]
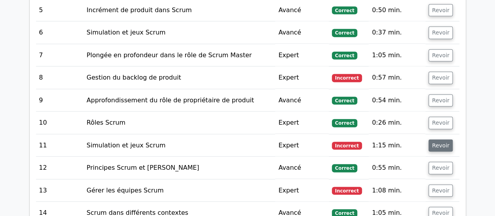
click at [437, 142] on font "Revoir" at bounding box center [440, 145] width 17 height 6
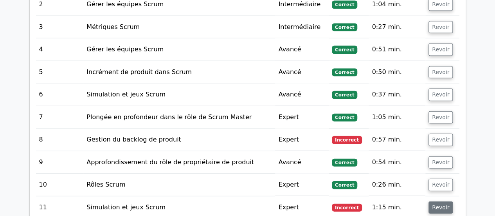
scroll to position [830, 0]
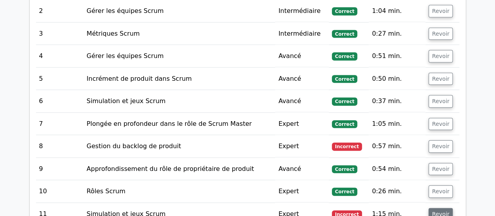
click at [439, 210] on font "Revoir" at bounding box center [440, 213] width 17 height 6
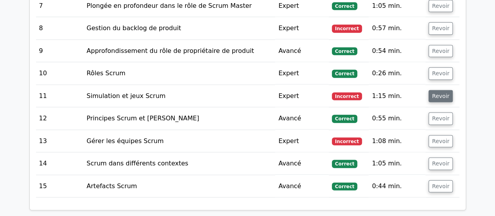
scroll to position [949, 0]
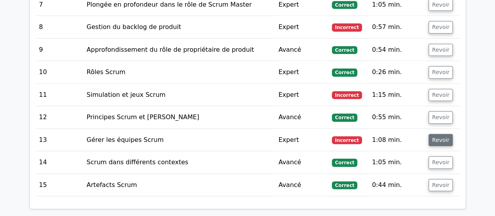
click at [439, 137] on font "Revoir" at bounding box center [440, 140] width 17 height 6
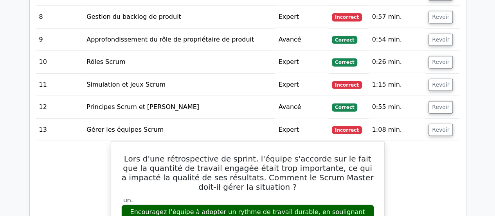
scroll to position [961, 0]
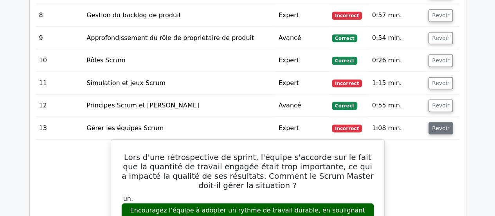
click at [442, 125] on font "Revoir" at bounding box center [440, 128] width 17 height 6
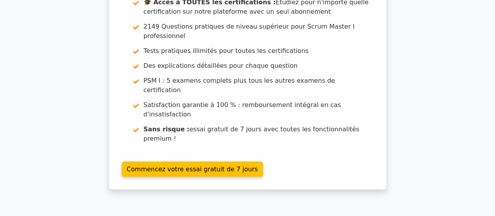
scroll to position [1305, 0]
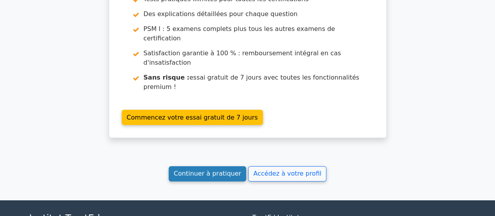
click at [205, 170] on font "Continuer à pratiquer" at bounding box center [207, 173] width 67 height 7
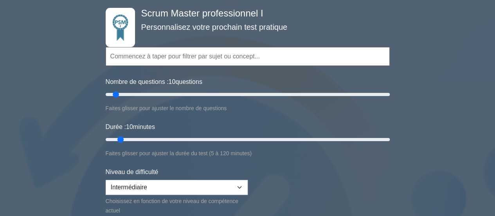
scroll to position [42, 0]
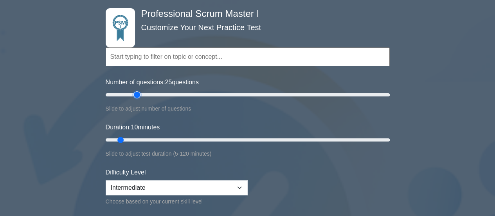
click at [139, 94] on input "Number of questions: 25 questions" at bounding box center [248, 94] width 284 height 9
type input "20"
click at [130, 93] on input "Number of questions: 20 questions" at bounding box center [248, 94] width 284 height 9
type input "20"
click at [140, 138] on input "Duration: 20 minutes" at bounding box center [248, 139] width 284 height 9
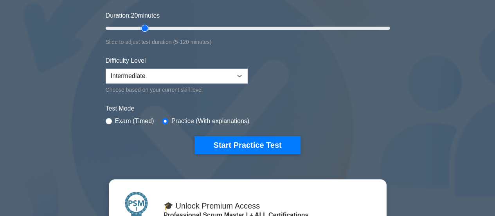
scroll to position [154, 0]
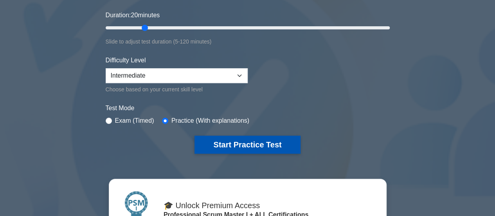
click at [253, 143] on button "Start Practice Test" at bounding box center [247, 144] width 106 height 18
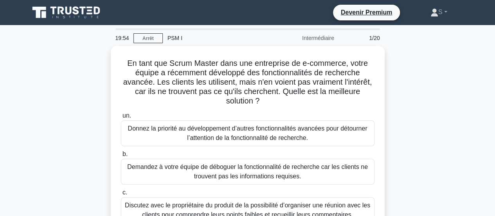
click at [87, 104] on div "En tant que Scrum Master dans une entreprise de e-commerce, votre équipe a réce…" at bounding box center [248, 170] width 446 height 248
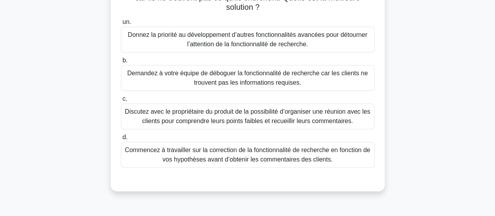
scroll to position [94, 0]
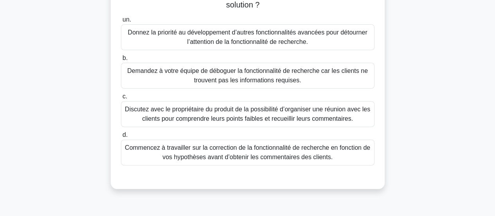
click at [238, 120] on font "Discutez avec le propriétaire du produit de la possibilité d’organiser une réun…" at bounding box center [247, 114] width 245 height 16
click at [121, 99] on input "c. Discutez avec le propriétaire du produit de la possibilité d’organiser une r…" at bounding box center [121, 96] width 0 height 5
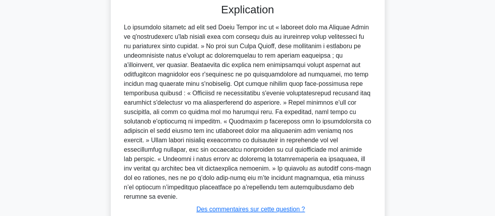
scroll to position [314, 0]
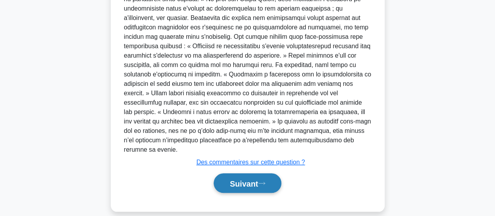
click at [237, 179] on font "Suivant" at bounding box center [244, 183] width 28 height 9
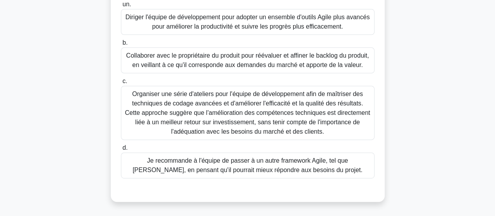
scroll to position [93, 0]
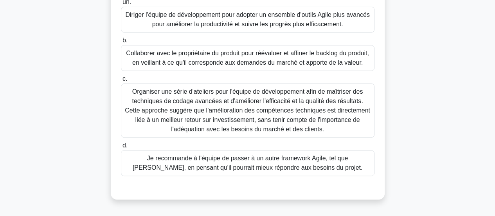
click at [185, 66] on font "Collaborer avec le propriétaire du produit pour réévaluer et affiner le backlog…" at bounding box center [247, 58] width 243 height 16
click at [121, 43] on input "b. Collaborer avec le propriétaire du produit pour réévaluer et affiner le back…" at bounding box center [121, 40] width 0 height 5
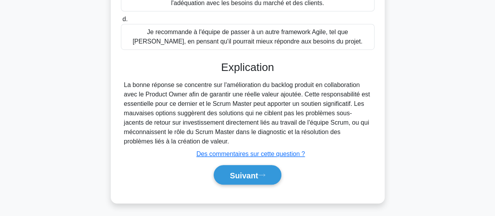
scroll to position [223, 0]
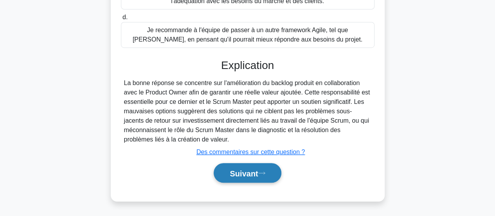
click at [251, 177] on font "Suivant" at bounding box center [244, 173] width 28 height 9
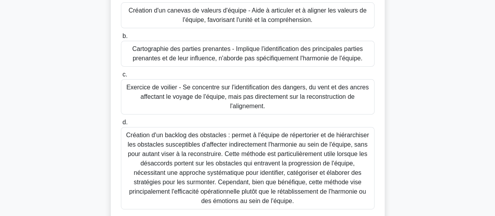
scroll to position [86, 0]
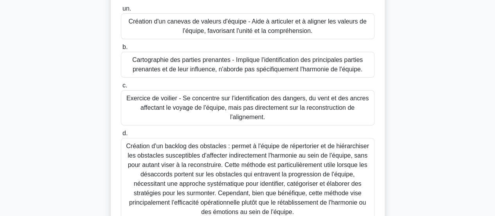
click at [217, 32] on font "Création d'un canevas de valeurs d'équipe - Aide à articuler et à aligner les v…" at bounding box center [247, 26] width 238 height 16
click at [121, 11] on input "un. Création d'un canevas de valeurs d'équipe - Aide à articuler et à aligner l…" at bounding box center [121, 8] width 0 height 5
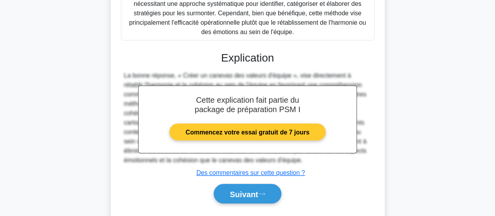
scroll to position [266, 0]
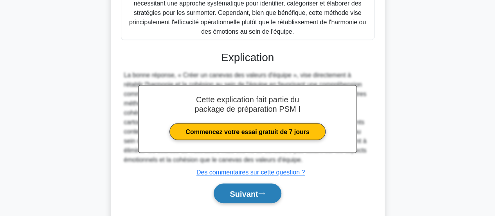
click at [257, 196] on font "Suivant" at bounding box center [244, 193] width 28 height 9
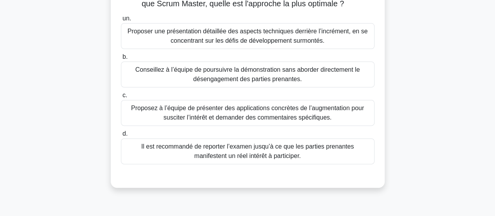
scroll to position [86, 0]
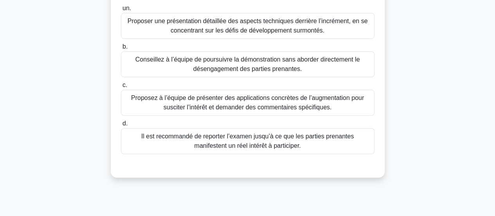
click at [193, 104] on font "Proposez à l’équipe de présenter des applications concrètes de l’augmentation p…" at bounding box center [247, 102] width 233 height 16
click at [121, 88] on input "c. Proposez à l’équipe de présenter des applications concrètes de l’augmentatio…" at bounding box center [121, 85] width 0 height 5
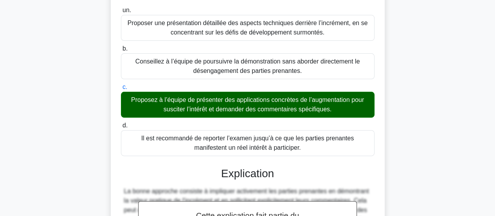
scroll to position [220, 0]
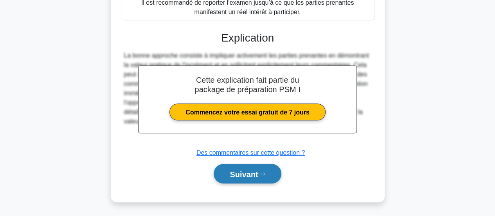
click at [235, 170] on font "Suivant" at bounding box center [244, 173] width 28 height 9
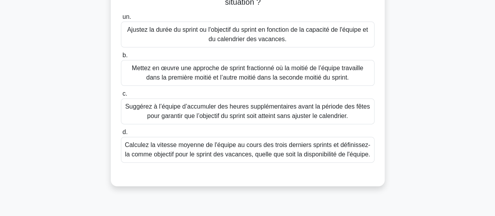
scroll to position [90, 0]
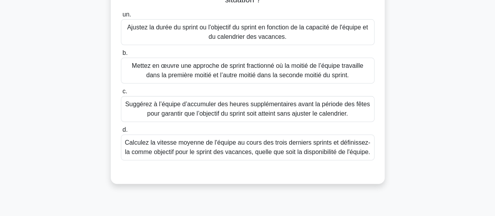
click at [182, 33] on font "Ajustez la durée du sprint ou l'objectif du sprint en fonction de la capacité d…" at bounding box center [247, 32] width 246 height 19
click at [121, 17] on input "un. Ajustez la durée du sprint ou l'objectif du sprint en fonction de la capaci…" at bounding box center [121, 14] width 0 height 5
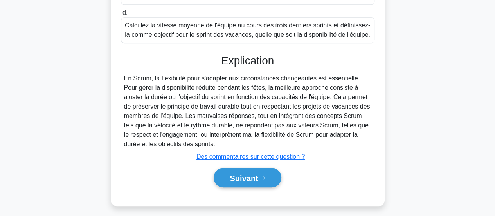
scroll to position [209, 0]
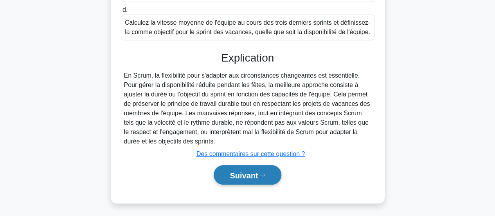
click at [250, 171] on font "Suivant" at bounding box center [244, 175] width 28 height 9
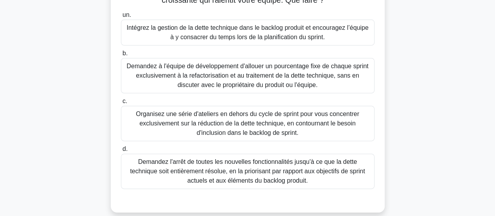
scroll to position [73, 0]
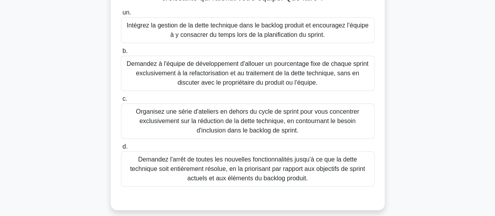
click at [169, 31] on font "Intégrez la gestion de la dette technique dans le backlog produit et encouragez…" at bounding box center [247, 30] width 246 height 19
click at [121, 15] on input "un. Intégrez la gestion de la dette technique dans le backlog produit et encour…" at bounding box center [121, 12] width 0 height 5
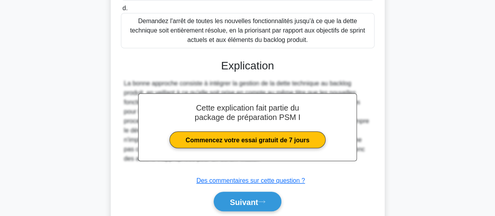
scroll to position [239, 0]
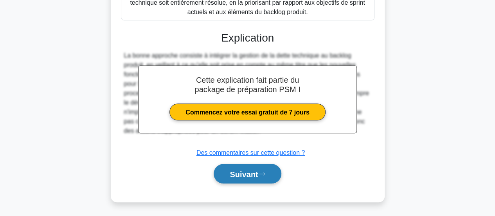
click at [234, 167] on button "Suivant" at bounding box center [247, 174] width 67 height 20
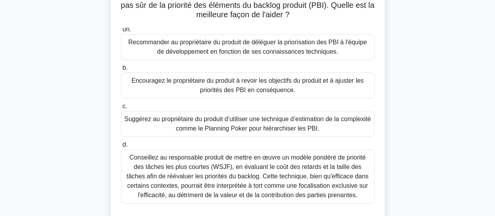
scroll to position [68, 0]
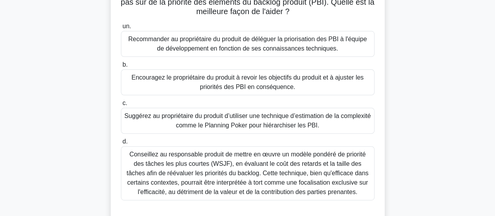
click at [272, 81] on font "Encouragez le propriétaire du produit à revoir les objectifs du produit et à aj…" at bounding box center [247, 82] width 232 height 16
click at [121, 67] on input "b. Encouragez le propriétaire du produit à revoir les objectifs du produit et à…" at bounding box center [121, 64] width 0 height 5
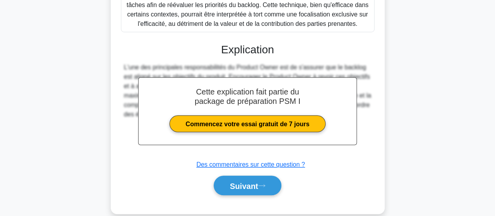
scroll to position [248, 0]
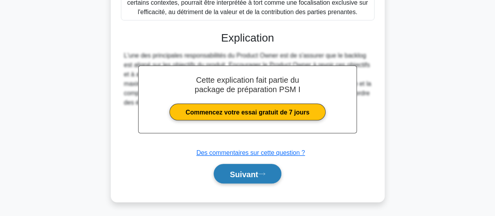
click at [257, 176] on font "Suivant" at bounding box center [244, 173] width 28 height 9
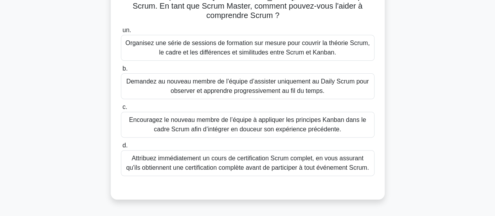
scroll to position [76, 0]
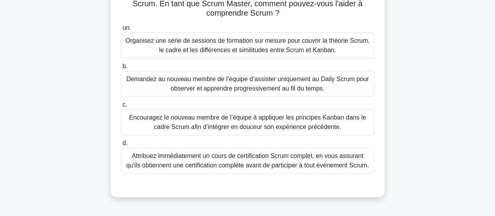
click at [168, 92] on font "Demandez au nouveau membre de l’équipe d’assister uniquement au Daily Scrum pou…" at bounding box center [247, 83] width 246 height 19
click at [121, 69] on input "b. Demandez au nouveau membre de l’équipe d’assister uniquement au Daily Scrum …" at bounding box center [121, 66] width 0 height 5
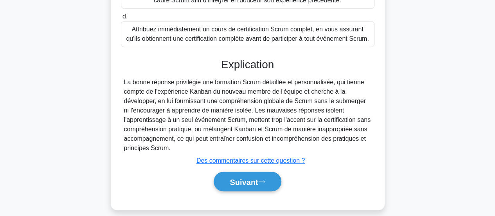
scroll to position [207, 0]
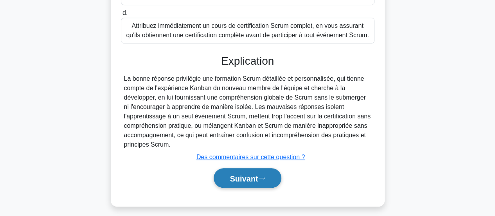
click at [245, 182] on font "Suivant" at bounding box center [244, 178] width 28 height 9
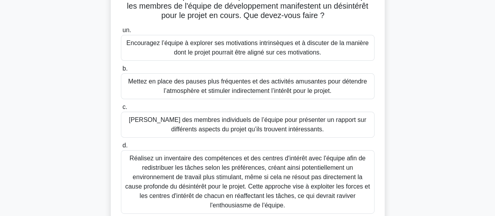
scroll to position [66, 0]
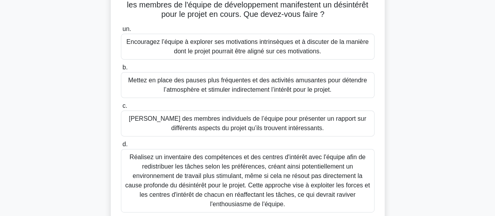
click at [142, 46] on font "Encouragez l’équipe à explorer ses motivations intrinsèques et à discuter de la…" at bounding box center [247, 46] width 242 height 16
click at [121, 32] on input "un. Encouragez l’équipe à explorer ses motivations intrinsèques et à discuter d…" at bounding box center [121, 29] width 0 height 5
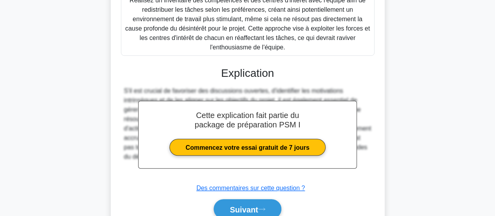
scroll to position [226, 0]
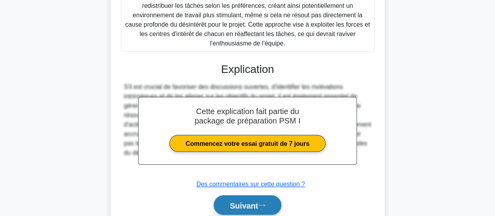
click at [238, 200] on font "Suivant" at bounding box center [244, 204] width 28 height 9
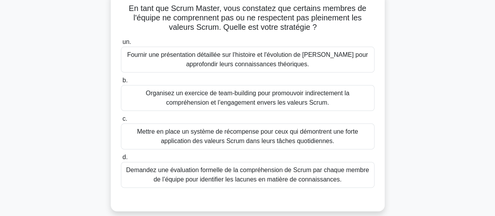
scroll to position [54, 0]
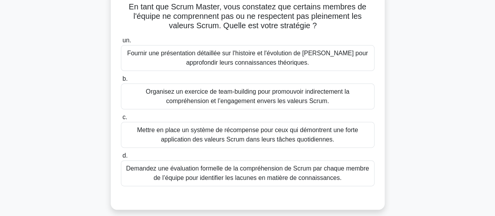
click at [198, 100] on font "Organisez un exercice de team-building pour promouvoir indirectement la compréh…" at bounding box center [247, 96] width 203 height 16
click at [121, 81] on input "b. Organisez un exercice de team-building pour promouvoir indirectement la comp…" at bounding box center [121, 78] width 0 height 5
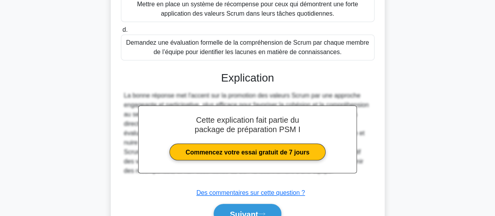
scroll to position [220, 0]
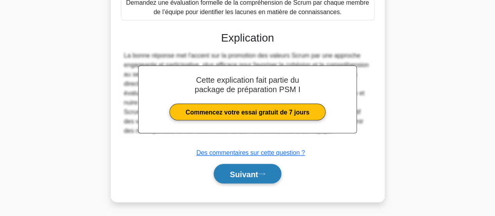
click at [240, 171] on font "Suivant" at bounding box center [244, 173] width 28 height 9
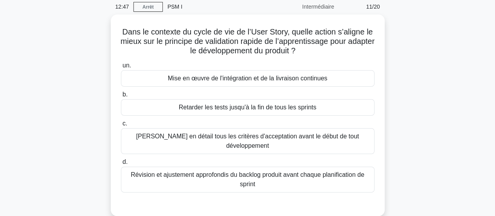
scroll to position [31, 0]
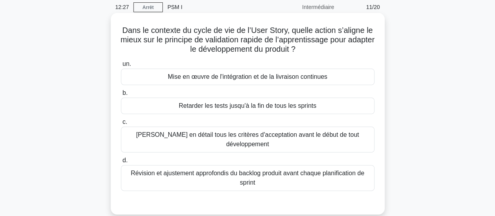
click at [194, 76] on font "Mise en œuvre de l'intégration et de la livraison continues" at bounding box center [248, 76] width 160 height 7
click at [121, 66] on input "un. Mise en œuvre de l'intégration et de la livraison continues" at bounding box center [121, 63] width 0 height 5
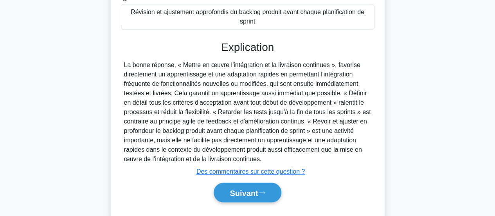
scroll to position [194, 0]
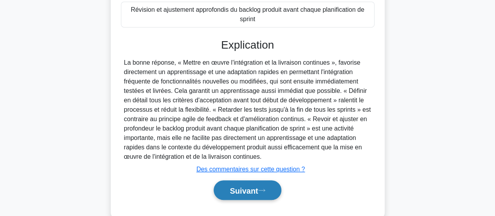
click at [257, 186] on font "Suivant" at bounding box center [244, 190] width 28 height 9
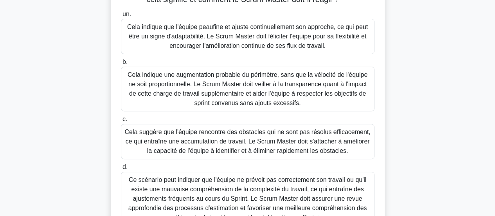
scroll to position [78, 0]
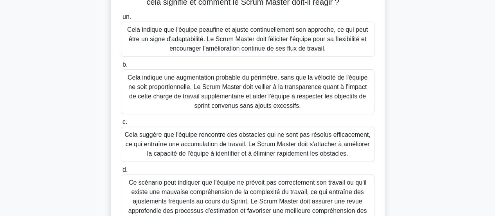
click at [278, 86] on font "Cela indique une augmentation probable du périmètre, sans que la vélocité de l'…" at bounding box center [248, 91] width 240 height 35
click at [121, 67] on input "b. Cela indique une augmentation probable du périmètre, sans que la vélocité de…" at bounding box center [121, 64] width 0 height 5
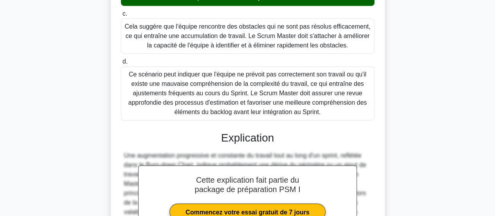
scroll to position [286, 0]
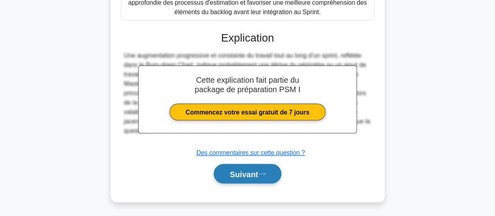
click at [258, 171] on font "Suivant" at bounding box center [244, 173] width 28 height 9
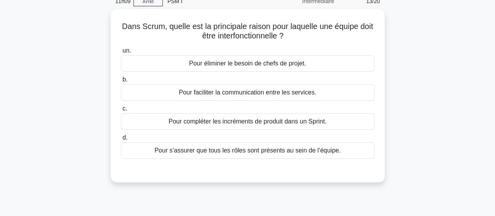
scroll to position [38, 0]
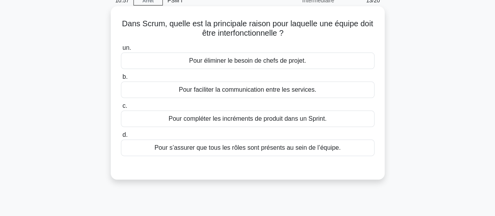
click at [354, 91] on div "Pour faciliter la communication entre les services." at bounding box center [247, 89] width 253 height 16
click at [121, 79] on input "b. Pour faciliter la communication entre les services." at bounding box center [121, 76] width 0 height 5
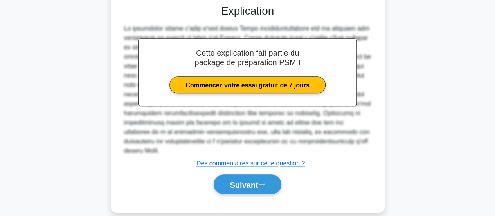
scroll to position [204, 0]
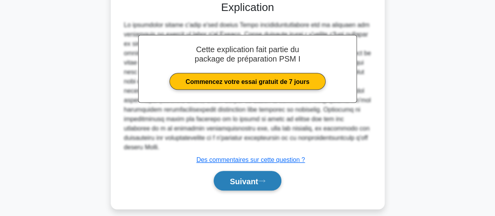
click at [251, 176] on font "Suivant" at bounding box center [244, 180] width 28 height 9
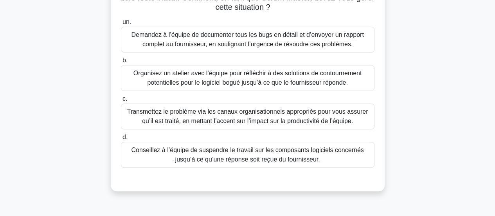
scroll to position [85, 0]
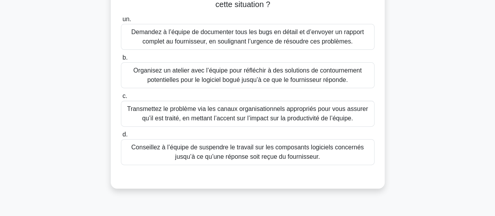
click at [171, 74] on font "Organisez un atelier avec l’équipe pour réfléchir à des solutions de contournem…" at bounding box center [247, 75] width 228 height 16
click at [121, 60] on input "b. Organisez un atelier avec l’équipe pour réfléchir à des solutions de contour…" at bounding box center [121, 57] width 0 height 5
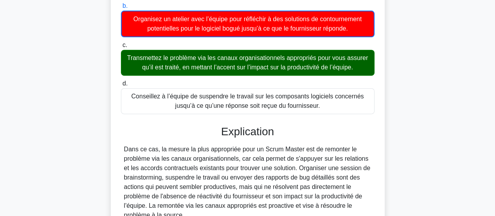
scroll to position [211, 0]
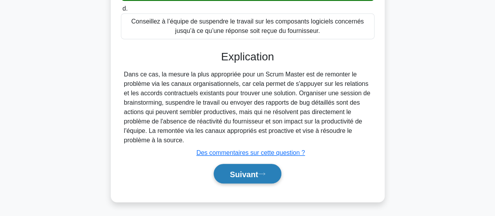
click at [246, 170] on font "Suivant" at bounding box center [244, 173] width 28 height 9
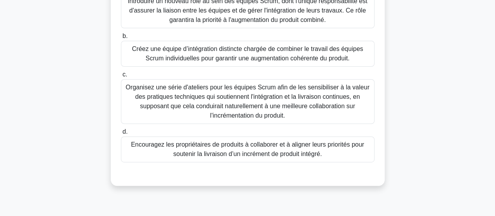
scroll to position [118, 0]
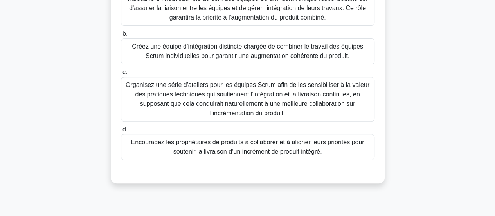
click at [236, 149] on font "Encouragez les propriétaires de produits à collaborer et à aligner leurs priori…" at bounding box center [247, 146] width 233 height 16
click at [121, 132] on input "d. Encouragez les propriétaires de produits à collaborer et à aligner leurs pri…" at bounding box center [121, 129] width 0 height 5
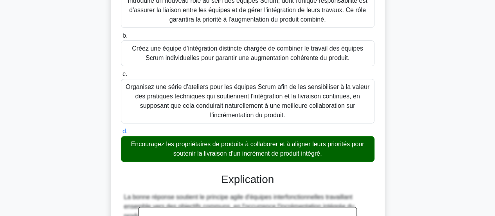
scroll to position [257, 0]
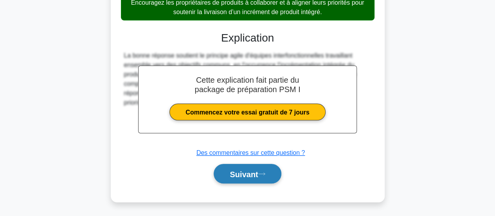
click at [250, 179] on button "Suivant" at bounding box center [247, 174] width 67 height 20
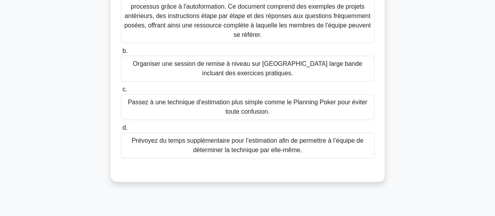
scroll to position [131, 0]
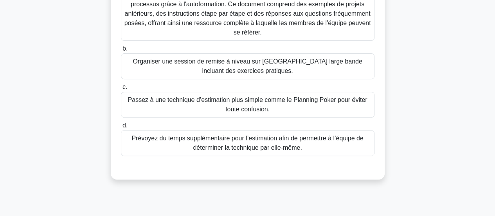
click at [247, 98] on font "Passez à une technique d’estimation plus simple comme le Planning Poker pour év…" at bounding box center [247, 104] width 239 height 16
click at [121, 90] on input "c. Passez à une technique d’estimation plus simple comme le Planning Poker pour…" at bounding box center [121, 86] width 0 height 5
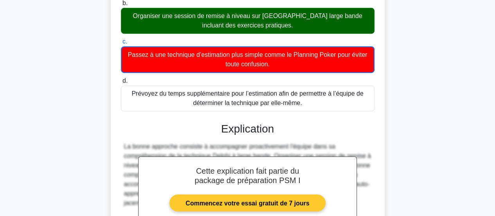
scroll to position [268, 0]
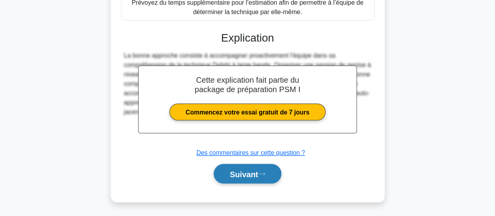
click at [246, 171] on font "Suivant" at bounding box center [244, 173] width 28 height 9
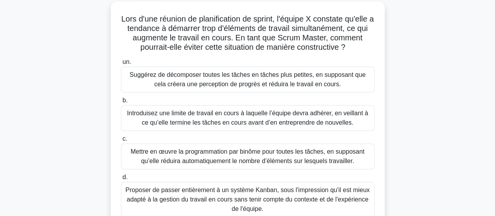
scroll to position [44, 0]
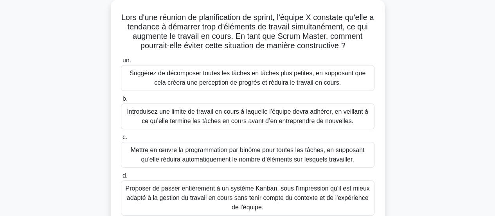
click at [163, 78] on font "Suggérez de décomposer toutes les tâches en tâches plus petites, en supposant q…" at bounding box center [247, 77] width 246 height 19
click at [121, 63] on input "un. Suggérez de décomposer toutes les tâches en tâches plus petites, en supposa…" at bounding box center [121, 60] width 0 height 5
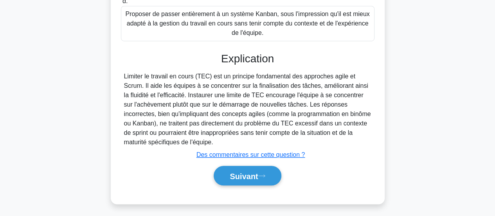
scroll to position [221, 0]
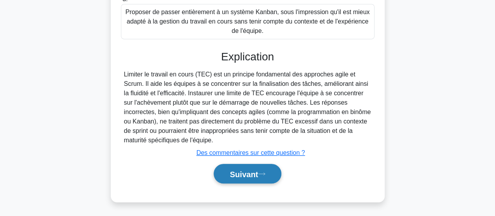
click at [243, 171] on font "Suivant" at bounding box center [244, 173] width 28 height 9
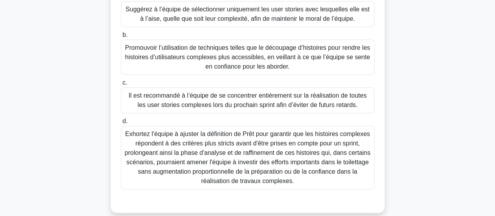
scroll to position [114, 0]
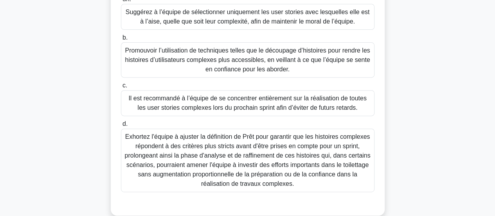
click at [227, 62] on font "Promouvoir l’utilisation de techniques telles que le découpage d’histoires pour…" at bounding box center [247, 59] width 245 height 25
click at [121, 40] on input "b. Promouvoir l’utilisation de techniques telles que le découpage d’histoires p…" at bounding box center [121, 37] width 0 height 5
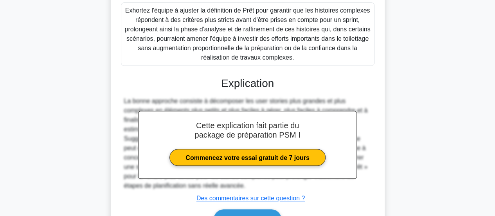
scroll to position [286, 0]
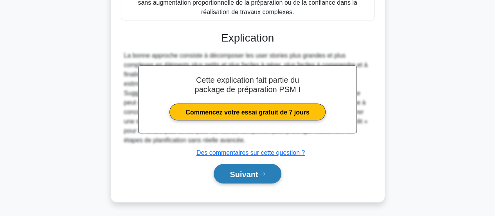
click at [246, 174] on font "Suivant" at bounding box center [244, 173] width 28 height 9
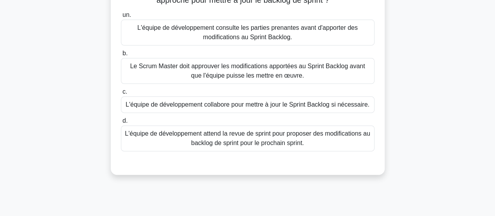
scroll to position [83, 0]
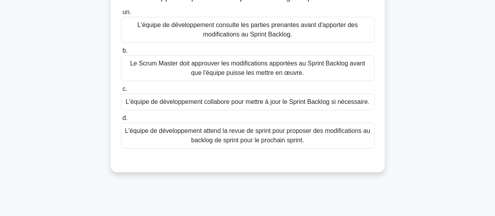
click at [266, 103] on font "L'équipe de développement collabore pour mettre à jour le Sprint Backlog si néc…" at bounding box center [248, 101] width 244 height 7
click at [121, 92] on input "c. L'équipe de développement collabore pour mettre à jour le Sprint Backlog si …" at bounding box center [121, 88] width 0 height 5
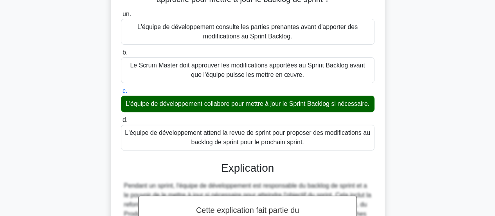
scroll to position [220, 0]
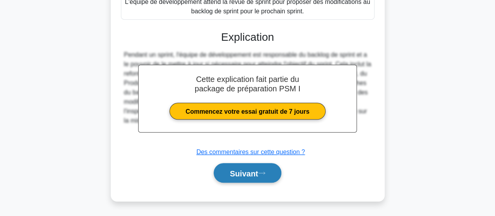
click at [253, 174] on font "Suivant" at bounding box center [244, 173] width 28 height 9
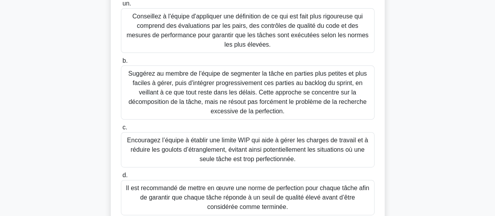
scroll to position [103, 0]
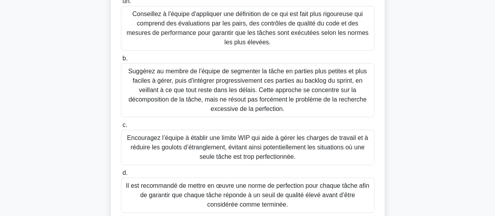
click at [187, 149] on font "Encouragez l’équipe à établir une limite WIP qui aide à gérer les charges de tr…" at bounding box center [247, 146] width 241 height 25
click at [121, 128] on input "c. Encouragez l’équipe à établir une limite WIP qui aide à gérer les charges de…" at bounding box center [121, 124] width 0 height 5
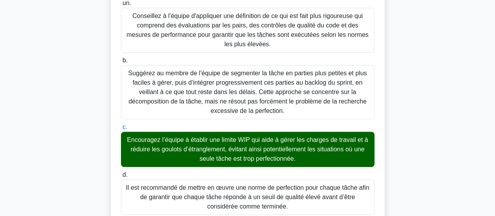
scroll to position [304, 0]
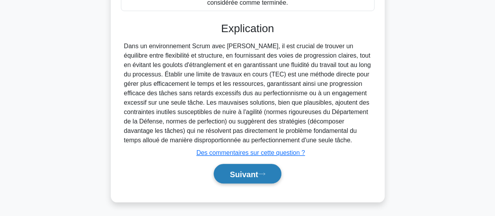
click at [249, 173] on font "Suivant" at bounding box center [244, 173] width 28 height 9
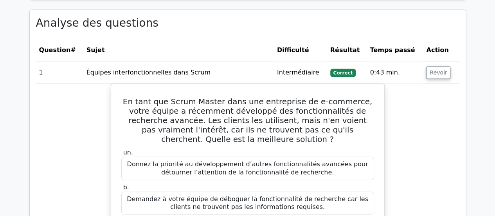
scroll to position [812, 0]
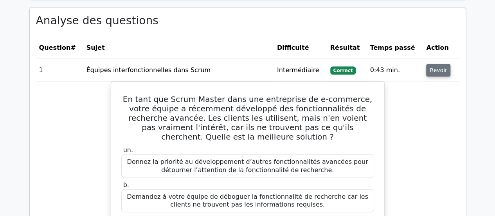
click at [442, 67] on font "Revoir" at bounding box center [437, 70] width 17 height 6
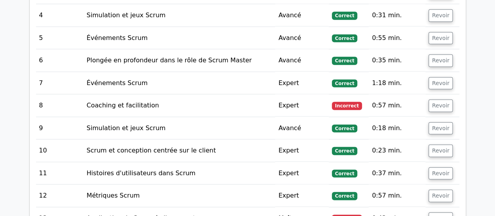
scroll to position [934, 0]
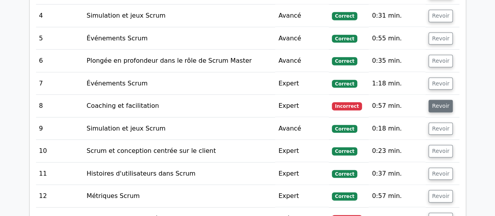
click at [429, 100] on button "Revoir" at bounding box center [440, 106] width 24 height 13
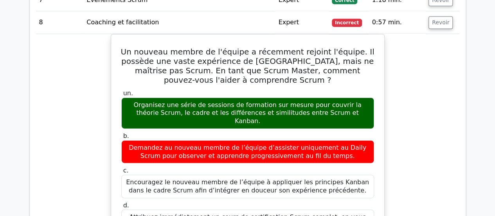
scroll to position [1018, 0]
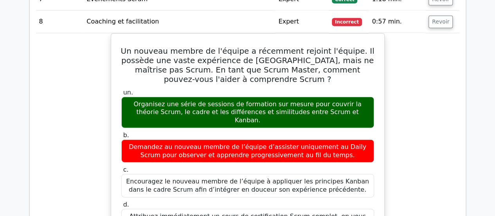
click at [85, 112] on div "Un nouveau membre de l'équipe a récemment rejoint l'équipe. Il possède une vast…" at bounding box center [247, 209] width 423 height 352
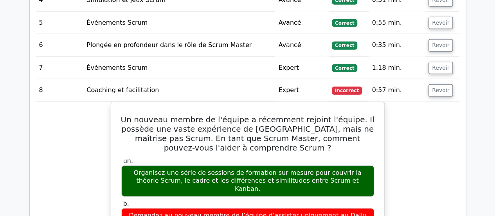
scroll to position [976, 0]
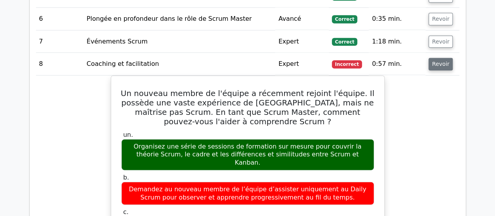
click at [444, 61] on font "Revoir" at bounding box center [440, 64] width 17 height 6
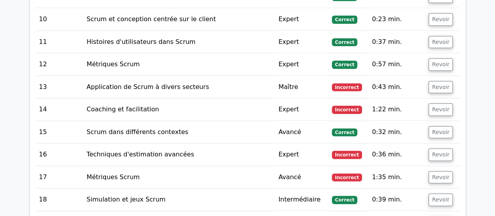
scroll to position [1066, 0]
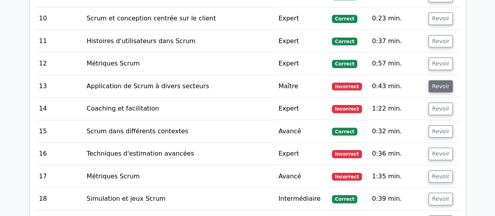
click at [437, 83] on font "Revoir" at bounding box center [440, 86] width 17 height 6
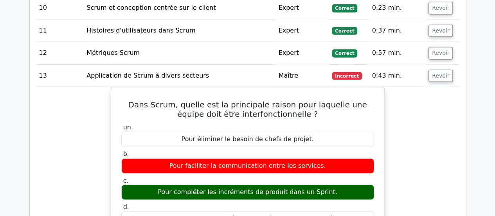
scroll to position [1076, 0]
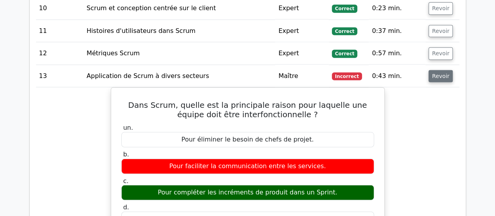
click at [436, 73] on font "Revoir" at bounding box center [440, 76] width 17 height 6
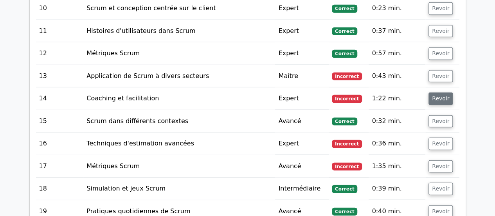
click at [436, 95] on font "Revoir" at bounding box center [440, 98] width 17 height 6
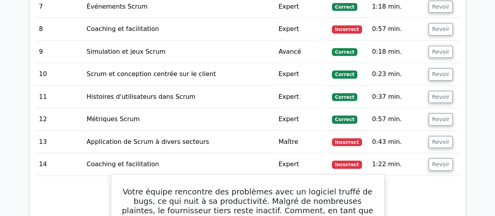
scroll to position [1010, 0]
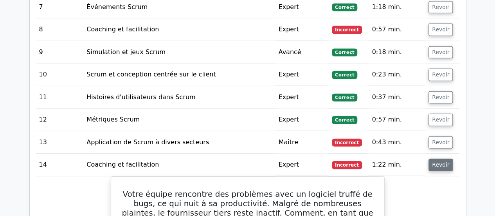
click at [443, 158] on button "Revoir" at bounding box center [440, 164] width 24 height 13
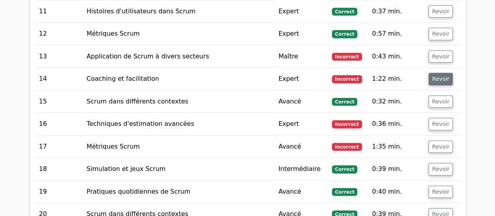
scroll to position [1097, 0]
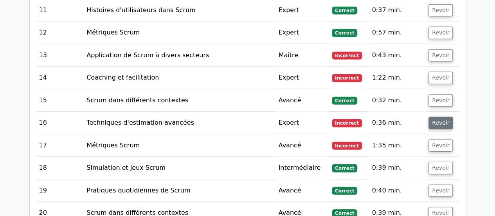
click at [433, 119] on font "Revoir" at bounding box center [440, 122] width 17 height 6
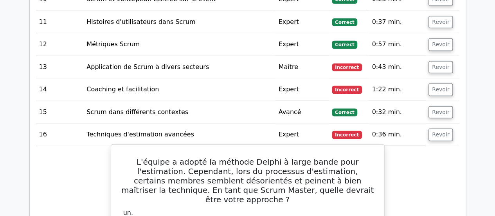
scroll to position [1085, 0]
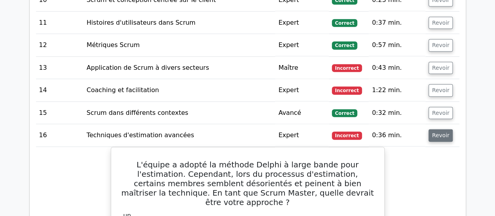
click at [437, 132] on font "Revoir" at bounding box center [440, 135] width 17 height 6
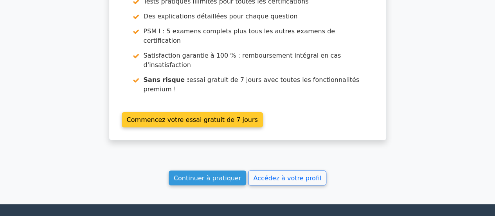
scroll to position [1480, 0]
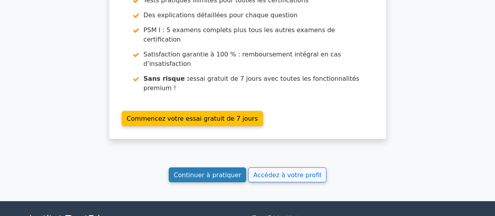
click at [210, 171] on font "Continuer à pratiquer" at bounding box center [207, 174] width 67 height 7
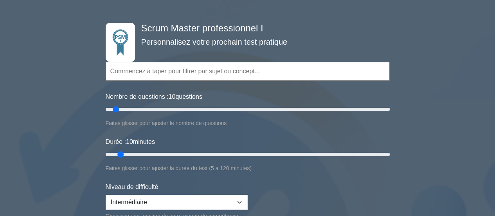
scroll to position [23, 0]
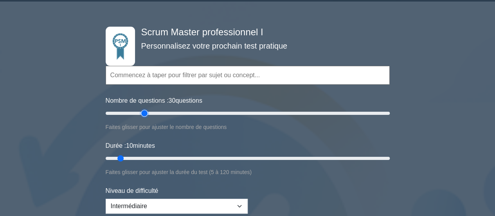
click at [144, 113] on input "Nombre de questions : 30 questions" at bounding box center [248, 112] width 284 height 9
click at [140, 113] on input "Nombre de questions : 25 questions" at bounding box center [248, 112] width 284 height 9
click at [146, 113] on input "Nombre de questions : 30 questions" at bounding box center [248, 112] width 284 height 9
type input "25"
click at [139, 111] on input "Nombre de questions : 25 questions" at bounding box center [248, 112] width 284 height 9
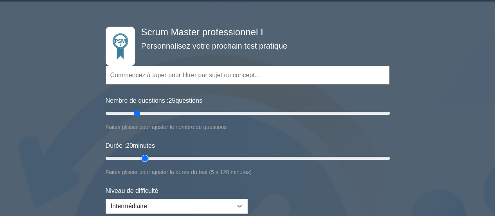
click at [142, 156] on input "Durée : 20 minutes" at bounding box center [248, 157] width 284 height 9
click at [149, 157] on input "Durée : 20 minutes" at bounding box center [248, 157] width 284 height 9
type input "25"
click at [155, 156] on input "Durée : 25 minutes" at bounding box center [248, 157] width 284 height 9
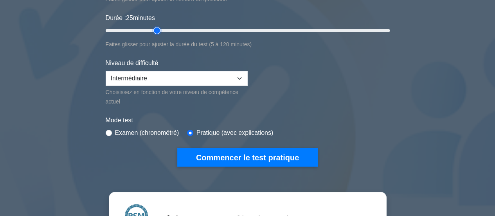
scroll to position [151, 0]
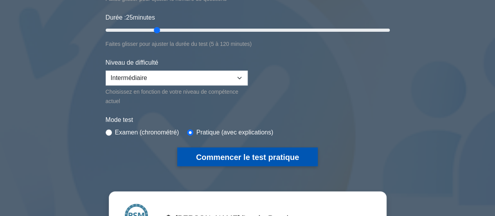
click at [235, 155] on font "Commencer le test pratique" at bounding box center [247, 157] width 103 height 9
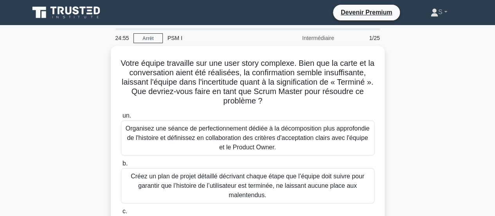
click at [107, 88] on div "Votre équipe travaille sur une user story complexe. Bien que la carte et la con…" at bounding box center [248, 189] width 446 height 286
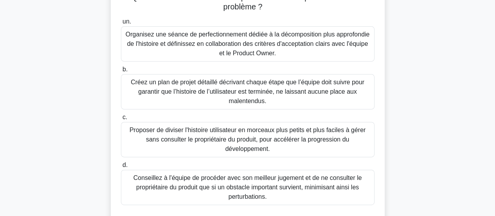
scroll to position [94, 0]
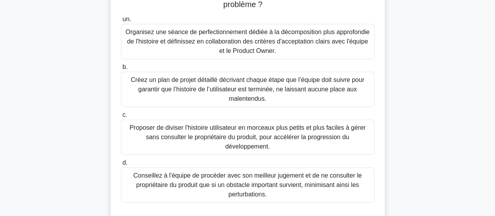
click at [201, 46] on font "Organisez une séance de perfectionnement dédiée à la décomposition plus approfo…" at bounding box center [248, 41] width 244 height 25
click at [121, 22] on input "un. Organisez une séance de perfectionnement dédiée à la décomposition plus app…" at bounding box center [121, 19] width 0 height 5
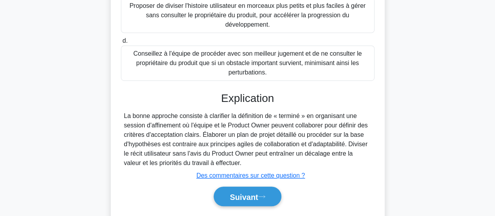
scroll to position [218, 0]
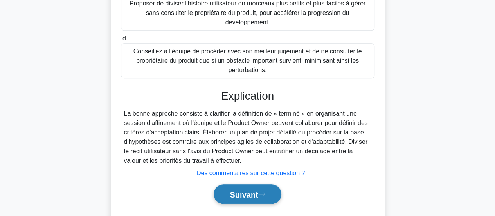
click at [256, 194] on font "Suivant" at bounding box center [244, 194] width 28 height 9
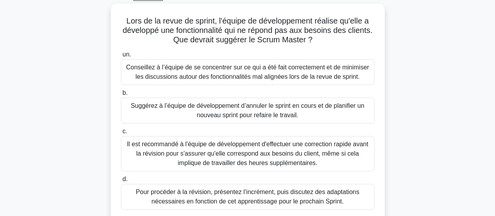
scroll to position [42, 0]
click at [54, 46] on div "Lors de la revue de sprint, l'équipe de développement réalise qu'elle a dévelop…" at bounding box center [248, 123] width 446 height 239
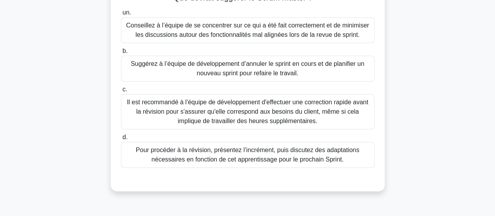
scroll to position [84, 0]
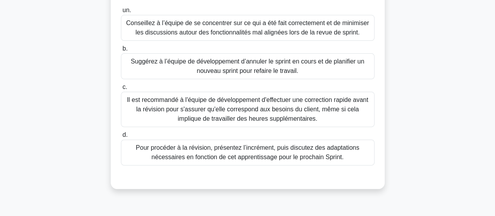
click at [194, 153] on font "Pour procéder à la révision, présentez l’incrément, puis discutez des adaptatio…" at bounding box center [247, 152] width 223 height 16
click at [121, 137] on input "d. Pour procéder à la révision, présentez l’incrément, puis discutez des adapta…" at bounding box center [121, 134] width 0 height 5
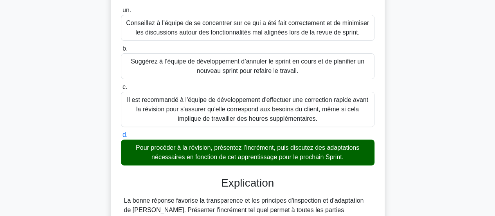
scroll to position [210, 0]
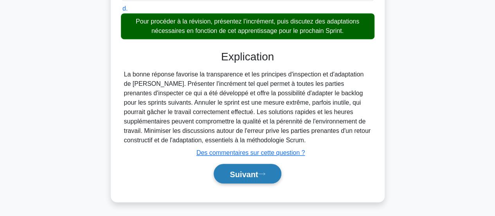
click at [237, 179] on button "Suivant" at bounding box center [247, 174] width 67 height 20
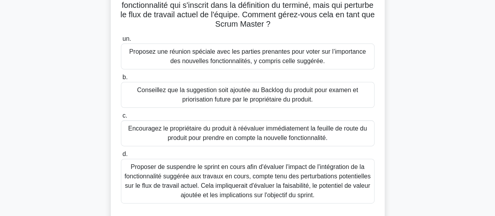
scroll to position [66, 0]
click at [248, 93] on font "Conseillez que la suggestion soit ajoutée au Backlog du produit pour examen et …" at bounding box center [247, 94] width 221 height 16
click at [121, 79] on input "b. Conseillez que la suggestion soit ajoutée au Backlog du produit pour examen …" at bounding box center [121, 76] width 0 height 5
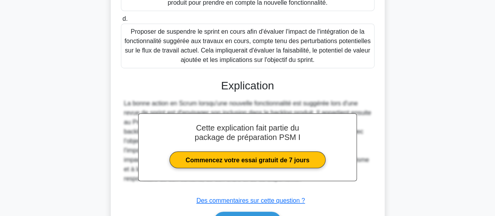
scroll to position [248, 0]
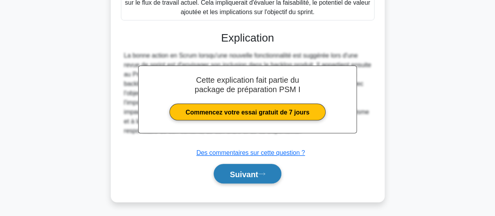
click at [237, 169] on font "Suivant" at bounding box center [244, 173] width 28 height 9
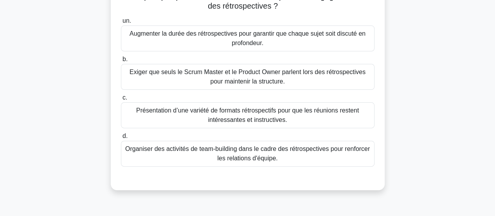
scroll to position [74, 0]
click at [268, 113] on font "Présentation d’une variété de formats rétrospectifs pour que les réunions reste…" at bounding box center [247, 114] width 223 height 16
click at [121, 100] on input "c. Présentation d’une variété de formats rétrospectifs pour que les réunions re…" at bounding box center [121, 97] width 0 height 5
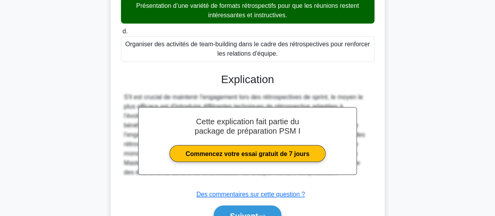
scroll to position [220, 0]
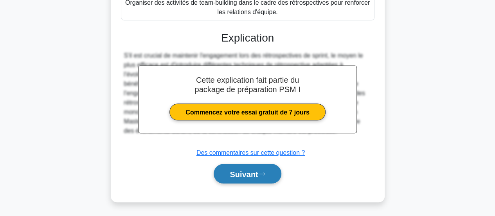
click at [257, 178] on button "Suivant" at bounding box center [247, 174] width 67 height 20
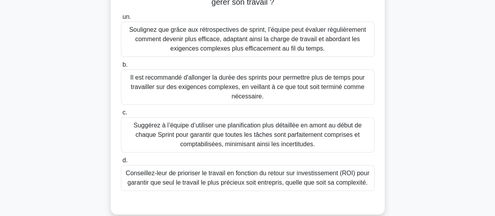
scroll to position [93, 0]
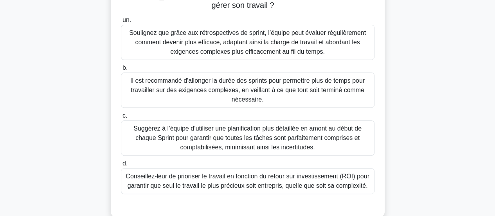
click at [205, 42] on font "Soulignez que grâce aux rétrospectives de sprint, l’équipe peut évaluer réguliè…" at bounding box center [247, 41] width 237 height 25
click at [121, 23] on input "un. Soulignez que grâce aux rétrospectives de sprint, l’équipe peut évaluer rég…" at bounding box center [121, 20] width 0 height 5
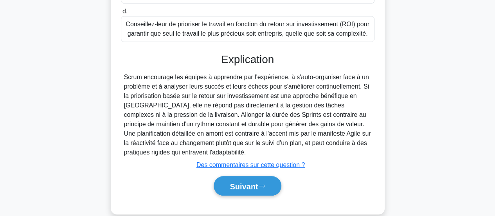
scroll to position [257, 0]
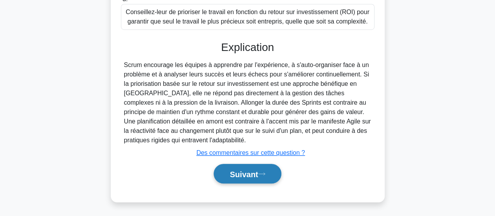
click at [246, 174] on font "Suivant" at bounding box center [244, 173] width 28 height 9
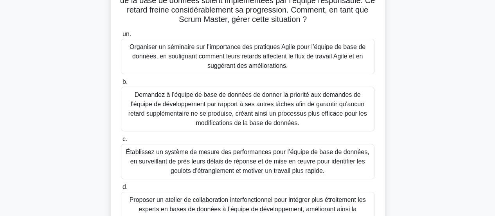
scroll to position [72, 0]
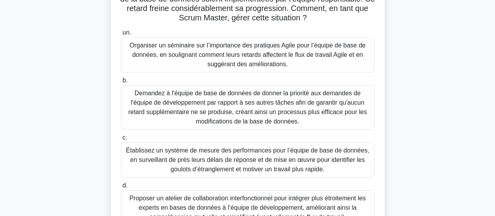
click at [267, 50] on font "Organiser un séminaire sur l’importance des pratiques Agile pour l’équipe de ba…" at bounding box center [247, 54] width 236 height 25
click at [121, 35] on input "un. Organiser un séminaire sur l’importance des pratiques Agile pour l’équipe d…" at bounding box center [121, 32] width 0 height 5
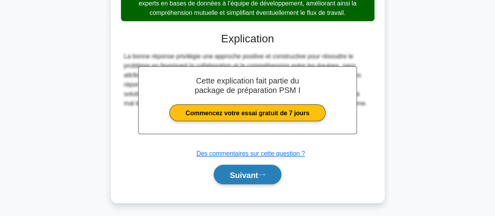
scroll to position [277, 0]
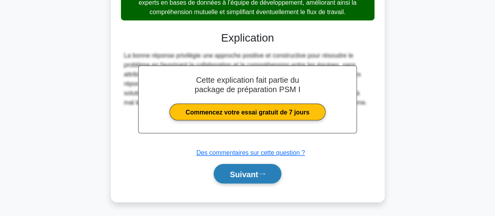
click at [252, 175] on font "Suivant" at bounding box center [244, 173] width 28 height 9
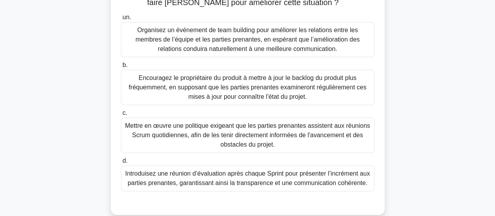
scroll to position [88, 0]
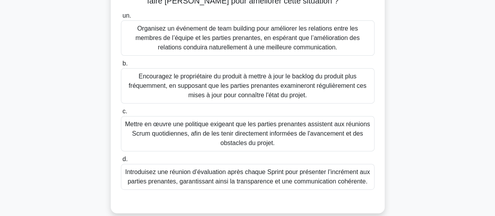
click at [189, 82] on font "Encouragez le propriétaire du produit à mettre à jour le backlog du produit plu…" at bounding box center [247, 85] width 237 height 25
click at [121, 66] on input "b. Encouragez le propriétaire du produit à mettre à jour le backlog du produit …" at bounding box center [121, 63] width 0 height 5
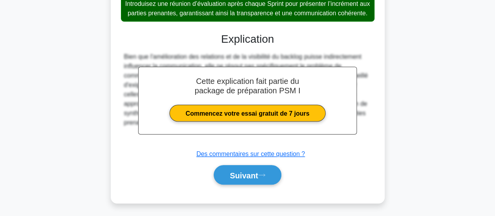
scroll to position [268, 0]
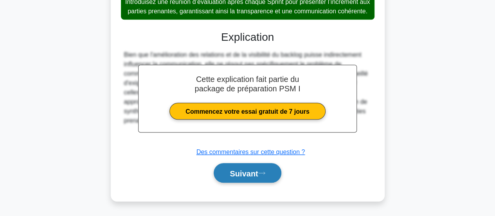
click at [245, 170] on font "Suivant" at bounding box center [244, 173] width 28 height 9
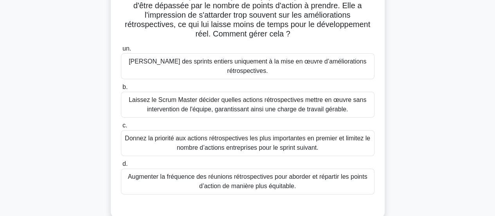
scroll to position [68, 0]
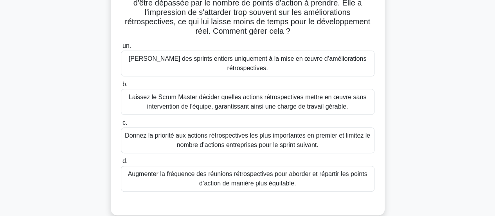
click at [225, 138] on font "Donnez la priorité aux actions rétrospectives les plus importantes en premier e…" at bounding box center [247, 140] width 245 height 16
click at [121, 125] on input "c. Donnez la priorité aux actions rétrospectives les plus importantes en premie…" at bounding box center [121, 122] width 0 height 5
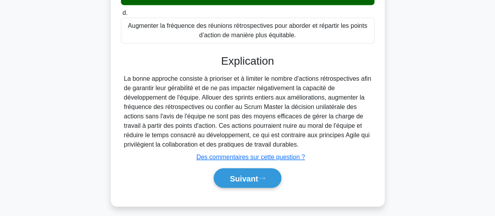
scroll to position [220, 0]
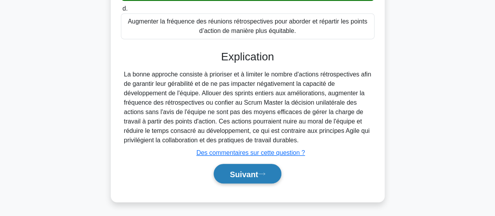
click at [257, 177] on font "Suivant" at bounding box center [244, 173] width 28 height 9
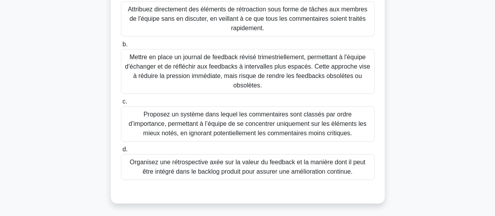
scroll to position [101, 0]
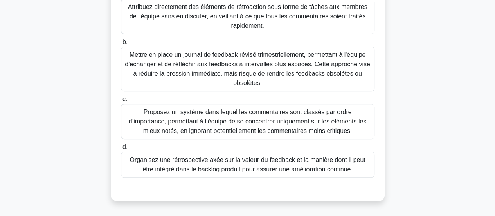
click at [284, 166] on font "Organisez une rétrospective axée sur la valeur du feedback et la manière dont i…" at bounding box center [246, 164] width 235 height 16
click at [121, 149] on input "d. Organisez une rétrospective axée sur la valeur du feedback et la manière don…" at bounding box center [121, 146] width 0 height 5
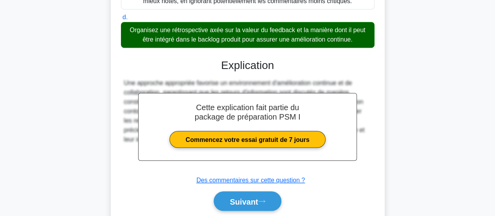
scroll to position [257, 0]
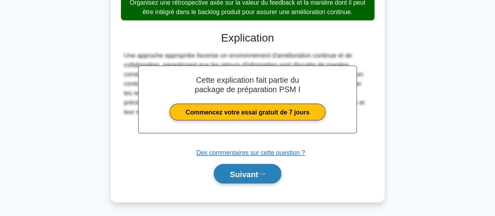
click at [253, 173] on font "Suivant" at bounding box center [244, 173] width 28 height 9
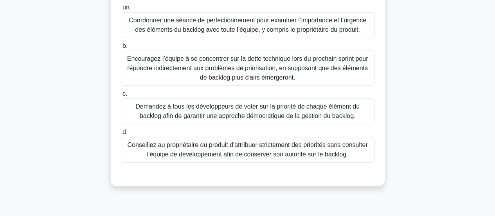
scroll to position [98, 0]
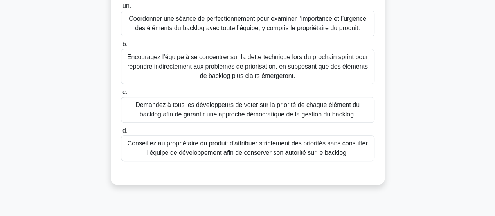
click at [150, 30] on font "Coordonner une séance de perfectionnement pour examiner l’importance et l’urgen…" at bounding box center [247, 23] width 237 height 16
click at [121, 9] on input "un. Coordonner une séance de perfectionnement pour examiner l’importance et l’u…" at bounding box center [121, 6] width 0 height 5
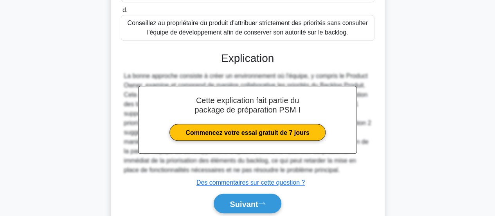
scroll to position [248, 0]
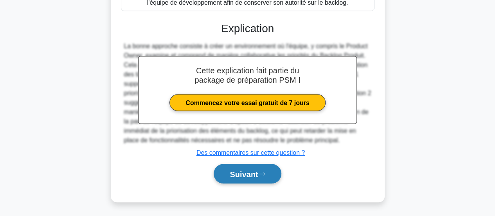
click at [235, 172] on font "Suivant" at bounding box center [244, 173] width 28 height 9
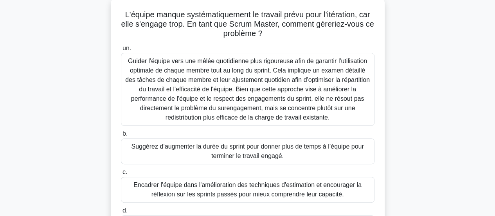
scroll to position [48, 0]
click at [54, 41] on div "L'équipe manque systématiquement le travail prévu pour l'itération, car elle s'…" at bounding box center [248, 136] width 446 height 276
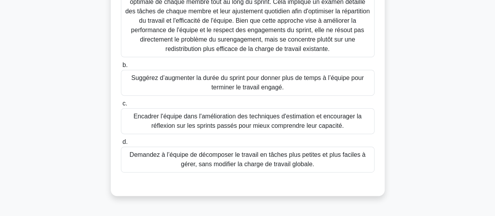
scroll to position [126, 0]
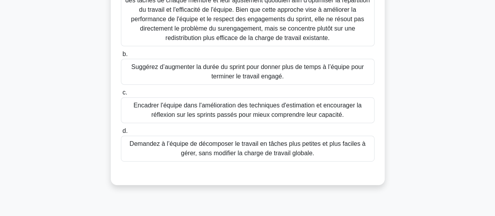
click at [164, 113] on font "Encadrer l'équipe dans l'amélioration des techniques d'estimation et encourager…" at bounding box center [247, 110] width 228 height 16
click at [121, 95] on input "c. Encadrer l'équipe dans l'amélioration des techniques d'estimation et encoura…" at bounding box center [121, 92] width 0 height 5
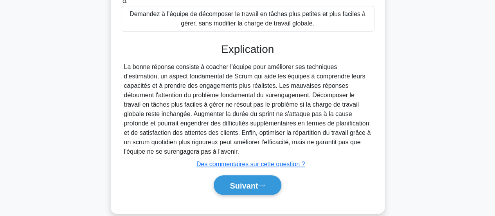
scroll to position [258, 0]
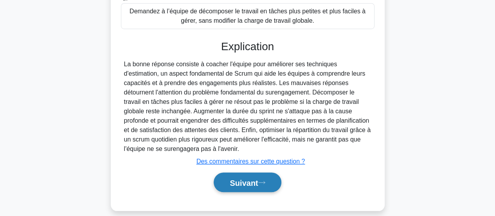
click at [250, 180] on font "Suivant" at bounding box center [244, 182] width 28 height 9
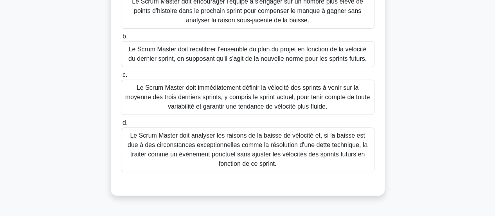
scroll to position [136, 0]
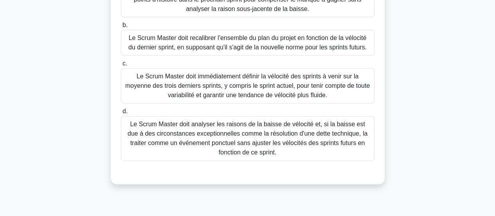
click at [187, 147] on font "Le Scrum Master doit analyser les raisons de la baisse de vélocité et, si la ba…" at bounding box center [247, 138] width 246 height 38
click at [121, 114] on input "d. Le Scrum Master doit analyser les raisons de la baisse de vélocité et, si la…" at bounding box center [121, 111] width 0 height 5
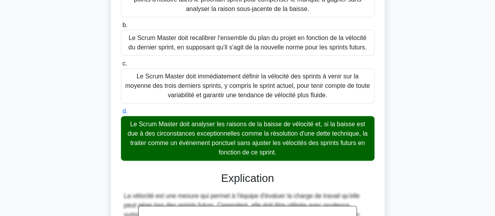
scroll to position [286, 0]
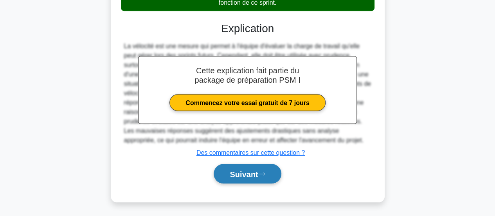
click at [233, 172] on font "Suivant" at bounding box center [244, 173] width 28 height 9
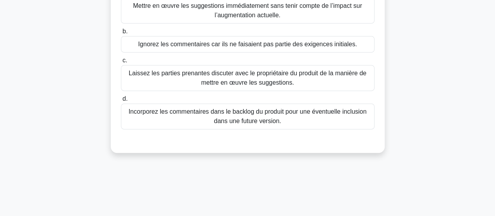
scroll to position [104, 0]
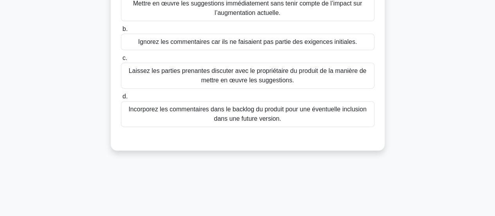
click at [224, 114] on font "Incorporez les commentaires dans le backlog du produit pour une éventuelle incl…" at bounding box center [247, 114] width 238 height 16
click at [121, 99] on input "d. Incorporez les commentaires dans le backlog du produit pour une éventuelle i…" at bounding box center [121, 96] width 0 height 5
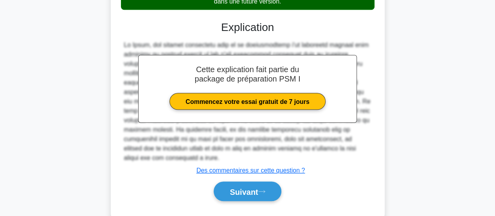
scroll to position [239, 0]
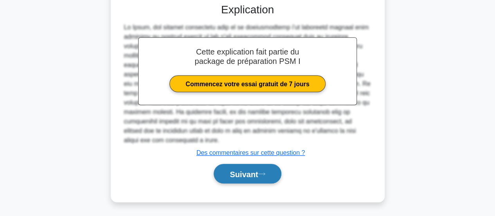
click at [240, 166] on button "Suivant" at bounding box center [247, 174] width 67 height 20
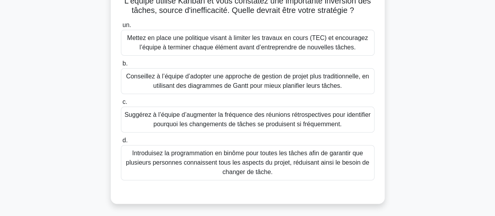
scroll to position [75, 0]
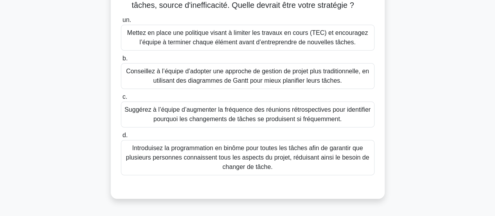
click at [160, 36] on font "Mettez en place une politique visant à limiter les travaux en cours (TEC) et en…" at bounding box center [247, 37] width 241 height 16
click at [121, 23] on input "un. Mettez en place une politique visant à limiter les travaux en cours (TEC) e…" at bounding box center [121, 20] width 0 height 5
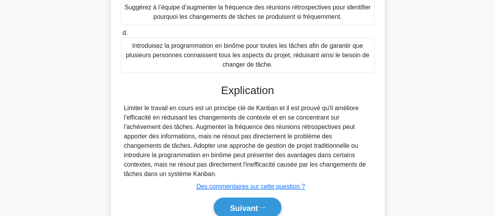
scroll to position [179, 0]
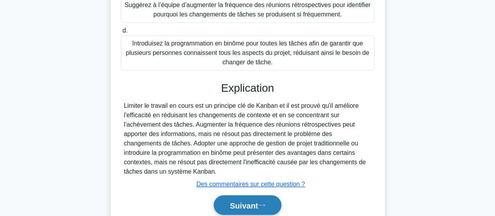
click at [238, 200] on font "Suivant" at bounding box center [244, 204] width 28 height 9
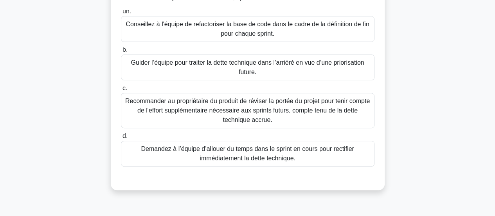
scroll to position [99, 0]
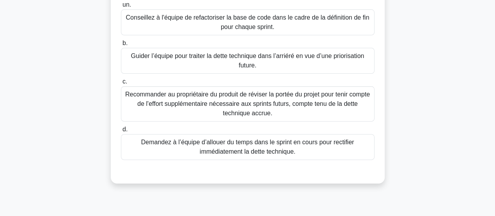
click at [165, 100] on font "Recommander au propriétaire du produit de réviser la portée du projet pour teni…" at bounding box center [247, 103] width 244 height 25
click at [121, 84] on input "c. Recommander au propriétaire du produit de réviser la portée du projet pour t…" at bounding box center [121, 81] width 0 height 5
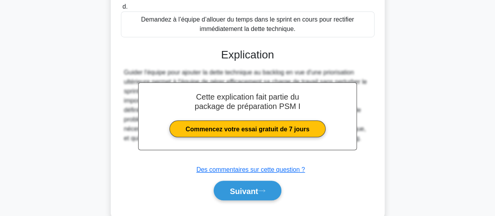
scroll to position [239, 0]
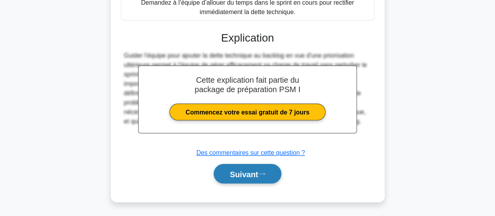
click at [230, 174] on font "Suivant" at bounding box center [244, 173] width 28 height 9
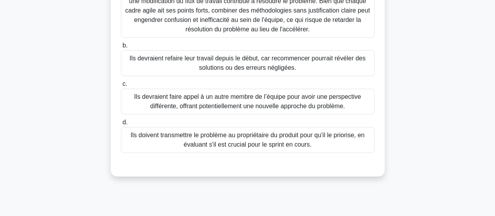
scroll to position [137, 0]
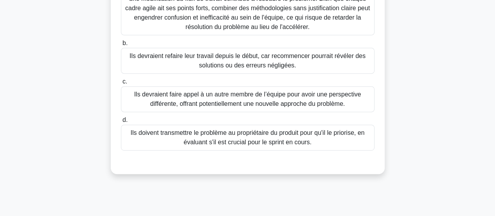
click at [191, 93] on font "Ils devraient faire appel à un autre membre de l’équipe pour avoir une perspect…" at bounding box center [247, 99] width 227 height 16
click at [121, 84] on input "c. Ils devraient faire appel à un autre membre de l’équipe pour avoir une persp…" at bounding box center [121, 81] width 0 height 5
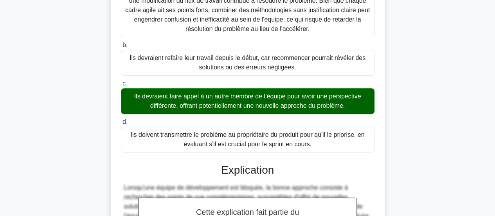
scroll to position [257, 0]
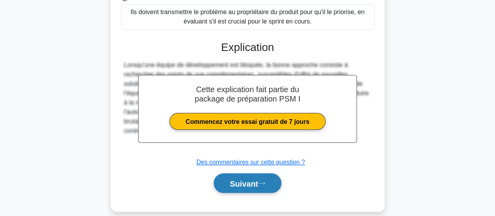
click at [246, 178] on button "Suivant" at bounding box center [247, 183] width 67 height 20
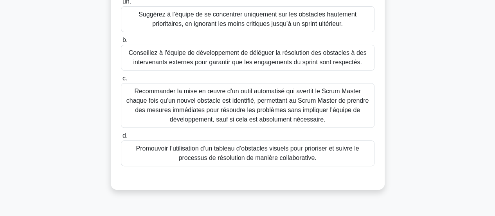
scroll to position [95, 0]
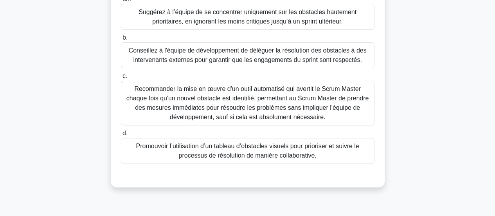
click at [203, 152] on font "Promouvoir l’utilisation d’un tableau d’obstacles visuels pour prioriser et sui…" at bounding box center [247, 150] width 223 height 16
click at [121, 136] on input "d. Promouvoir l’utilisation d’un tableau d’obstacles visuels pour prioriser et …" at bounding box center [121, 133] width 0 height 5
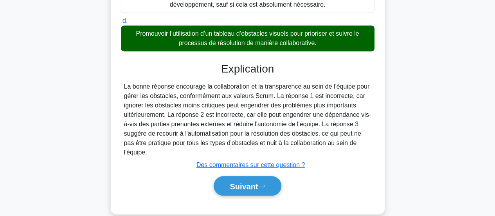
scroll to position [219, 0]
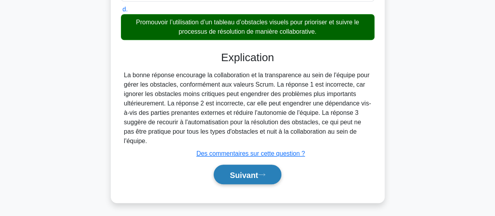
click at [252, 171] on font "Suivant" at bounding box center [244, 174] width 28 height 9
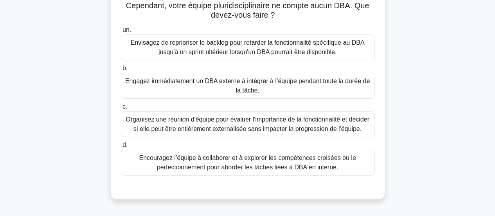
scroll to position [77, 0]
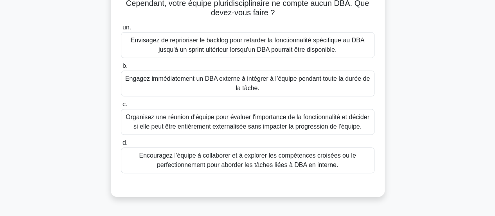
click at [228, 122] on font "Organisez une réunion d'équipe pour évaluer l'importance de la fonctionnalité e…" at bounding box center [248, 121] width 244 height 16
click at [121, 107] on input "c. Organisez une réunion d'équipe pour évaluer l'importance de la fonctionnalit…" at bounding box center [121, 104] width 0 height 5
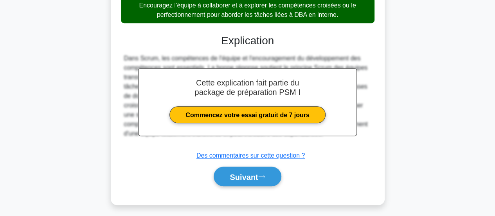
scroll to position [231, 0]
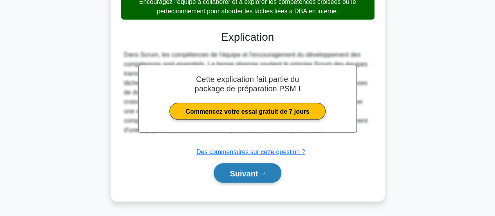
click at [241, 177] on font "Suivant" at bounding box center [244, 173] width 28 height 9
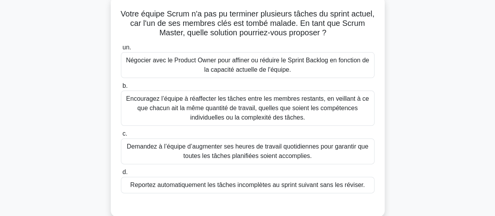
scroll to position [51, 0]
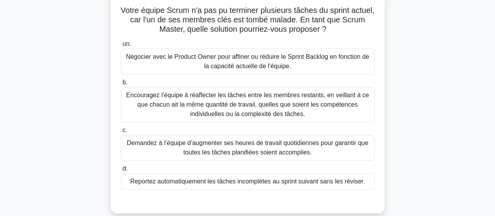
click at [293, 107] on font "Encouragez l’équipe à réaffecter les tâches entre les membres restants, en veil…" at bounding box center [247, 104] width 243 height 25
click at [121, 85] on input "b. Encouragez l’équipe à réaffecter les tâches entre les membres restants, en v…" at bounding box center [121, 82] width 0 height 5
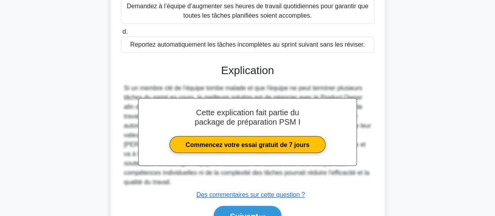
scroll to position [230, 0]
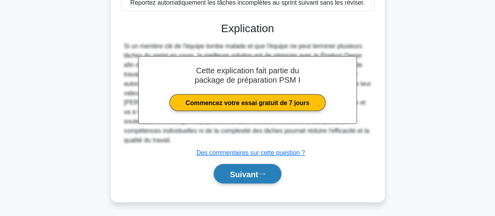
click at [258, 174] on font "Suivant" at bounding box center [244, 173] width 28 height 9
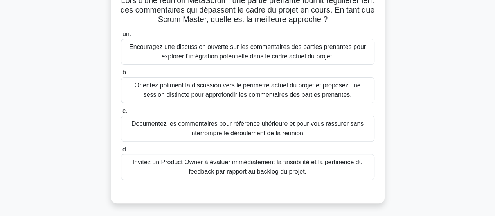
scroll to position [63, 0]
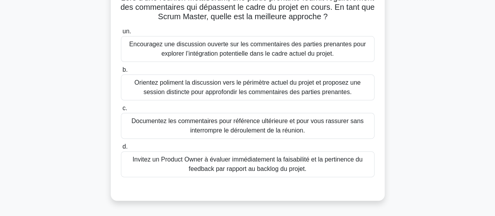
click at [243, 90] on font "Orientez poliment la discussion vers le périmètre actuel du projet et proposez …" at bounding box center [247, 87] width 226 height 16
click at [121, 72] on input "b. Orientez poliment la discussion vers le périmètre actuel du projet et propos…" at bounding box center [121, 69] width 0 height 5
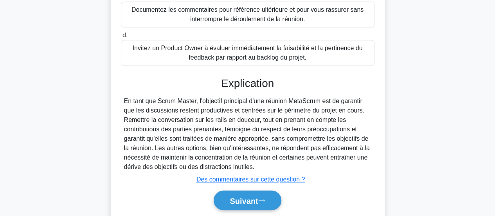
scroll to position [177, 0]
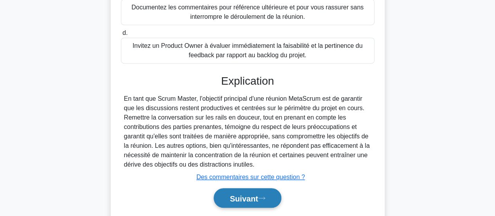
click at [245, 194] on font "Suivant" at bounding box center [244, 198] width 28 height 9
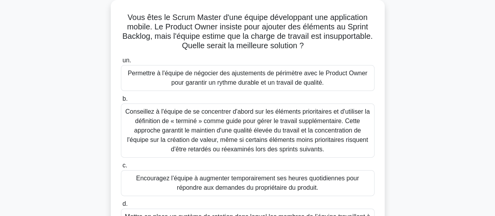
scroll to position [43, 0]
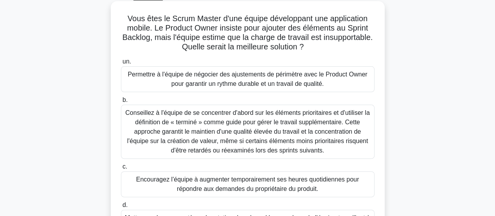
click at [246, 90] on div "Permettre à l'équipe de négocier des ajustements de périmètre avec le Product O…" at bounding box center [247, 79] width 253 height 26
click at [121, 64] on input "un. Permettre à l'équipe de négocier des ajustements de périmètre avec le Produ…" at bounding box center [121, 61] width 0 height 5
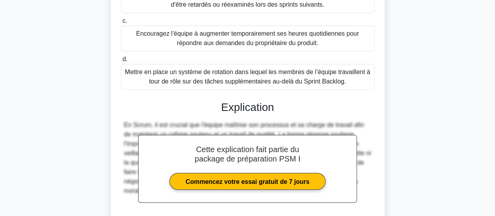
scroll to position [257, 0]
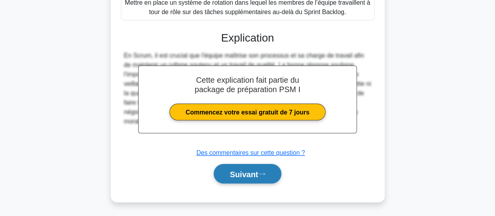
click at [242, 172] on font "Suivant" at bounding box center [244, 173] width 28 height 9
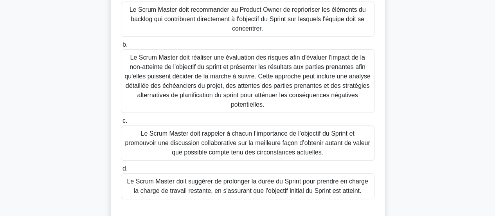
scroll to position [103, 0]
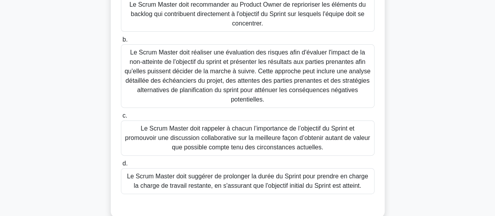
click at [268, 139] on font "Le Scrum Master doit rappeler à chacun l’importance de l’objectif du Sprint et …" at bounding box center [247, 137] width 245 height 25
click at [121, 118] on input "c. Le Scrum Master doit rappeler à chacun l’importance de l’objectif du Sprint …" at bounding box center [121, 115] width 0 height 5
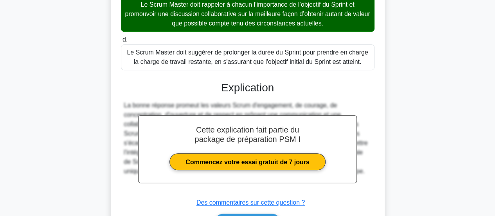
scroll to position [276, 0]
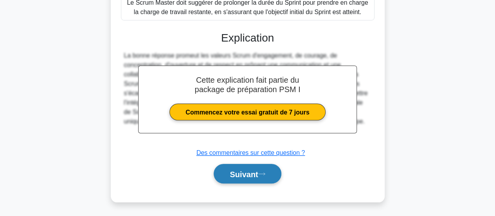
click at [252, 178] on button "Suivant" at bounding box center [247, 174] width 67 height 20
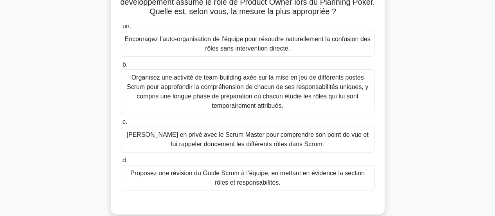
scroll to position [75, 0]
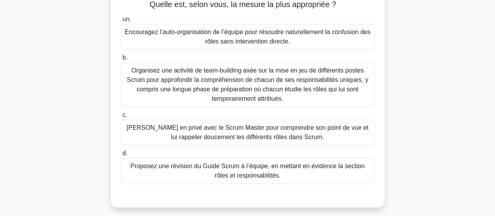
click at [228, 133] on font "Parlez en privé avec le Scrum Master pour comprendre son point de vue et lui ra…" at bounding box center [247, 132] width 242 height 16
click at [121, 117] on input "c. Parlez en privé avec le Scrum Master pour comprendre son point de vue et lui…" at bounding box center [121, 114] width 0 height 5
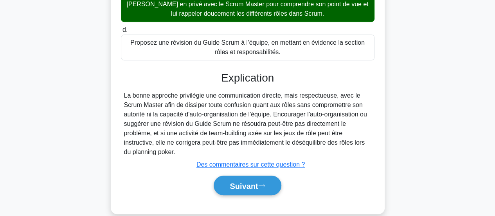
scroll to position [210, 0]
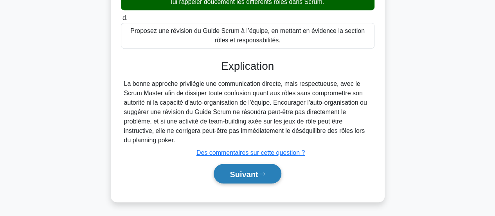
click at [241, 173] on font "Suivant" at bounding box center [244, 173] width 28 height 9
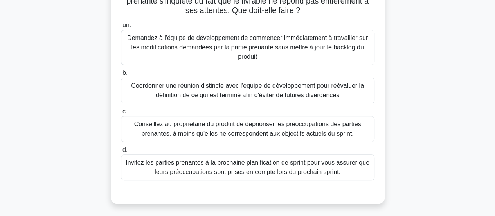
scroll to position [72, 0]
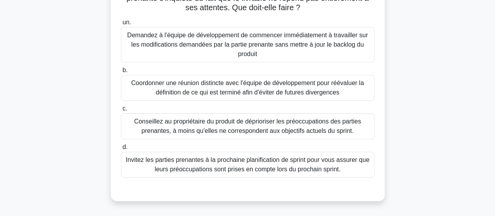
click at [237, 86] on font "Coordonner une réunion distincte avec l'équipe de développement pour réévaluer …" at bounding box center [247, 87] width 233 height 16
click at [121, 73] on input "b. Coordonner une réunion distincte avec l'équipe de développement pour réévalu…" at bounding box center [121, 70] width 0 height 5
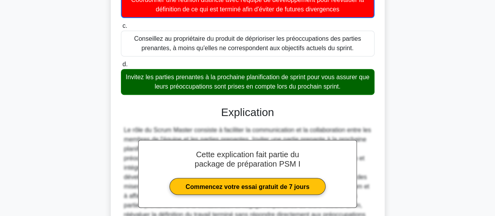
scroll to position [239, 0]
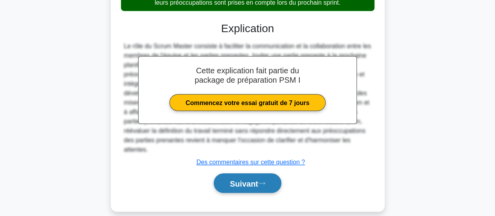
click at [246, 179] on font "Suivant" at bounding box center [244, 183] width 28 height 9
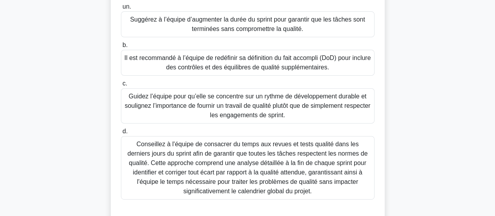
scroll to position [108, 0]
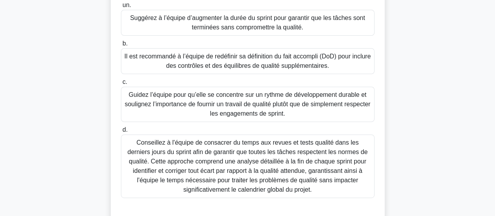
click at [202, 108] on font "Guidez l’équipe pour qu’elle se concentre sur un rythme de développement durabl…" at bounding box center [248, 103] width 246 height 25
click at [121, 84] on input "c. Guidez l’équipe pour qu’elle se concentre sur un rythme de développement dur…" at bounding box center [121, 81] width 0 height 5
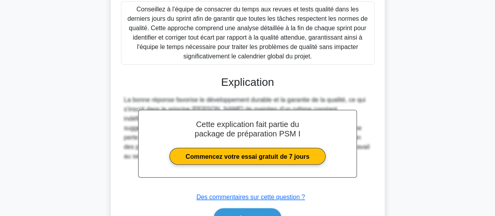
scroll to position [286, 0]
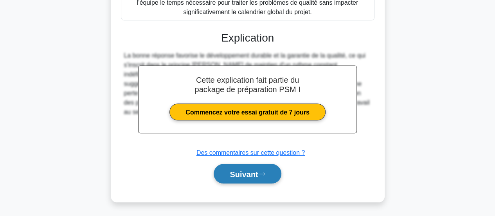
click at [258, 172] on font "Suivant" at bounding box center [244, 173] width 28 height 9
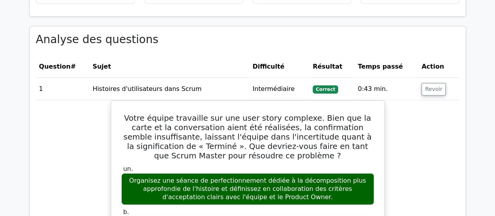
scroll to position [859, 0]
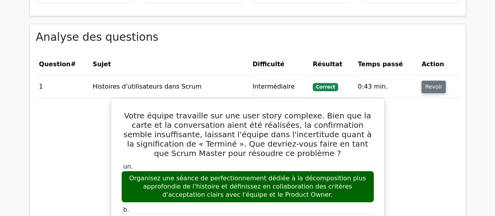
click at [435, 84] on font "Revoir" at bounding box center [433, 87] width 17 height 6
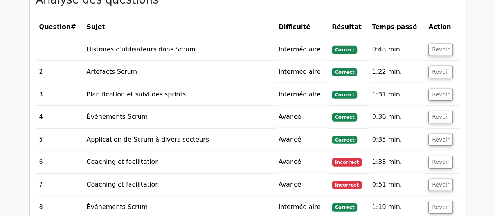
scroll to position [897, 0]
click at [438, 159] on font "Revoir" at bounding box center [440, 162] width 17 height 6
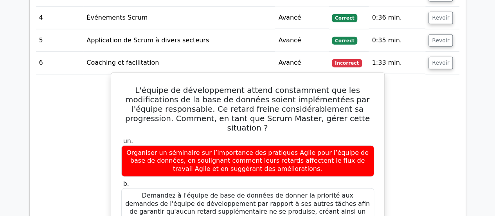
scroll to position [996, 0]
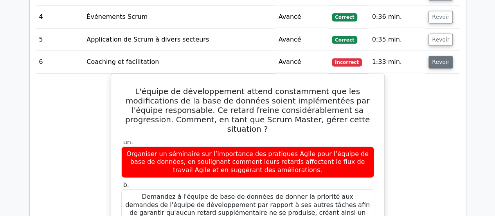
click at [436, 59] on font "Revoir" at bounding box center [440, 62] width 17 height 6
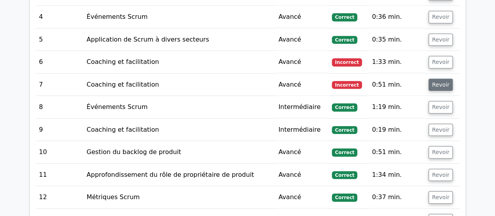
click at [437, 81] on font "Revoir" at bounding box center [440, 84] width 17 height 6
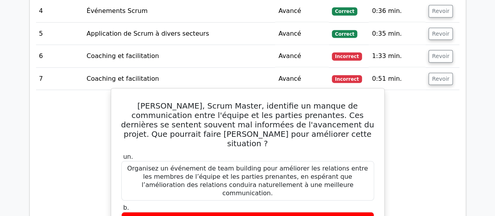
scroll to position [1001, 0]
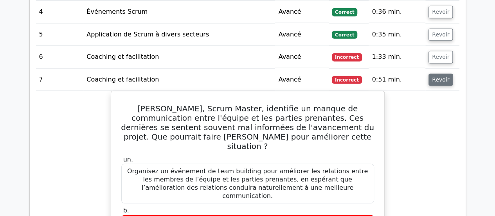
click at [437, 76] on font "Revoir" at bounding box center [440, 79] width 17 height 6
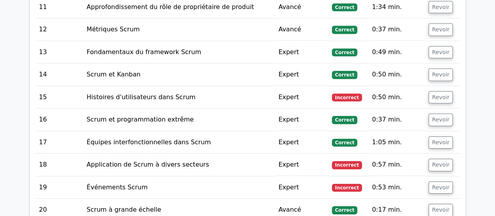
scroll to position [1164, 0]
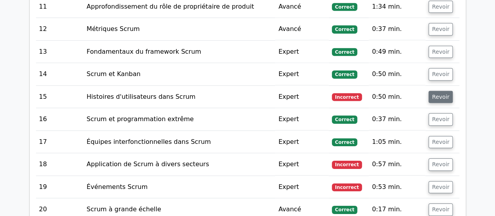
click at [443, 93] on font "Revoir" at bounding box center [440, 96] width 17 height 6
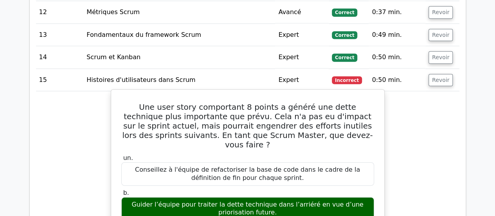
scroll to position [1181, 0]
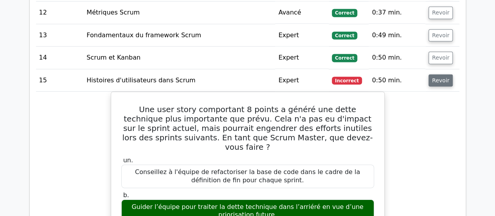
click at [439, 77] on font "Revoir" at bounding box center [440, 80] width 17 height 6
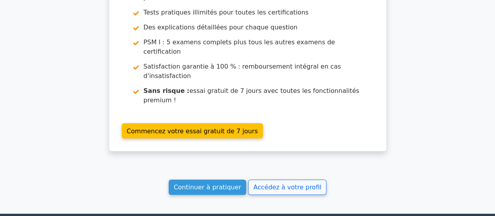
scroll to position [1655, 0]
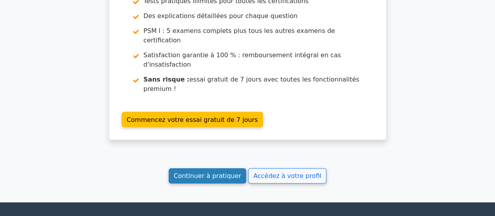
click at [212, 172] on font "Continuer à pratiquer" at bounding box center [207, 175] width 67 height 7
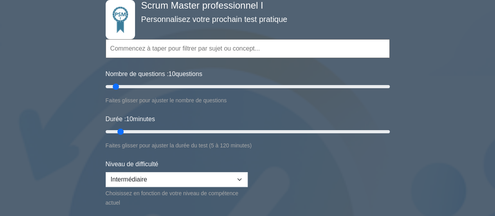
scroll to position [50, 0]
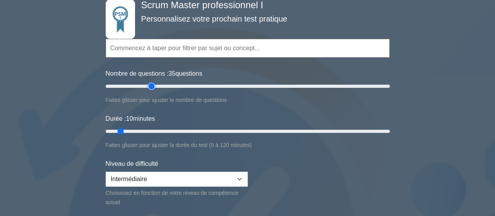
click at [149, 86] on input "Nombre de questions : 35 questions" at bounding box center [248, 85] width 284 height 9
type input "30"
click at [146, 85] on input "Nombre de questions : 30 questions" at bounding box center [248, 85] width 284 height 9
click at [161, 129] on input "Durée : 25 minutes" at bounding box center [248, 130] width 284 height 9
type input "30"
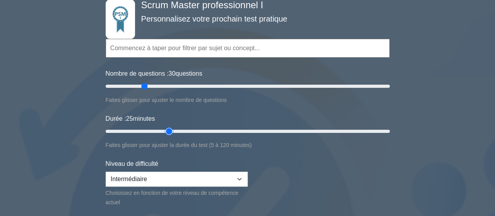
click at [167, 129] on input "Durée : 25 minutes" at bounding box center [248, 130] width 284 height 9
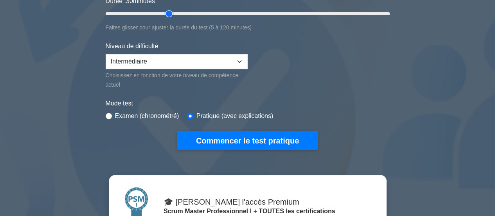
scroll to position [171, 0]
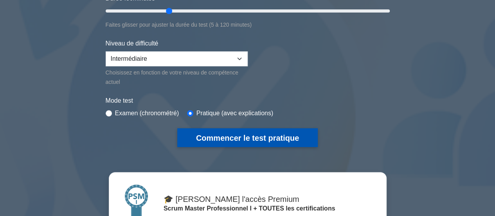
click at [243, 136] on font "Commencer le test pratique" at bounding box center [247, 137] width 103 height 9
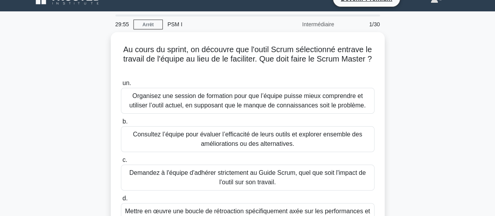
scroll to position [14, 0]
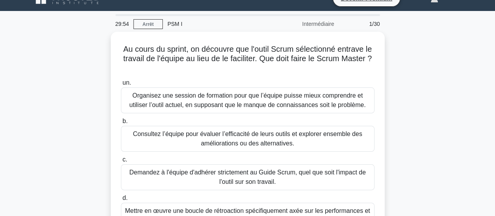
click at [92, 74] on div "Au cours du sprint, on découvre que l'outil Scrum sélectionné entrave le travai…" at bounding box center [248, 146] width 446 height 229
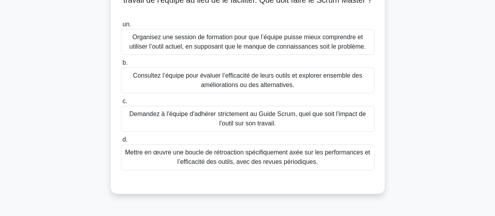
scroll to position [73, 0]
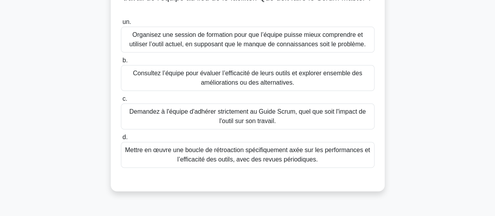
click at [175, 74] on font "Consultez l’équipe pour évaluer l’efficacité de leurs outils et explorer ensemb…" at bounding box center [247, 78] width 229 height 16
click at [121, 63] on input "b. Consultez l’équipe pour évaluer l’efficacité de leurs outils et explorer ens…" at bounding box center [121, 60] width 0 height 5
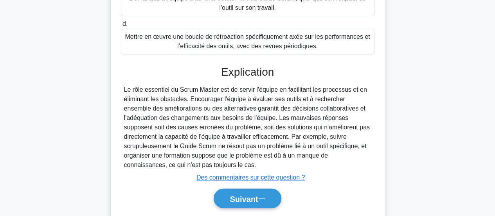
scroll to position [210, 0]
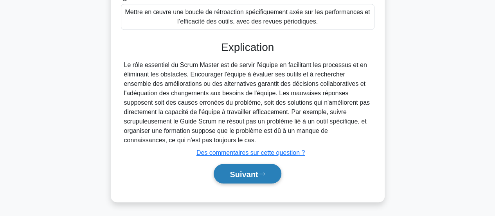
click at [257, 173] on font "Suivant" at bounding box center [244, 173] width 28 height 9
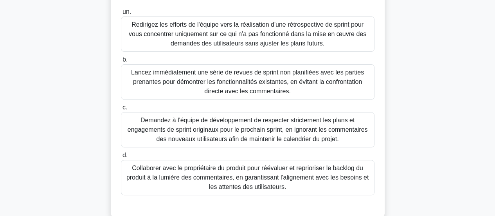
scroll to position [95, 0]
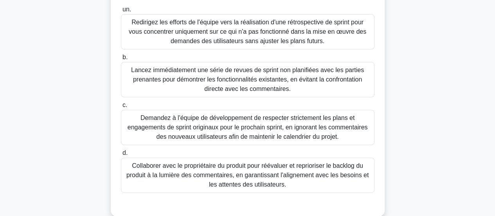
click at [222, 176] on font "Collaborer avec le propriétaire du produit pour réévaluer et reprioriser le bac…" at bounding box center [247, 174] width 242 height 25
click at [121, 155] on input "d. Collaborer avec le propriétaire du produit pour réévaluer et reprioriser le …" at bounding box center [121, 152] width 0 height 5
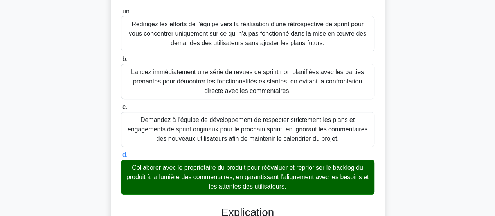
scroll to position [239, 0]
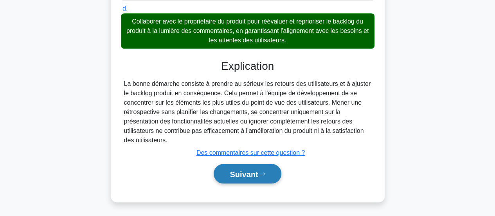
click at [248, 174] on font "Suivant" at bounding box center [244, 173] width 28 height 9
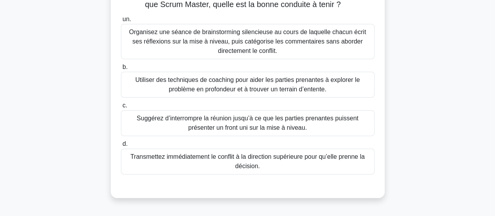
scroll to position [78, 0]
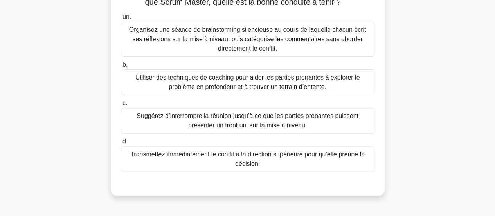
click at [205, 83] on font "Utiliser des techniques de coaching pour aider les parties prenantes à explorer…" at bounding box center [247, 82] width 225 height 16
click at [121, 67] on input "b. Utiliser des techniques de coaching pour aider les parties prenantes à explo…" at bounding box center [121, 64] width 0 height 5
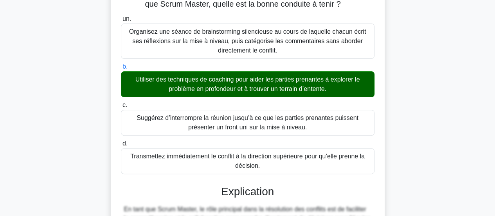
scroll to position [225, 0]
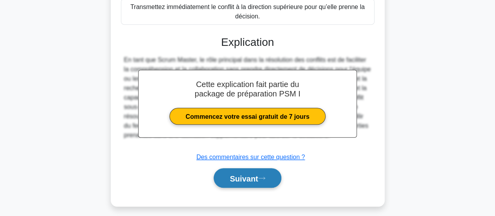
click at [252, 176] on font "Suivant" at bounding box center [244, 178] width 28 height 9
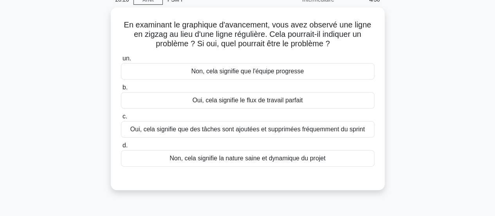
scroll to position [39, 0]
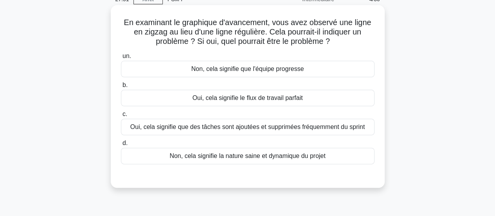
click at [205, 129] on font "Oui, cela signifie que des tâches sont ajoutées et supprimées fréquemment du sp…" at bounding box center [247, 126] width 234 height 7
click at [121, 117] on input "c. Oui, cela signifie que des tâches sont ajoutées et supprimées fréquemment du…" at bounding box center [121, 113] width 0 height 5
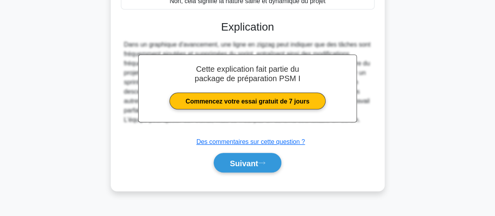
scroll to position [207, 0]
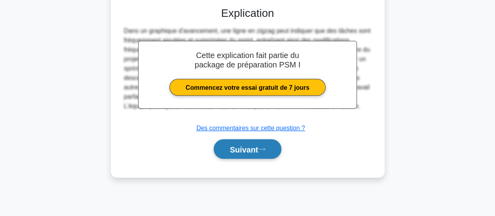
click at [246, 150] on font "Suivant" at bounding box center [244, 149] width 28 height 9
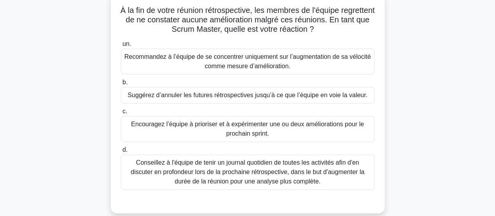
scroll to position [52, 0]
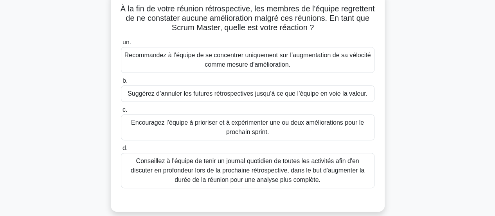
click at [171, 125] on font "Encouragez l’équipe à prioriser et à expérimenter une ou deux améliorations pou…" at bounding box center [247, 127] width 233 height 16
click at [121, 112] on input "c. Encouragez l’équipe à prioriser et à expérimenter une ou deux améliorations …" at bounding box center [121, 109] width 0 height 5
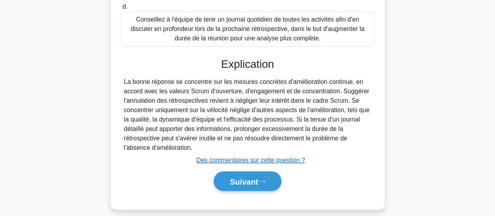
scroll to position [196, 0]
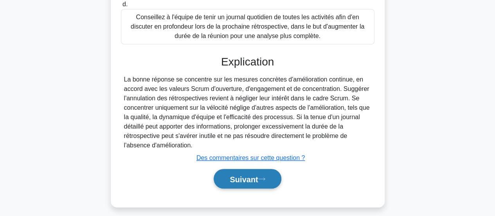
click at [248, 181] on font "Suivant" at bounding box center [244, 178] width 28 height 9
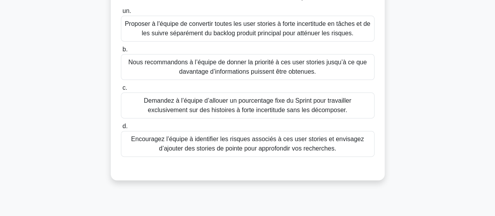
scroll to position [86, 0]
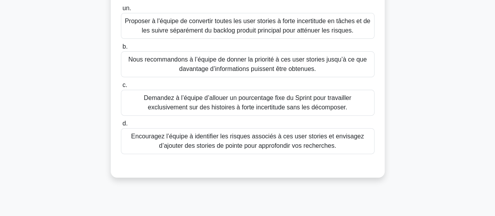
click at [200, 128] on div "Encouragez l’équipe à identifier les risques associés à ces user stories et env…" at bounding box center [247, 141] width 253 height 26
click at [121, 126] on input "d. Encouragez l’équipe à identifier les risques associés à ces user stories et …" at bounding box center [121, 123] width 0 height 5
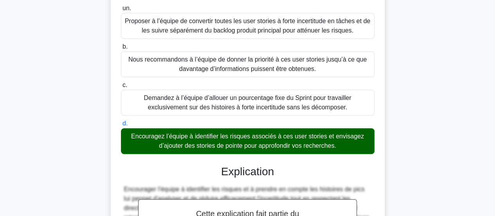
scroll to position [220, 0]
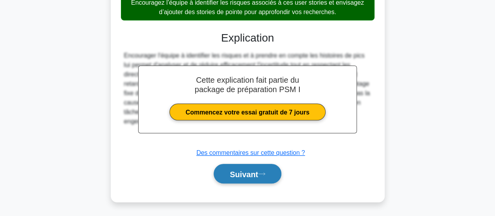
click at [238, 169] on font "Suivant" at bounding box center [244, 173] width 28 height 9
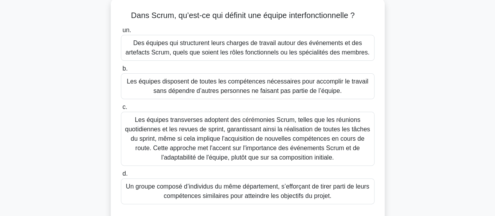
scroll to position [48, 0]
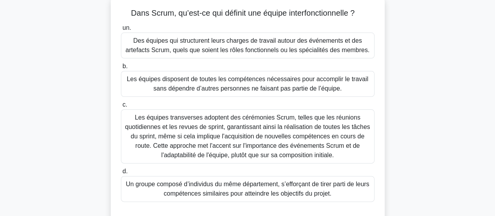
click at [232, 88] on font "Les équipes disposent de toutes les compétences nécessaires pour accomplir le t…" at bounding box center [247, 83] width 241 height 16
click at [121, 69] on input "b. Les équipes disposent de toutes les compétences nécessaires pour accomplir l…" at bounding box center [121, 66] width 0 height 5
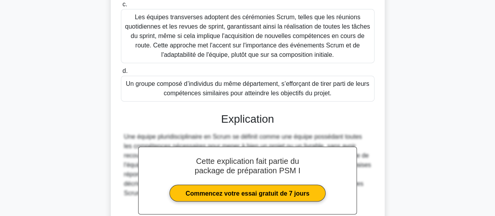
scroll to position [229, 0]
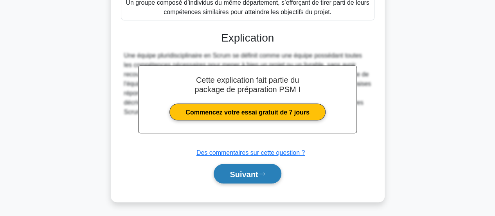
click at [241, 172] on font "Suivant" at bounding box center [244, 173] width 28 height 9
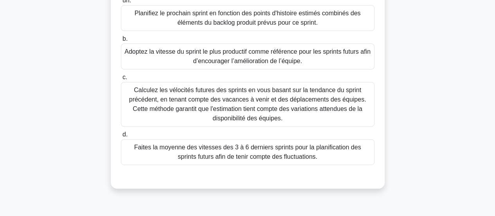
scroll to position [106, 0]
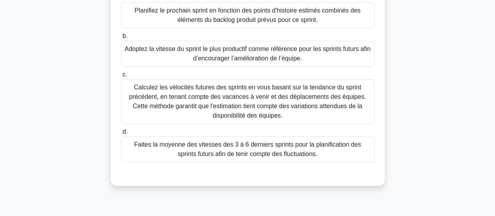
click at [164, 94] on font "Calculez les vélocités futures des sprints en vous basant sur la tendance du sp…" at bounding box center [247, 101] width 237 height 35
click at [121, 77] on input "c. Calculez les vélocités futures des sprints en vous basant sur la tendance du…" at bounding box center [121, 74] width 0 height 5
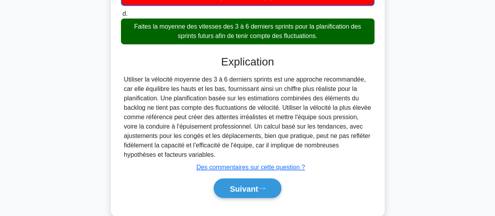
scroll to position [239, 0]
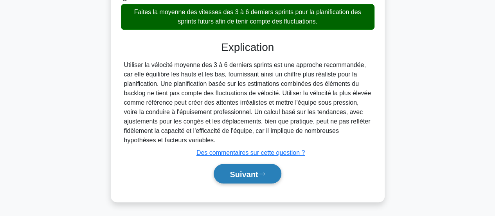
click at [232, 172] on font "Suivant" at bounding box center [244, 173] width 28 height 9
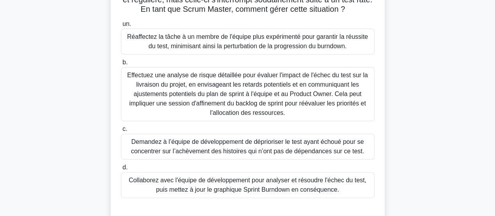
scroll to position [74, 0]
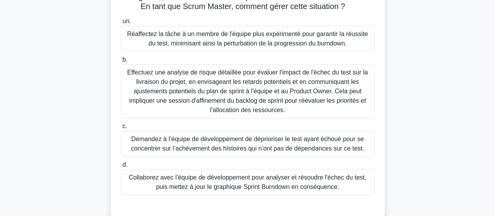
click at [268, 195] on div "Collaborez avec l'équipe de développement pour analyser et résoudre l'échec du …" at bounding box center [247, 182] width 253 height 26
click at [121, 167] on input "d. Collaborez avec l'équipe de développement pour analyser et résoudre l'échec …" at bounding box center [121, 164] width 0 height 5
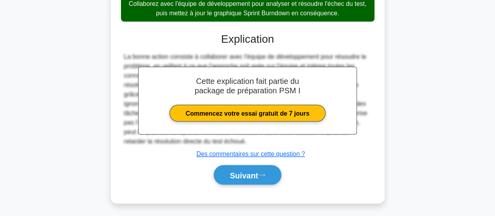
scroll to position [252, 0]
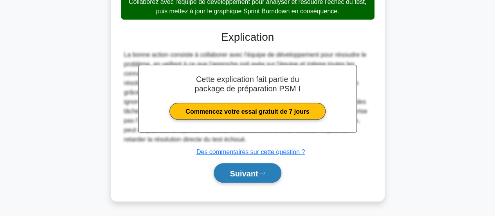
click at [239, 177] on font "Suivant" at bounding box center [244, 173] width 28 height 9
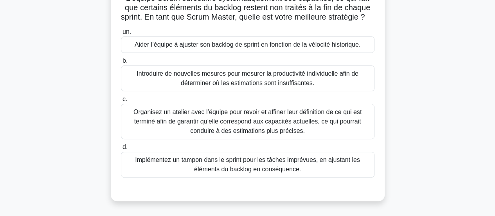
scroll to position [65, 0]
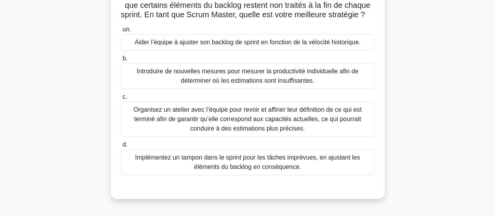
click at [193, 45] on font "Aider l’équipe à ajuster son backlog de sprint en fonction de la vélocité histo…" at bounding box center [248, 42] width 226 height 7
click at [121, 32] on input "un. Aider l’équipe à ajuster son backlog de sprint en fonction de la vélocité h…" at bounding box center [121, 29] width 0 height 5
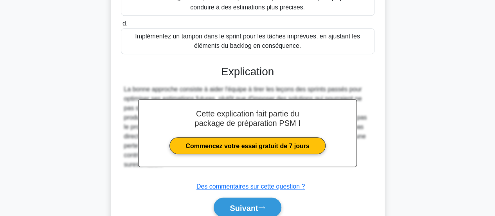
scroll to position [229, 0]
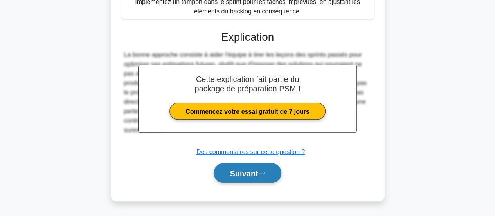
click at [243, 180] on button "Suivant" at bounding box center [247, 173] width 67 height 20
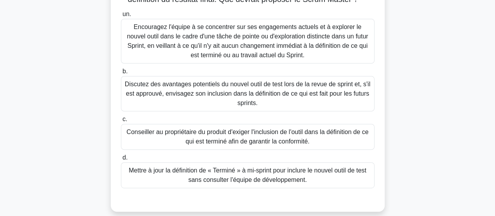
scroll to position [83, 0]
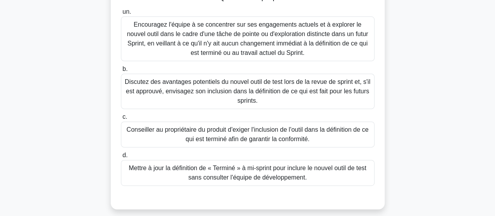
click at [237, 91] on font "Discutez des avantages potentiels du nouvel outil de test lors de la revue de s…" at bounding box center [247, 90] width 245 height 25
click at [121, 72] on input "b. Discutez des avantages potentiels du nouvel outil de test lors de la revue d…" at bounding box center [121, 68] width 0 height 5
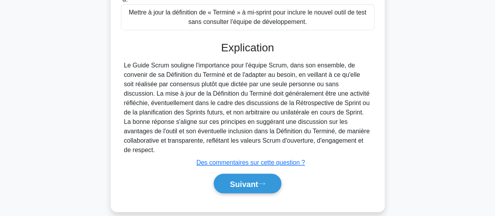
scroll to position [248, 0]
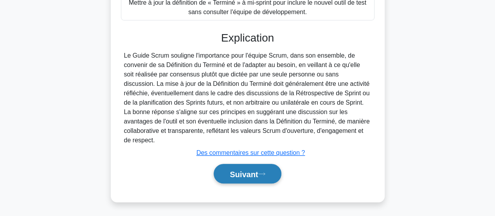
click at [255, 170] on font "Suivant" at bounding box center [244, 173] width 28 height 9
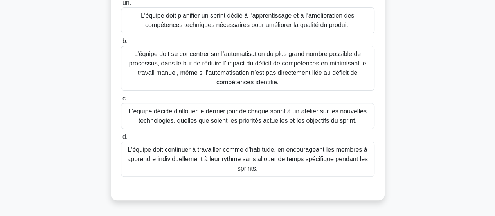
scroll to position [94, 0]
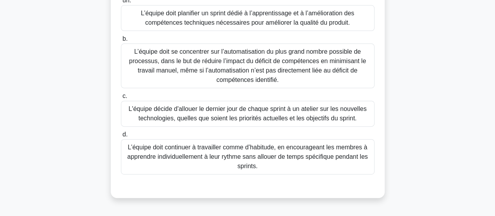
click at [189, 22] on font "L’équipe doit planifier un sprint dédié à l’apprentissage et à l’amélioration d…" at bounding box center [247, 18] width 213 height 16
click at [121, 3] on input "un. L’équipe doit planifier un sprint dédié à l’apprentissage et à l’améliorati…" at bounding box center [121, 0] width 0 height 5
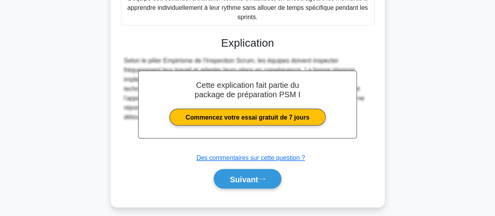
scroll to position [245, 0]
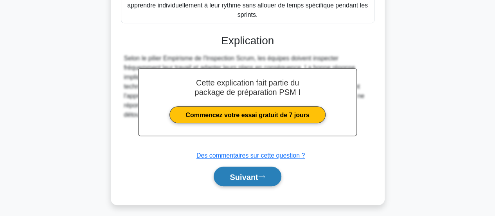
click at [257, 174] on font "Suivant" at bounding box center [244, 176] width 28 height 9
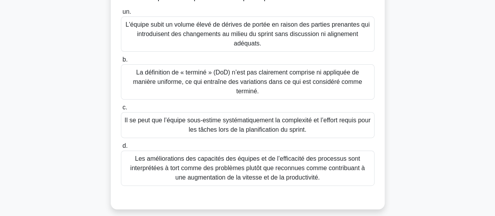
scroll to position [95, 0]
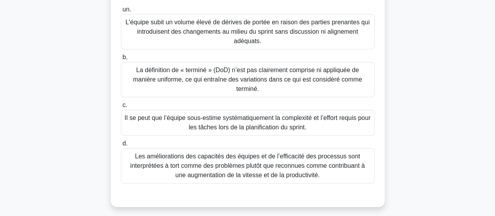
click at [189, 75] on font "La définition de « terminé » (DoD) n’est pas clairement comprise ni appliquée d…" at bounding box center [247, 78] width 229 height 25
click at [121, 60] on input "b. La définition de « terminé » (DoD) n’est pas clairement comprise ni appliqué…" at bounding box center [121, 57] width 0 height 5
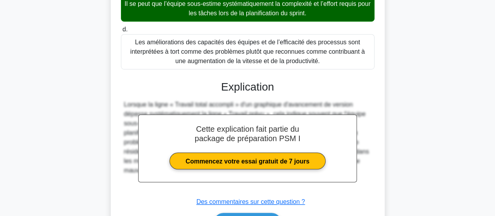
scroll to position [258, 0]
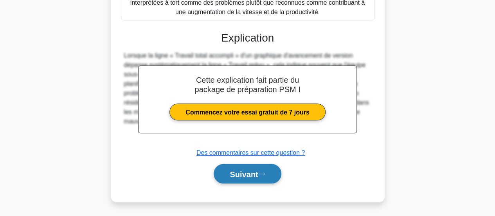
click at [251, 173] on font "Suivant" at bounding box center [244, 173] width 28 height 9
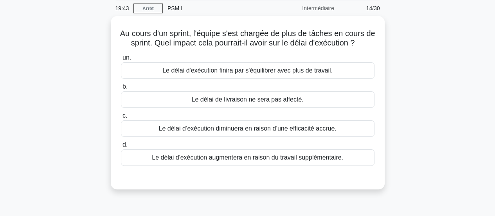
scroll to position [29, 0]
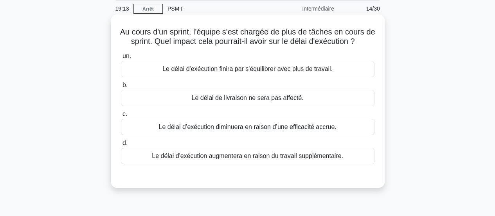
click at [240, 153] on font "Le délai d'exécution augmentera en raison du travail supplémentaire." at bounding box center [247, 155] width 191 height 7
click at [121, 146] on input "d. Le délai d'exécution augmentera en raison du travail supplémentaire." at bounding box center [121, 142] width 0 height 5
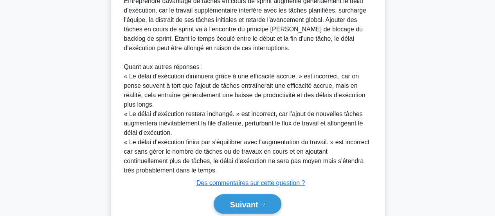
scroll to position [230, 0]
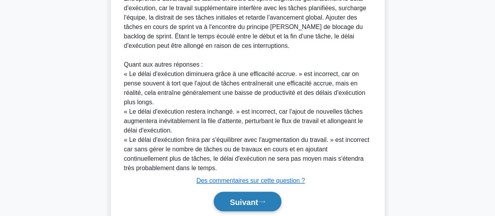
click at [258, 202] on font "Suivant" at bounding box center [244, 201] width 28 height 9
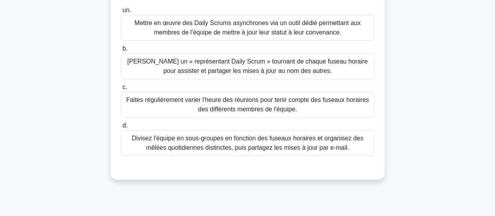
scroll to position [96, 0]
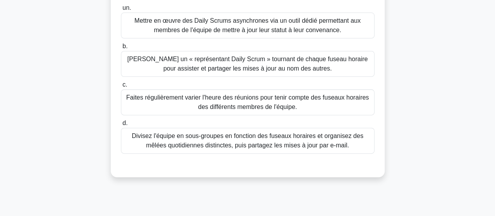
click at [215, 29] on font "Mettre en œuvre des Daily Scrums asynchrones via un outil dédié permettant aux …" at bounding box center [247, 25] width 226 height 16
click at [192, 27] on font "Mettre en œuvre des Daily Scrums asynchrones via un outil dédié permettant aux …" at bounding box center [247, 25] width 226 height 16
click at [121, 11] on input "un. Mettre en œuvre des Daily Scrums asynchrones via un outil dédié permettant …" at bounding box center [121, 7] width 0 height 5
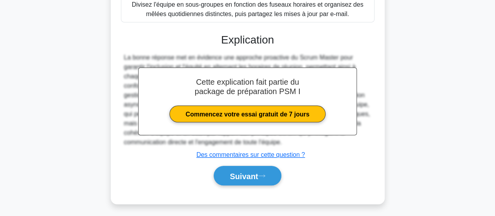
scroll to position [230, 0]
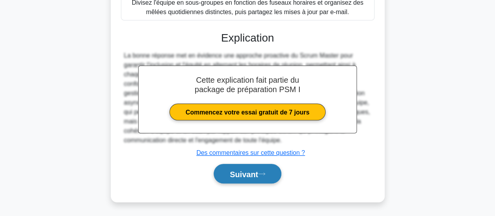
click at [244, 178] on font "Suivant" at bounding box center [244, 173] width 28 height 9
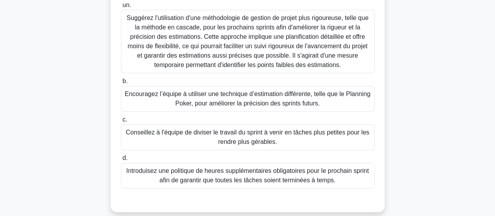
scroll to position [121, 0]
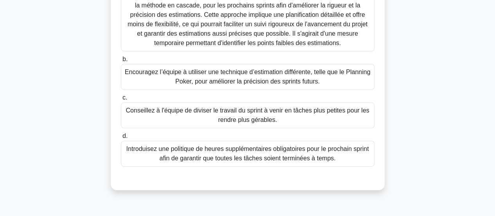
click at [155, 81] on font "Encouragez l’équipe à utiliser une technique d’estimation différente, telle que…" at bounding box center [247, 76] width 246 height 19
click at [121, 62] on input "b. Encouragez l’équipe à utiliser une technique d’estimation différente, telle …" at bounding box center [121, 59] width 0 height 5
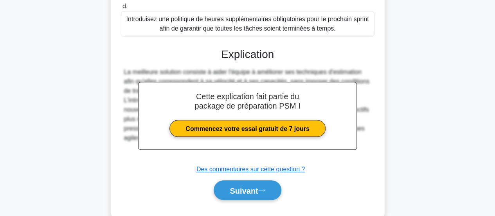
scroll to position [267, 0]
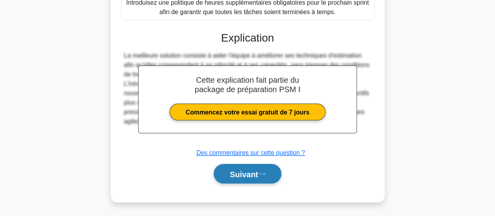
click at [246, 173] on font "Suivant" at bounding box center [244, 173] width 28 height 9
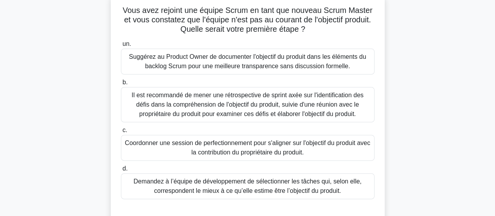
scroll to position [53, 0]
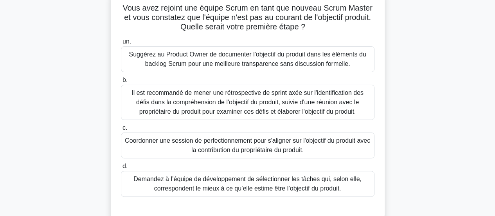
click at [220, 110] on font "Il est recommandé de mener une rétrospective de sprint axée sur l'identificatio…" at bounding box center [247, 101] width 232 height 25
click at [121, 83] on input "b. Il est recommandé de mener une rétrospective de sprint axée sur l'identifica…" at bounding box center [121, 79] width 0 height 5
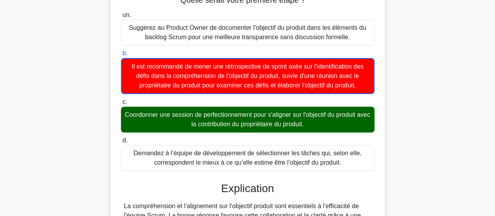
scroll to position [207, 0]
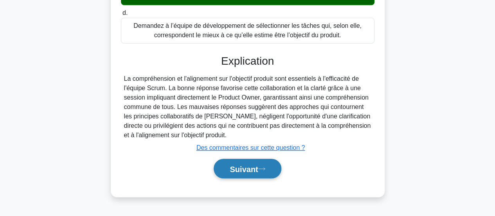
click at [250, 169] on font "Suivant" at bounding box center [244, 168] width 28 height 9
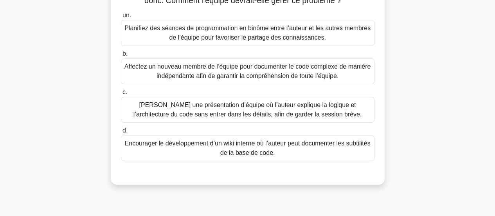
scroll to position [89, 0]
click at [188, 39] on font "Planifiez des séances de programmation en binôme entre l’auteur et les autres m…" at bounding box center [247, 32] width 246 height 16
click at [121, 18] on input "un. Planifiez des séances de programmation en binôme entre l’auteur et les autr…" at bounding box center [121, 15] width 0 height 5
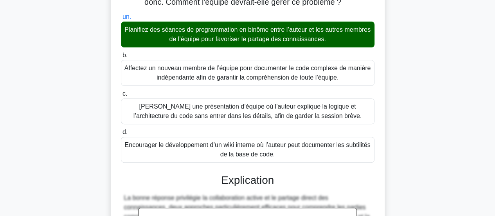
scroll to position [229, 0]
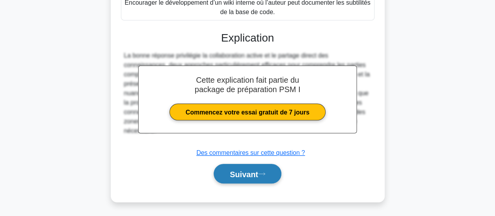
click at [238, 172] on font "Suivant" at bounding box center [244, 173] width 28 height 9
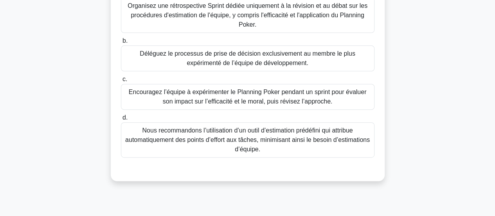
scroll to position [113, 0]
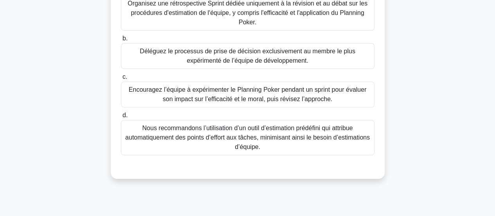
click at [171, 102] on font "Encouragez l’équipe à expérimenter le Planning Poker pendant un sprint pour éva…" at bounding box center [248, 94] width 238 height 16
click at [121, 79] on input "c. Encouragez l’équipe à expérimenter le Planning Poker pendant un sprint pour …" at bounding box center [121, 76] width 0 height 5
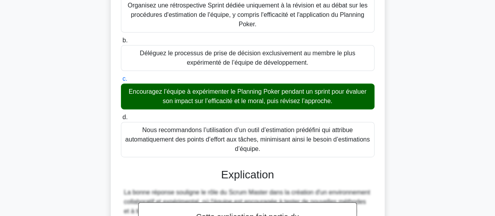
scroll to position [257, 0]
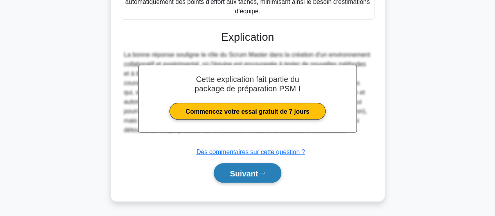
click at [241, 178] on button "Suivant" at bounding box center [247, 173] width 67 height 20
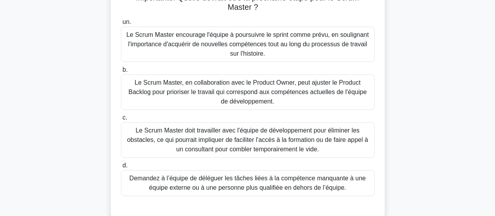
scroll to position [84, 0]
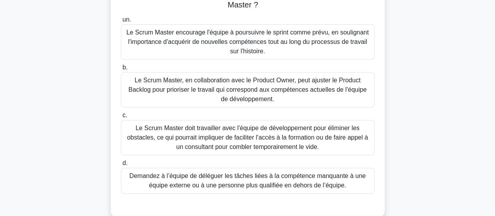
click at [180, 138] on font "Le Scrum Master doit travailler avec l'équipe de développement pour éliminer le…" at bounding box center [247, 136] width 241 height 25
click at [121, 118] on input "c. Le Scrum Master doit travailler avec l'équipe de développement pour éliminer…" at bounding box center [121, 115] width 0 height 5
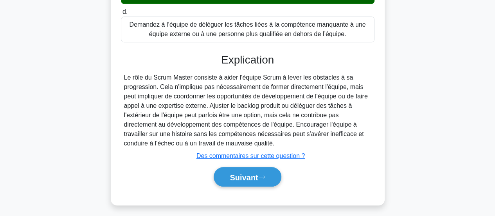
scroll to position [239, 0]
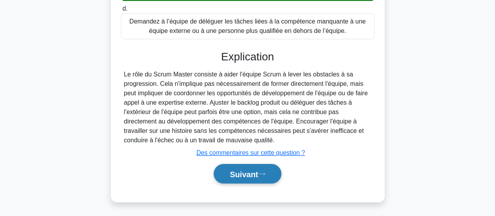
click at [237, 173] on font "Suivant" at bounding box center [244, 173] width 28 height 9
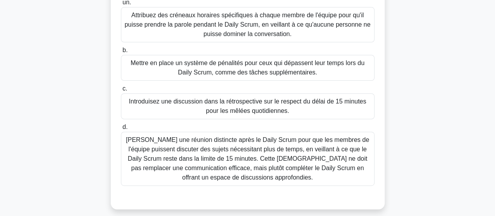
scroll to position [99, 0]
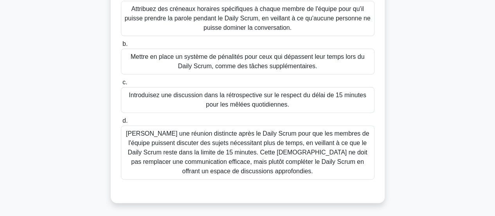
click at [223, 107] on font "Introduisez une discussion dans la rétrospective sur le respect du délai de 15 …" at bounding box center [247, 100] width 237 height 16
click at [121, 85] on input "c. Introduisez une discussion dans la rétrospective sur le respect du délai de …" at bounding box center [121, 82] width 0 height 5
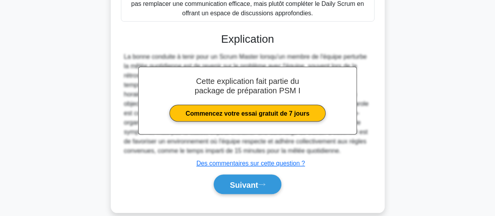
scroll to position [260, 0]
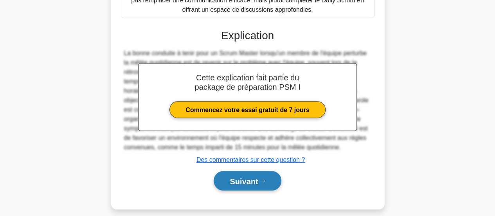
click at [230, 179] on font "Suivant" at bounding box center [244, 180] width 28 height 9
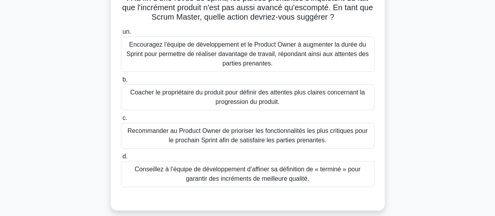
scroll to position [65, 0]
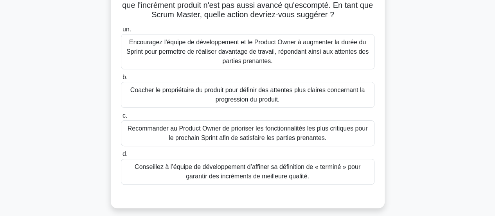
click at [235, 93] on font "Coacher le propriétaire du produit pour définir des attentes plus claires conce…" at bounding box center [247, 94] width 234 height 16
click at [121, 80] on input "b. Coacher le propriétaire du produit pour définir des attentes plus claires co…" at bounding box center [121, 77] width 0 height 5
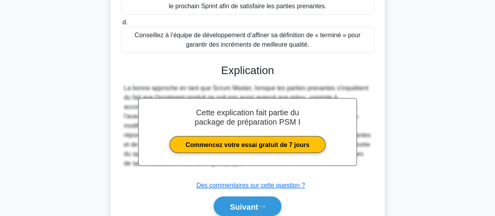
scroll to position [199, 0]
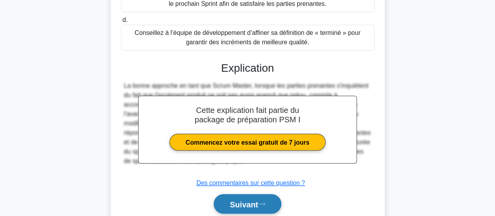
click at [245, 203] on font "Suivant" at bounding box center [244, 203] width 28 height 9
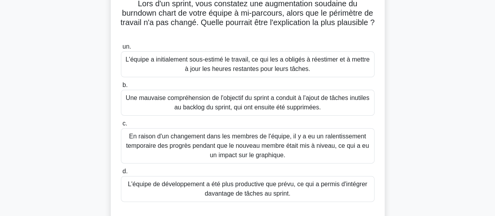
scroll to position [59, 0]
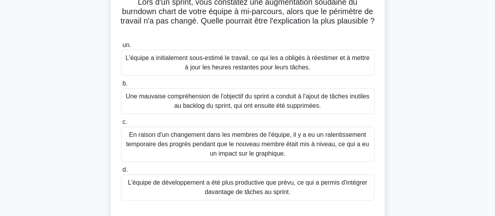
click at [259, 67] on font "L'équipe a initialement sous-estimé le travail, ce qui les a obligés à réestime…" at bounding box center [248, 62] width 244 height 16
click at [121, 48] on input "un. L'équipe a initialement sous-estimé le travail, ce qui les a obligés à rées…" at bounding box center [121, 45] width 0 height 5
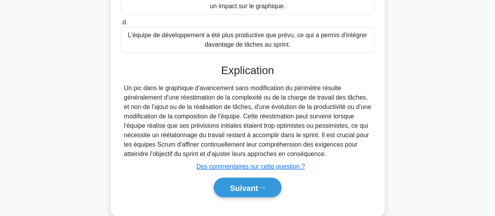
scroll to position [208, 0]
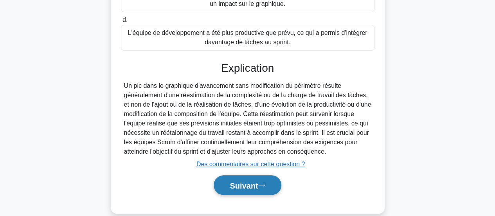
click at [245, 183] on font "Suivant" at bounding box center [244, 185] width 28 height 9
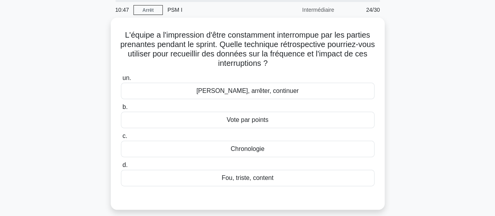
scroll to position [29, 0]
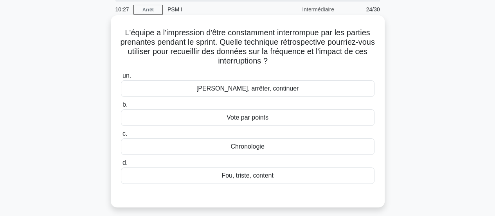
click at [241, 118] on font "Vote par points" at bounding box center [247, 117] width 42 height 7
click at [121, 107] on input "b. Vote par points" at bounding box center [121, 104] width 0 height 5
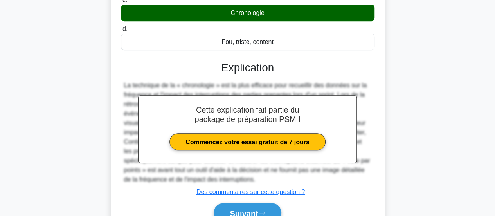
scroll to position [207, 0]
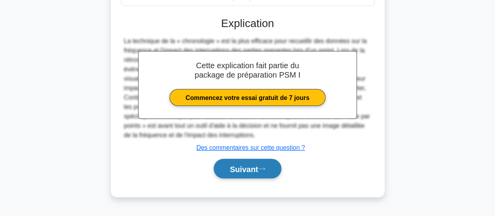
click at [251, 168] on font "Suivant" at bounding box center [244, 168] width 28 height 9
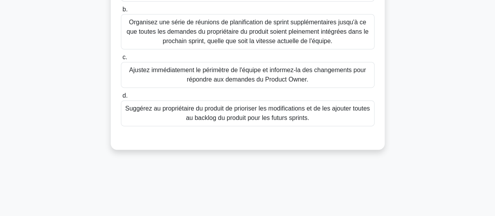
scroll to position [134, 0]
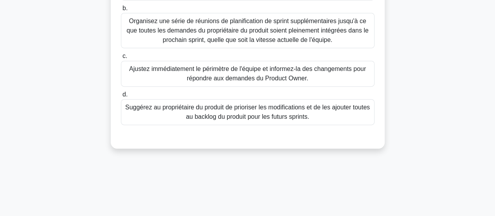
click at [259, 113] on font "Suggérez au propriétaire du produit de prioriser les modifications et de les aj…" at bounding box center [247, 112] width 244 height 16
click at [121, 97] on input "d. Suggérez au propriétaire du produit de prioriser les modifications et de les…" at bounding box center [121, 94] width 0 height 5
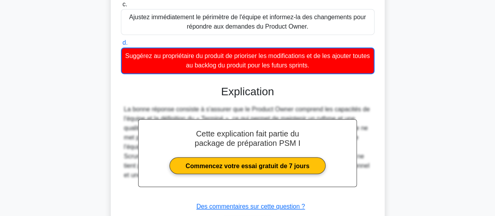
scroll to position [239, 0]
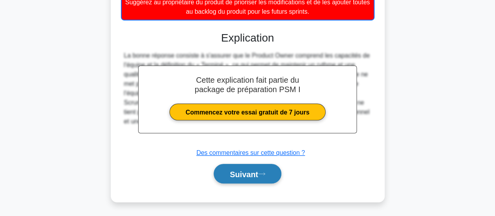
click at [222, 169] on button "Suivant" at bounding box center [247, 174] width 67 height 20
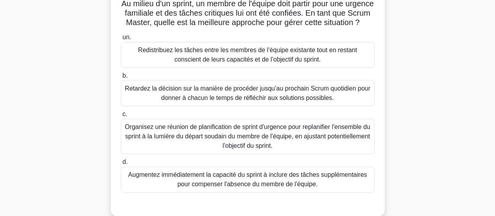
scroll to position [60, 0]
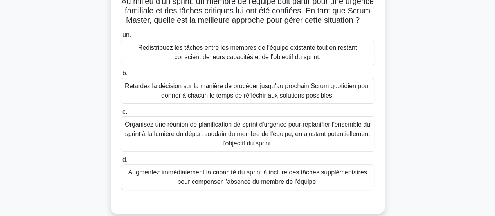
click at [170, 58] on font "Redistribuez les tâches entre les membres de l’équipe existante tout en restant…" at bounding box center [247, 52] width 219 height 16
click at [121, 38] on input "un. Redistribuez les tâches entre les membres de l’équipe existante tout en res…" at bounding box center [121, 34] width 0 height 5
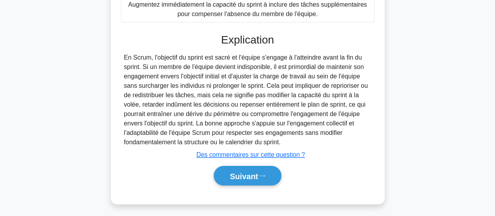
scroll to position [230, 0]
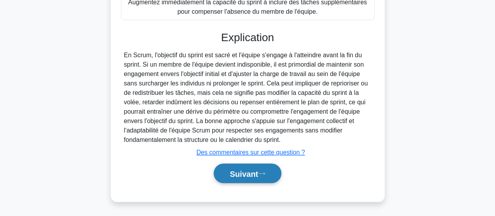
click at [243, 183] on button "Suivant" at bounding box center [247, 173] width 67 height 20
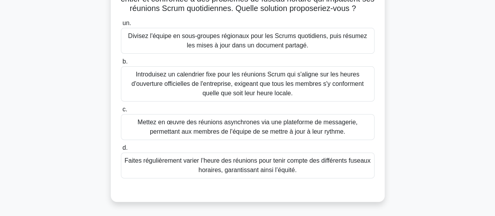
scroll to position [74, 0]
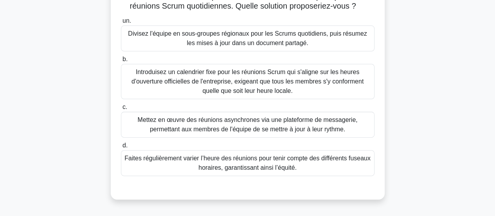
click at [222, 168] on font "Faites régulièrement varier l’heure des réunions pour tenir compte des différen…" at bounding box center [247, 163] width 246 height 16
click at [121, 148] on input "d. Faites régulièrement varier l’heure des réunions pour tenir compte des diffé…" at bounding box center [121, 145] width 0 height 5
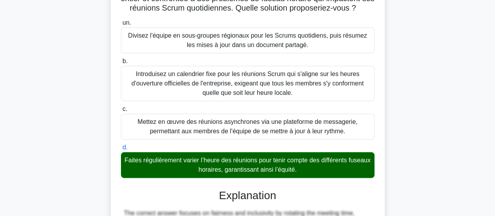
scroll to position [239, 0]
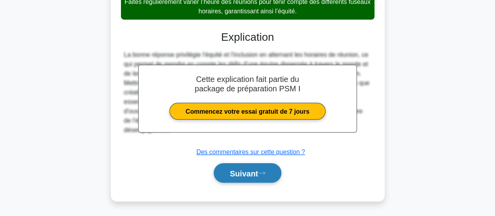
click at [230, 174] on font "Suivant" at bounding box center [244, 173] width 28 height 9
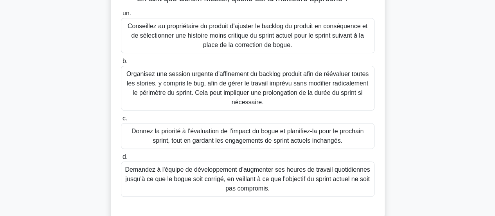
scroll to position [93, 0]
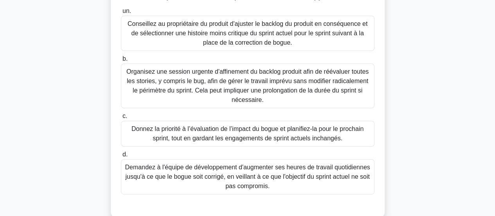
click at [147, 135] on font "Donnez la priorité à l’évaluation de l’impact du bogue et planifiez-la pour le …" at bounding box center [247, 133] width 246 height 19
click at [121, 119] on input "c. Donnez la priorité à l’évaluation de l’impact du bogue et planifiez-la pour …" at bounding box center [121, 115] width 0 height 5
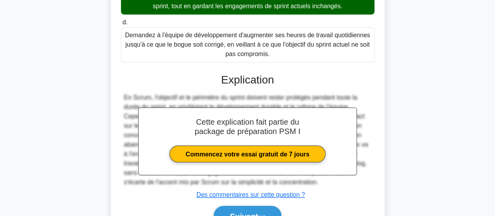
scroll to position [264, 0]
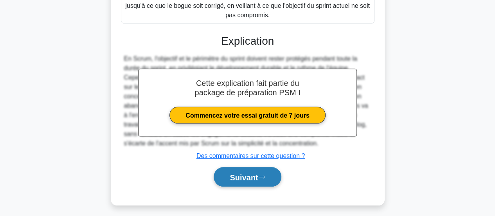
click at [231, 180] on font "Suivant" at bounding box center [244, 176] width 28 height 9
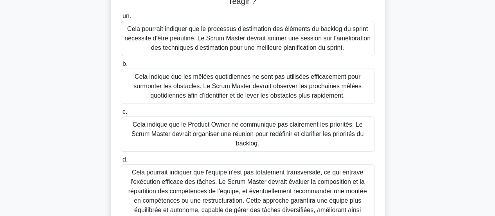
scroll to position [90, 0]
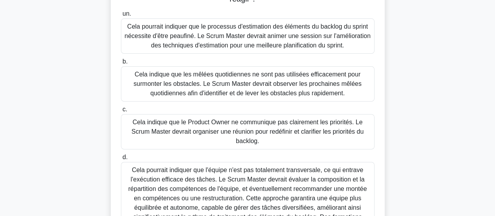
click at [235, 45] on font "Cela pourrait indiquer que le processus d'estimation des éléments du backlog du…" at bounding box center [247, 35] width 246 height 25
click at [121, 16] on input "un. Cela pourrait indiquer que le processus d'estimation des éléments du backlo…" at bounding box center [121, 13] width 0 height 5
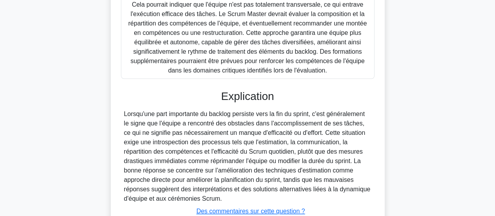
scroll to position [314, 0]
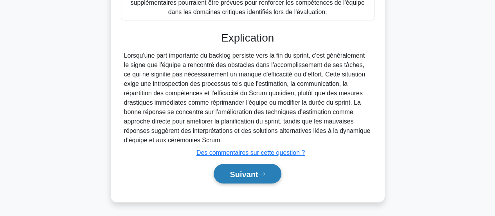
click at [250, 174] on font "Suivant" at bounding box center [244, 173] width 28 height 9
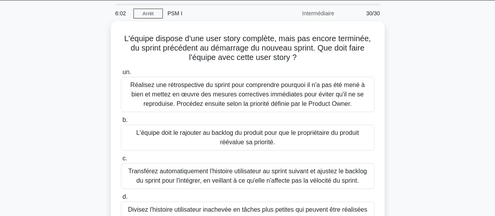
scroll to position [24, 0]
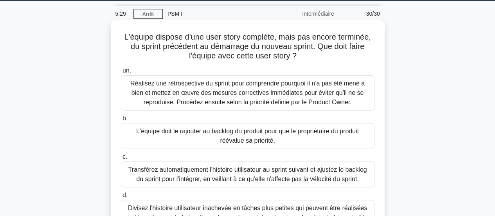
click at [221, 105] on font "Réalisez une rétrospective du sprint pour comprendre pourquoi il n'a pas été me…" at bounding box center [247, 92] width 234 height 25
click at [121, 73] on input "un. Réalisez une rétrospective du sprint pour comprendre pourquoi il n'a pas ét…" at bounding box center [121, 70] width 0 height 5
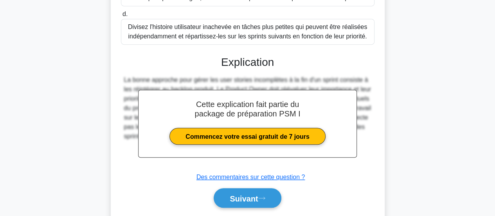
scroll to position [230, 0]
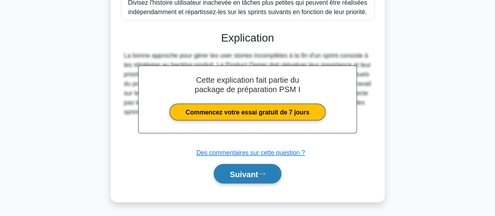
click at [235, 174] on font "Suivant" at bounding box center [244, 173] width 28 height 9
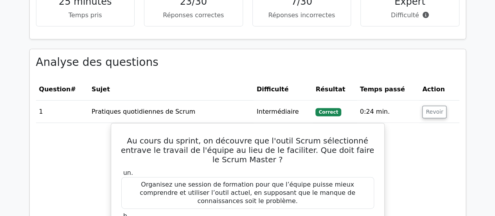
scroll to position [857, 0]
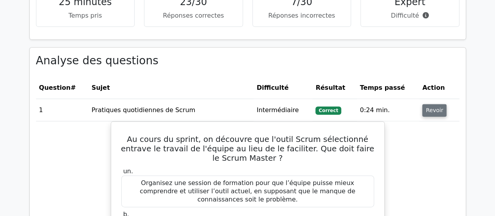
click at [432, 107] on font "Revoir" at bounding box center [434, 110] width 17 height 6
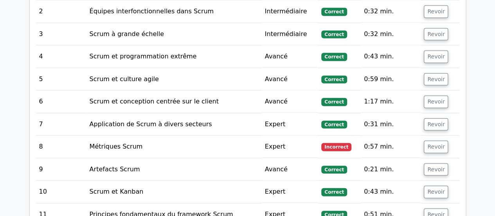
scroll to position [978, 0]
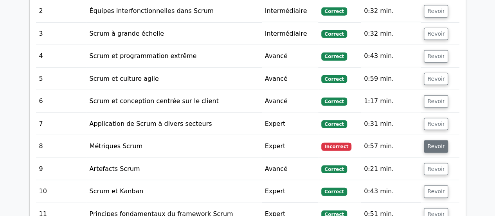
click at [438, 143] on font "Revoir" at bounding box center [435, 146] width 17 height 6
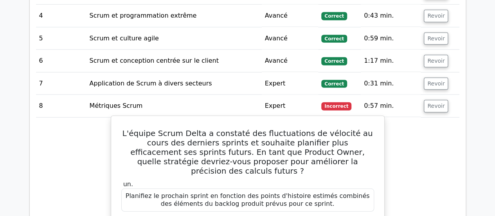
scroll to position [1017, 0]
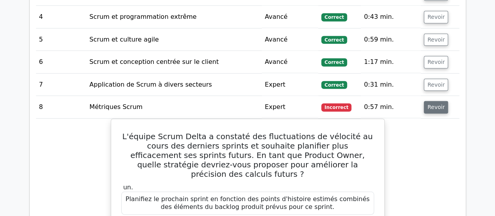
click at [436, 104] on font "Revoir" at bounding box center [435, 107] width 17 height 6
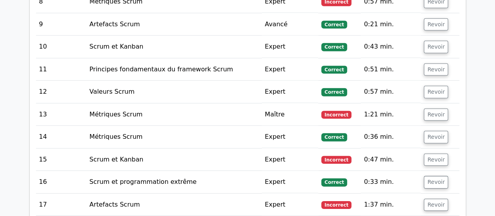
scroll to position [1123, 0]
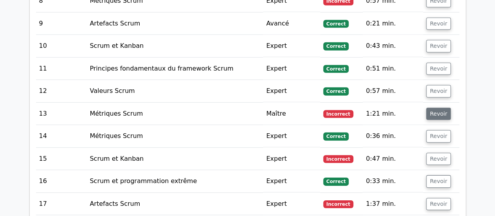
click at [436, 110] on font "Revoir" at bounding box center [437, 113] width 17 height 6
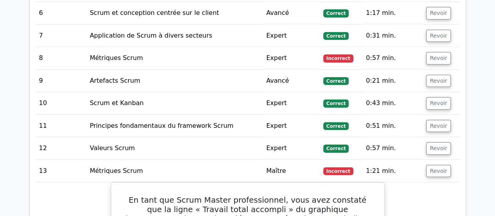
scroll to position [1064, 0]
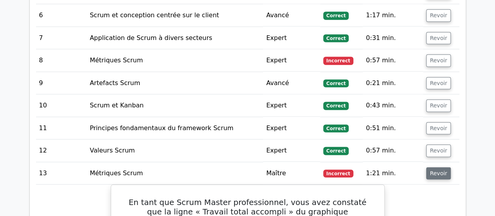
click at [433, 170] on font "Revoir" at bounding box center [437, 173] width 17 height 6
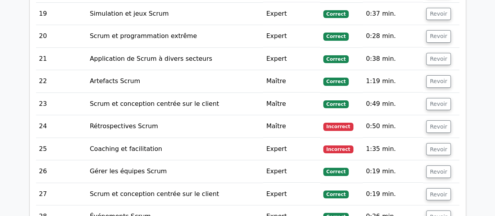
scroll to position [1358, 0]
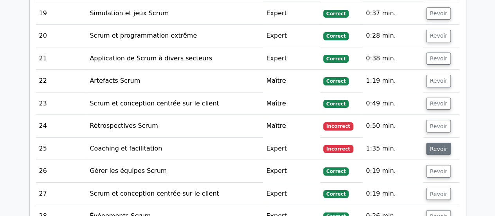
click at [437, 142] on button "Revoir" at bounding box center [438, 148] width 24 height 13
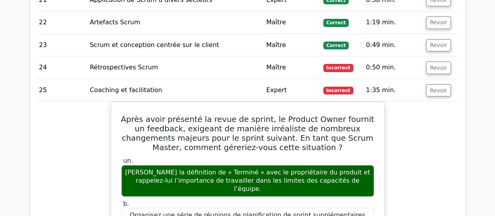
scroll to position [1415, 0]
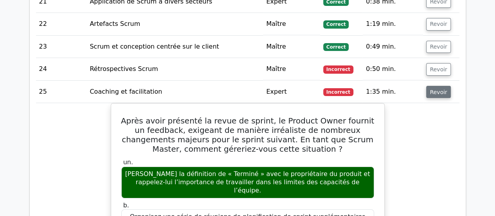
click at [433, 88] on font "Revoir" at bounding box center [437, 91] width 17 height 6
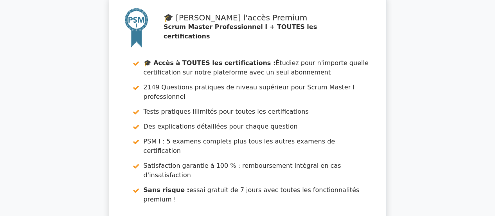
scroll to position [1787, 0]
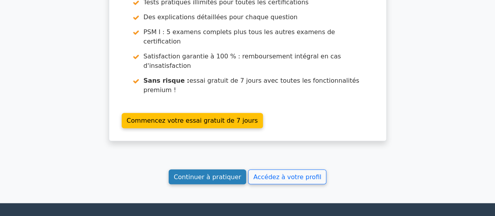
click at [205, 172] on font "Continuer à pratiquer" at bounding box center [207, 175] width 67 height 7
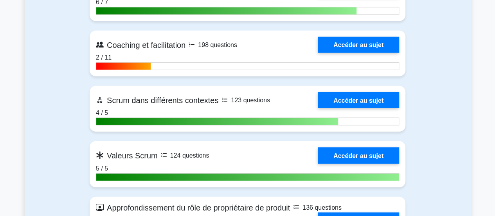
scroll to position [1048, 0]
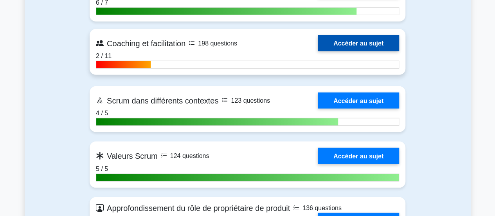
click at [351, 51] on link "Accéder au sujet" at bounding box center [358, 43] width 81 height 16
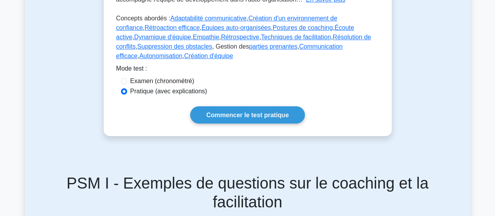
scroll to position [256, 0]
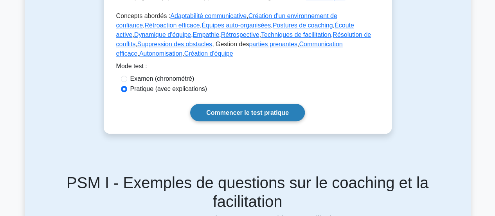
click at [257, 109] on font "Commencer le test pratique" at bounding box center [247, 112] width 83 height 7
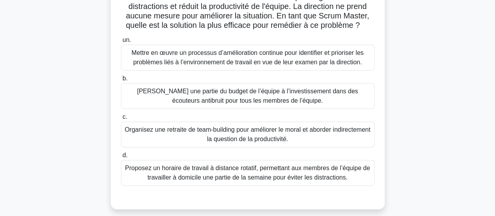
scroll to position [66, 0]
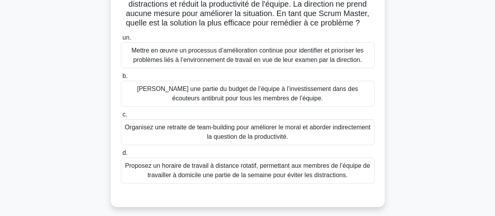
click at [245, 60] on font "Mettre en œuvre un processus d’amélioration continue pour identifier et prioris…" at bounding box center [247, 55] width 232 height 16
click at [121, 40] on input "un. Mettre en œuvre un processus d’amélioration continue pour identifier et pri…" at bounding box center [121, 37] width 0 height 5
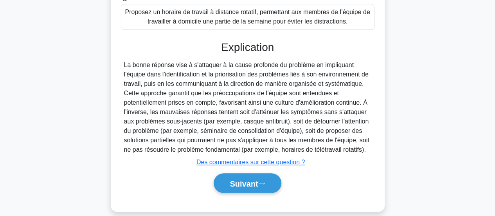
scroll to position [222, 0]
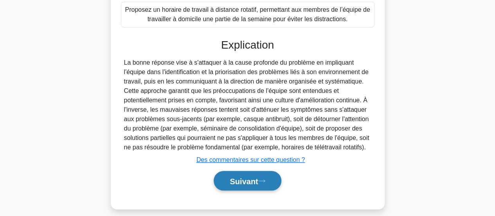
click at [258, 179] on font "Suivant" at bounding box center [244, 180] width 28 height 9
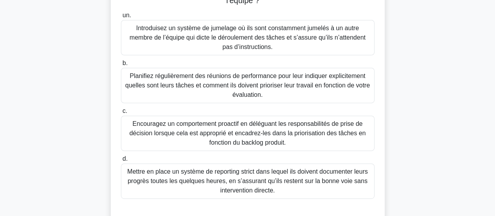
scroll to position [122, 0]
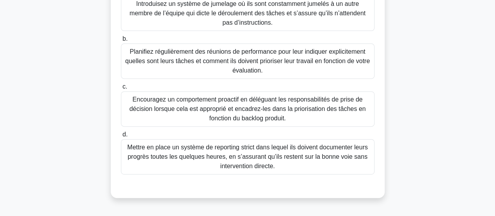
click at [316, 111] on font "Encouragez un comportement proactif en déléguant les responsabilités de prise d…" at bounding box center [247, 108] width 236 height 25
click at [121, 89] on input "c. Encouragez un comportement proactif en déléguant les responsabilités de pris…" at bounding box center [121, 86] width 0 height 5
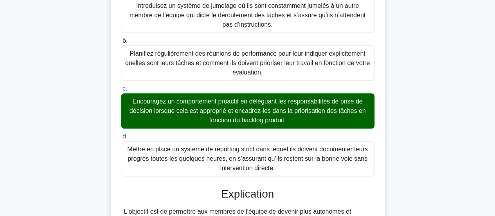
scroll to position [257, 0]
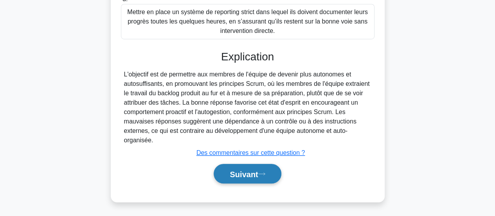
click at [230, 174] on font "Suivant" at bounding box center [244, 173] width 28 height 9
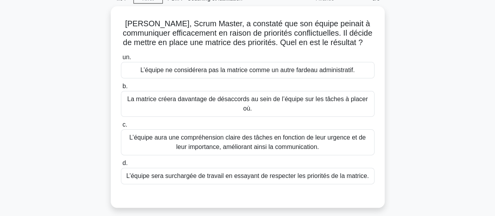
scroll to position [38, 0]
click at [159, 108] on font "La matrice créera davantage de désaccords au sein de l’équipe sur les tâches à …" at bounding box center [247, 103] width 241 height 16
click at [121, 88] on input "b. La matrice créera davantage de désaccords au sein de l’équipe sur les tâches…" at bounding box center [121, 85] width 0 height 5
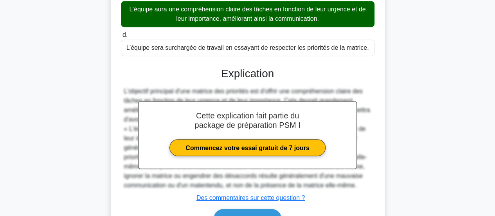
scroll to position [221, 0]
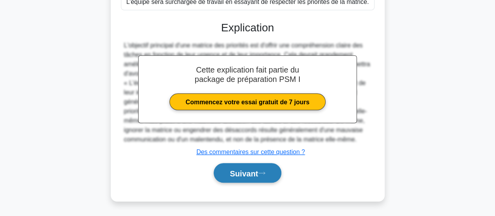
click at [248, 172] on font "Suivant" at bounding box center [244, 173] width 28 height 9
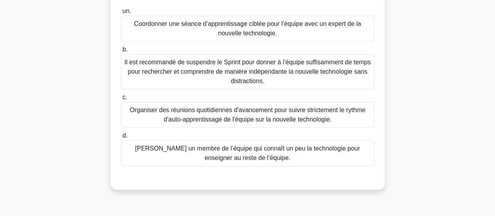
scroll to position [95, 0]
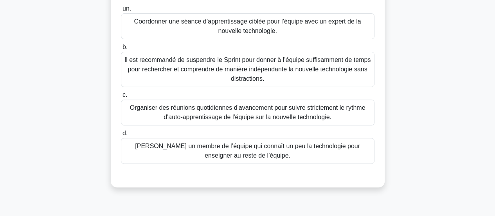
click at [155, 19] on font "Coordonner une séance d’apprentissage ciblée pour l’équipe avec un expert de la…" at bounding box center [247, 26] width 227 height 16
click at [121, 11] on input "un. Coordonner une séance d’apprentissage ciblée pour l’équipe avec un expert d…" at bounding box center [121, 8] width 0 height 5
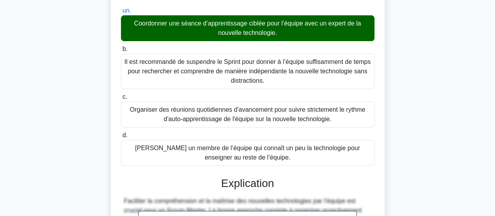
scroll to position [239, 0]
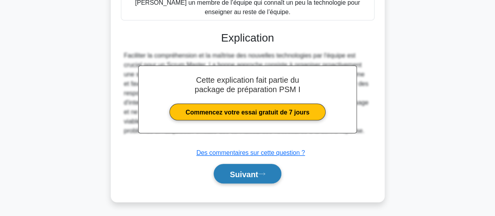
click at [263, 178] on button "Suivant" at bounding box center [247, 174] width 67 height 20
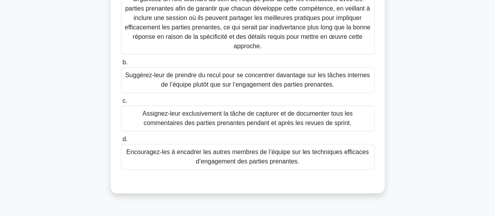
scroll to position [120, 0]
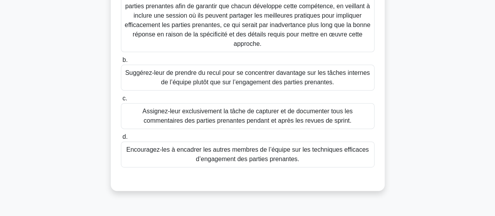
click at [219, 162] on font "Encouragez-les à encadrer les autres membres de l’équipe sur les techniques eff…" at bounding box center [247, 154] width 243 height 16
click at [121, 139] on input "d. Encouragez-les à encadrer les autres membres de l’équipe sur les techniques …" at bounding box center [121, 136] width 0 height 5
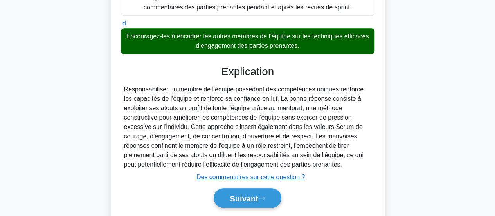
scroll to position [257, 0]
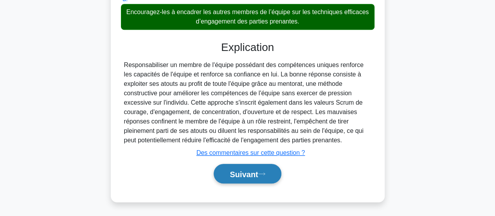
click at [225, 169] on button "Suivant" at bounding box center [247, 174] width 67 height 20
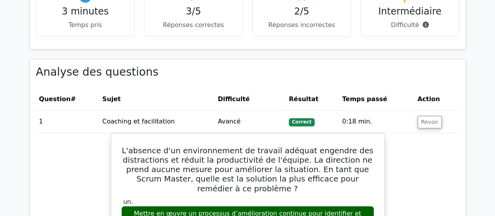
scroll to position [554, 0]
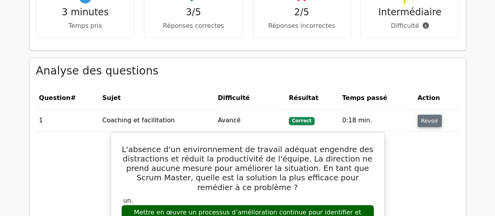
click at [426, 114] on button "Revoir" at bounding box center [429, 120] width 24 height 13
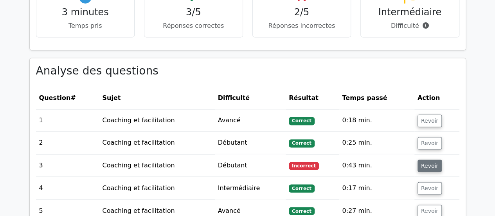
click at [425, 162] on font "Revoir" at bounding box center [429, 165] width 17 height 6
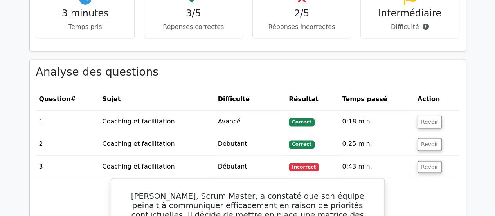
scroll to position [550, 0]
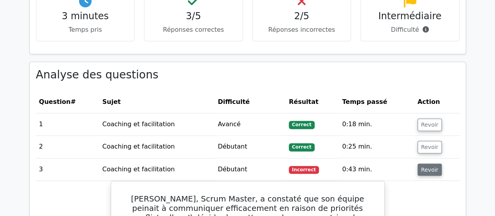
click at [427, 166] on font "Revoir" at bounding box center [429, 169] width 17 height 6
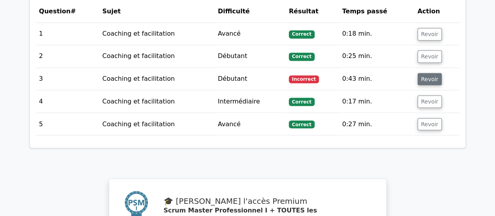
scroll to position [836, 0]
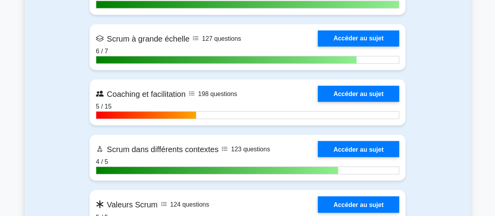
scroll to position [968, 0]
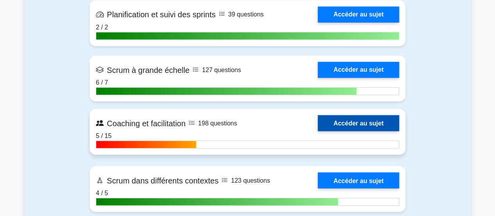
click at [342, 131] on link "Accéder au sujet" at bounding box center [358, 123] width 81 height 16
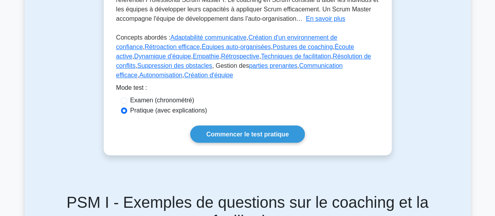
scroll to position [237, 0]
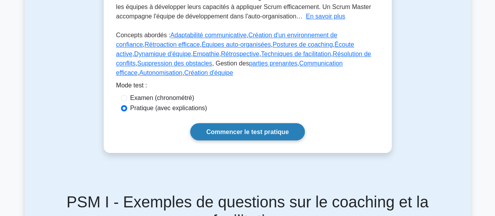
click at [220, 128] on font "Commencer le test pratique" at bounding box center [247, 131] width 83 height 7
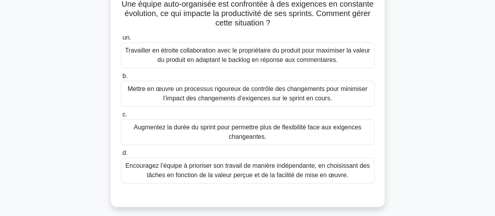
scroll to position [57, 0]
click at [280, 60] on font "Travailler en étroite collaboration avec le propriétaire du produit pour maximi…" at bounding box center [247, 55] width 245 height 16
click at [121, 41] on input "un. Travailler en étroite collaboration avec le propriétaire du produit pour ma…" at bounding box center [121, 38] width 0 height 5
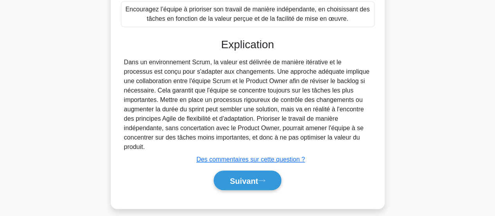
scroll to position [216, 0]
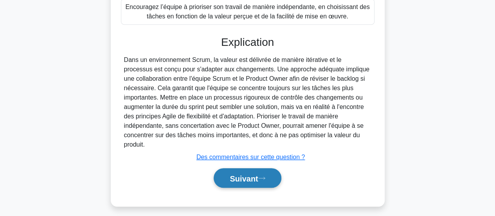
click at [257, 173] on font "Suivant" at bounding box center [244, 177] width 28 height 9
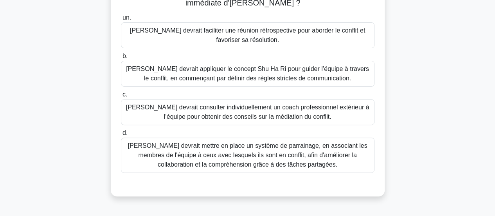
scroll to position [89, 0]
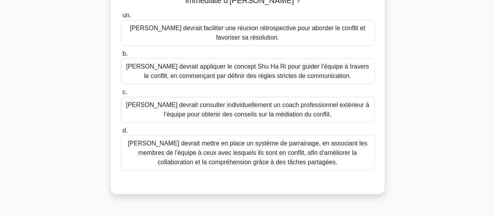
click at [165, 36] on font "Olivia devrait faciliter une réunion rétrospective pour aborder le conflit et f…" at bounding box center [247, 32] width 246 height 19
click at [121, 18] on input "un. Olivia devrait faciliter une réunion rétrospective pour aborder le conflit …" at bounding box center [121, 15] width 0 height 5
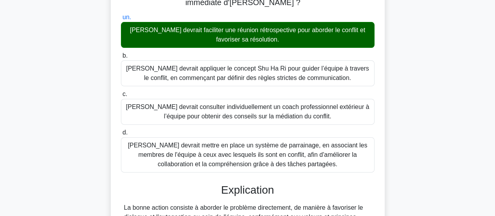
scroll to position [220, 0]
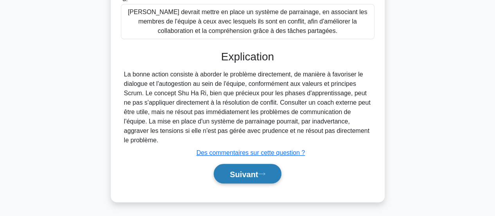
click at [258, 172] on font "Suivant" at bounding box center [244, 173] width 28 height 9
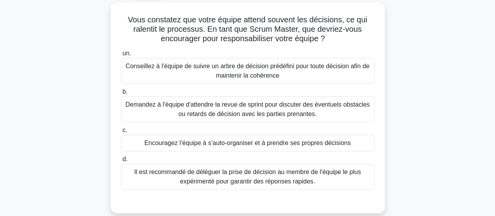
scroll to position [44, 0]
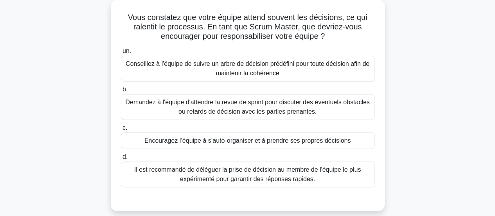
click at [235, 138] on font "Encouragez l’équipe à s’auto-organiser et à prendre ses propres décisions" at bounding box center [247, 140] width 206 height 7
click at [121, 130] on input "c. Encouragez l’équipe à s’auto-organiser et à prendre ses propres décisions" at bounding box center [121, 127] width 0 height 5
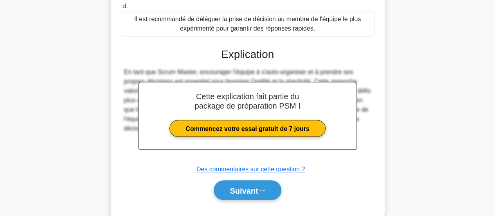
scroll to position [196, 0]
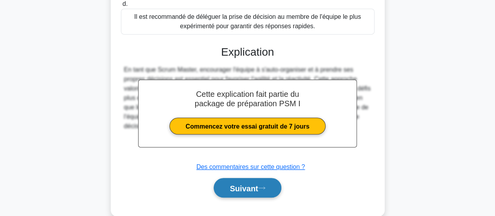
click at [237, 180] on button "Suivant" at bounding box center [247, 188] width 67 height 20
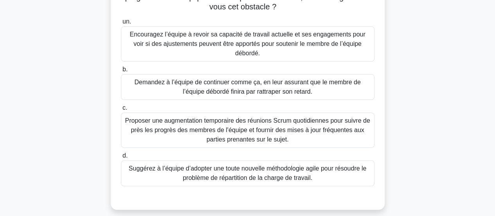
scroll to position [75, 0]
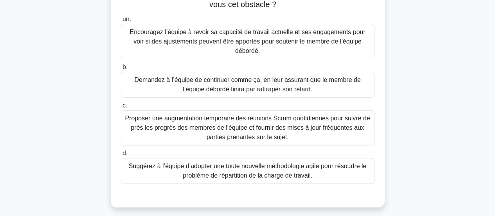
click at [198, 43] on font "Encouragez l’équipe à revoir sa capacité de travail actuelle et ses engagements…" at bounding box center [246, 41] width 235 height 25
click at [121, 22] on input "un. Encouragez l’équipe à revoir sa capacité de travail actuelle et ses engagem…" at bounding box center [121, 19] width 0 height 5
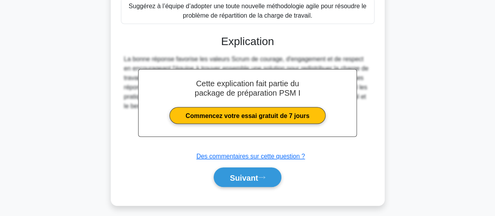
scroll to position [239, 0]
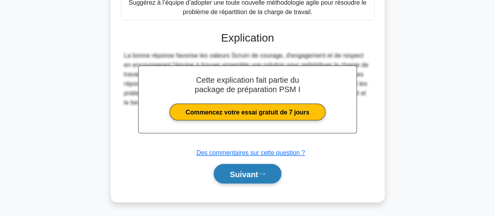
click at [230, 178] on button "Suivant" at bounding box center [247, 174] width 67 height 20
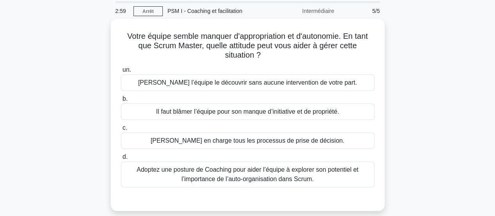
scroll to position [27, 0]
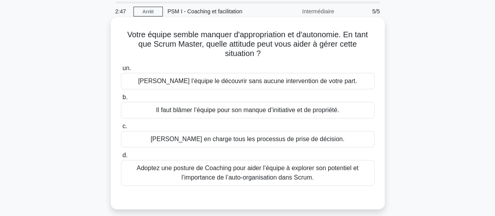
click at [264, 172] on font "Adoptez une posture de Coaching pour aider l’équipe à explorer son potentiel et…" at bounding box center [247, 172] width 246 height 19
click at [121, 158] on input "d. Adoptez une posture de Coaching pour aider l’équipe à explorer son potentiel…" at bounding box center [121, 155] width 0 height 5
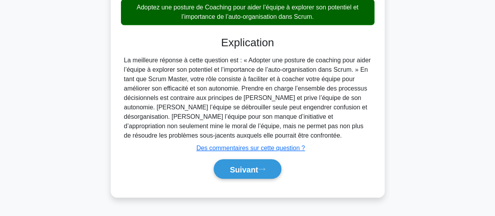
scroll to position [189, 0]
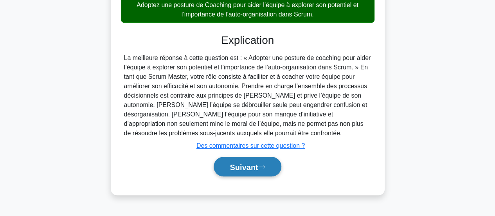
click at [223, 164] on button "Suivant" at bounding box center [247, 166] width 67 height 20
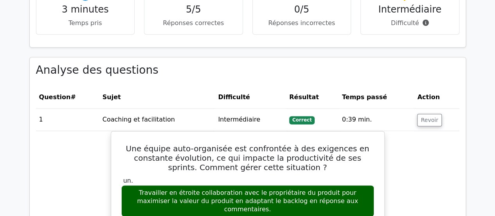
scroll to position [557, 0]
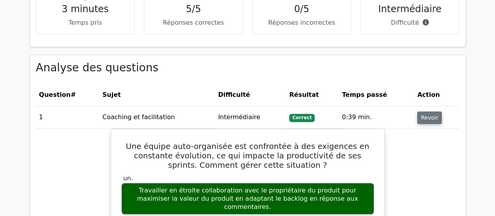
click at [434, 111] on button "Revoir" at bounding box center [429, 117] width 24 height 13
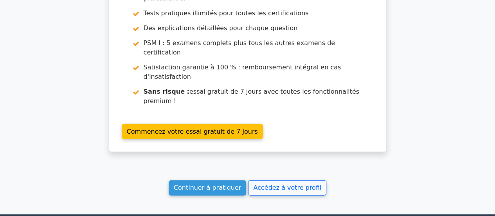
scroll to position [937, 0]
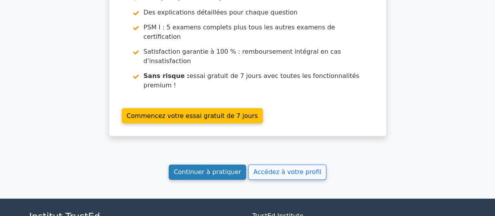
click at [223, 168] on font "Continuer à pratiquer" at bounding box center [207, 171] width 67 height 7
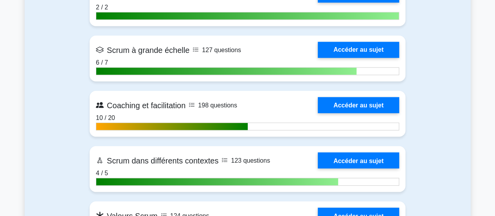
scroll to position [989, 0]
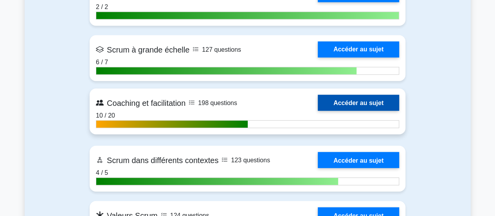
click at [343, 111] on link "Accéder au sujet" at bounding box center [358, 103] width 81 height 16
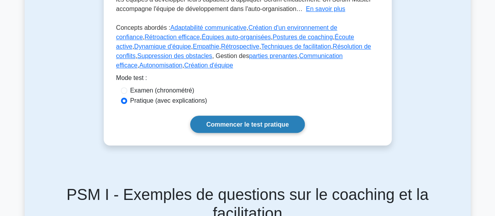
scroll to position [243, 0]
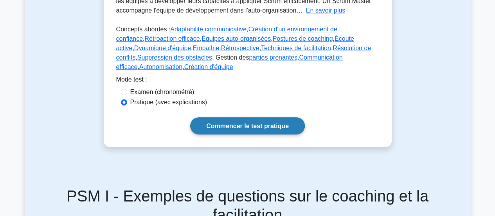
click at [255, 117] on link "Commencer le test pratique" at bounding box center [247, 125] width 115 height 17
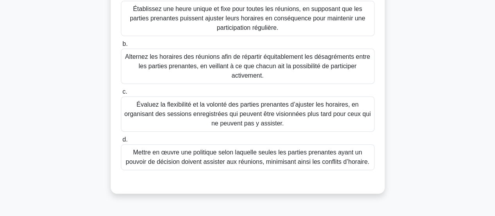
scroll to position [110, 0]
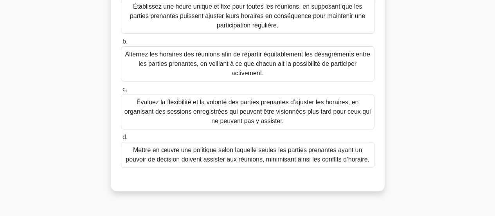
click at [292, 58] on font "Alternez les horaires des réunions afin de répartir équitablement les désagréme…" at bounding box center [247, 63] width 245 height 25
click at [121, 44] on input "b. Alternez les horaires des réunions afin de répartir équitablement les désagr…" at bounding box center [121, 41] width 0 height 5
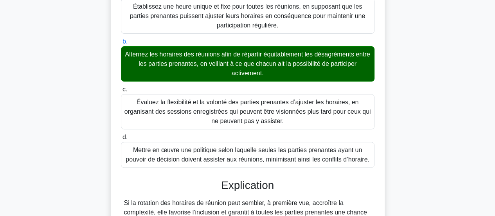
scroll to position [239, 0]
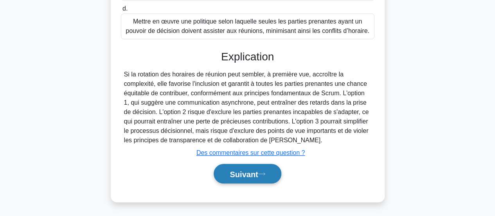
click at [243, 165] on button "Suivant" at bounding box center [247, 174] width 67 height 20
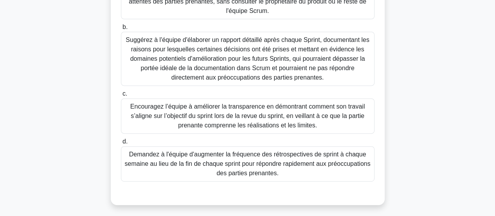
scroll to position [127, 0]
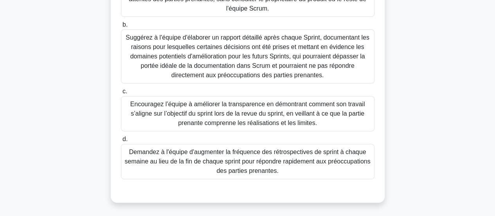
click at [155, 115] on font "Encouragez l’équipe à améliorer la transparence en démontrant comment son trava…" at bounding box center [247, 113] width 234 height 25
click at [121, 94] on input "c. Encouragez l’équipe à améliorer la transparence en démontrant comment son tr…" at bounding box center [121, 91] width 0 height 5
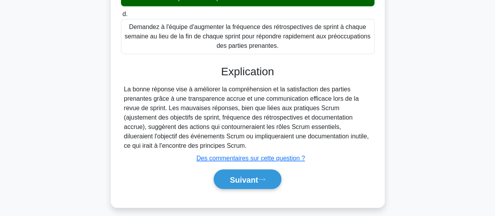
scroll to position [257, 0]
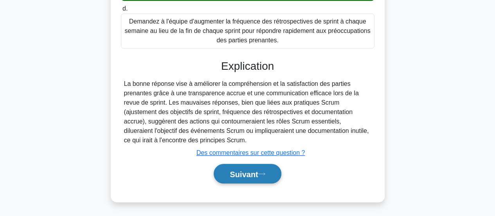
click at [232, 174] on font "Suivant" at bounding box center [244, 173] width 28 height 9
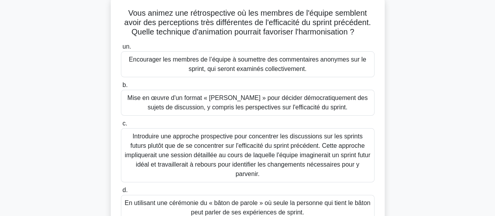
scroll to position [50, 0]
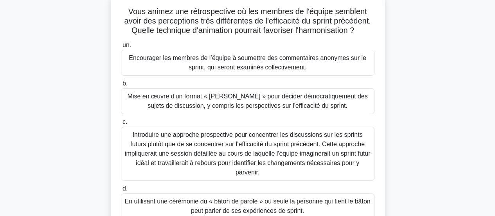
click at [185, 97] on font "Mise en œuvre d'un format « Lean Coffee » pour décider démocratiquement des suj…" at bounding box center [248, 101] width 240 height 16
click at [121, 86] on input "b. Mise en œuvre d'un format « Lean Coffee » pour décider démocratiquement des …" at bounding box center [121, 83] width 0 height 5
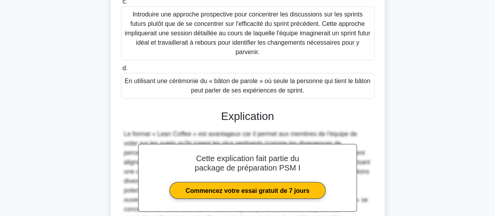
scroll to position [238, 0]
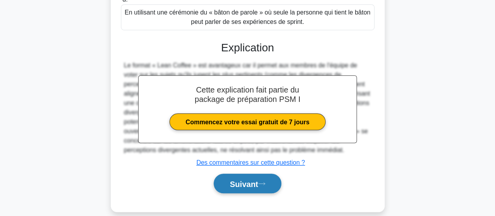
click at [230, 182] on font "Suivant" at bounding box center [244, 183] width 28 height 9
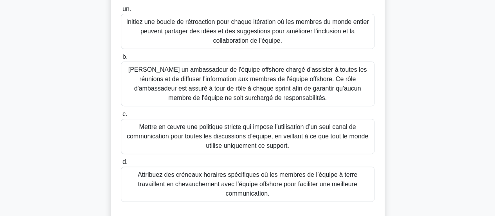
scroll to position [98, 0]
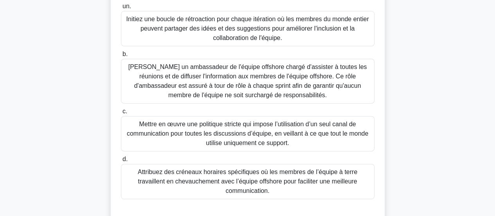
click at [219, 174] on font "Attribuez des créneaux horaires spécifiques où les membres de l’équipe à terre …" at bounding box center [247, 180] width 219 height 25
click at [121, 162] on input "d. Attribuez des créneaux horaires spécifiques où les membres de l’équipe à ter…" at bounding box center [121, 158] width 0 height 5
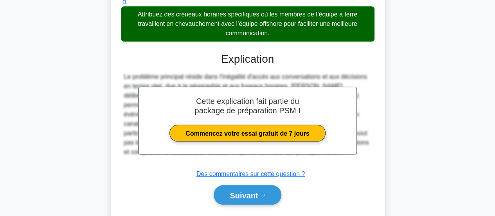
scroll to position [261, 0]
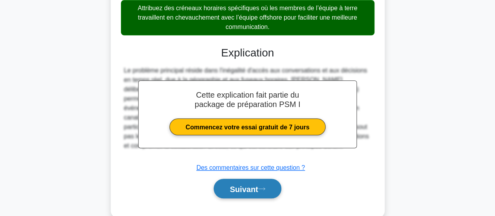
click at [240, 188] on font "Suivant" at bounding box center [244, 188] width 28 height 9
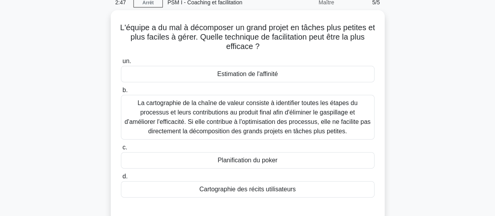
scroll to position [36, 0]
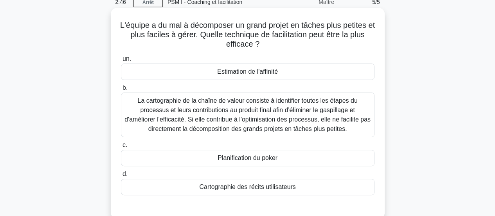
click at [236, 159] on font "Planification du poker" at bounding box center [247, 157] width 60 height 7
click at [121, 147] on input "c. Planification du poker" at bounding box center [121, 144] width 0 height 5
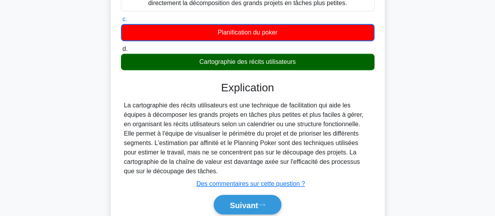
scroll to position [185, 0]
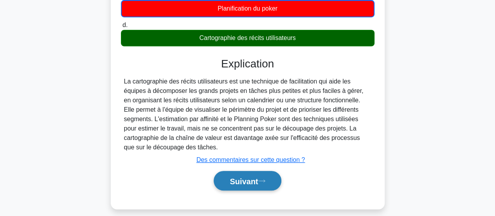
click at [252, 180] on font "Suivant" at bounding box center [244, 180] width 28 height 9
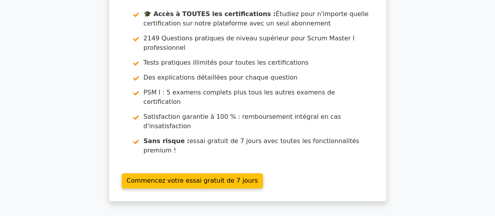
scroll to position [1311, 0]
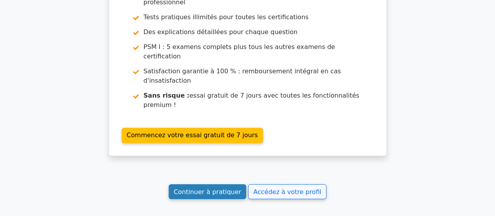
click at [212, 187] on font "Continuer à pratiquer" at bounding box center [207, 190] width 67 height 7
